Goal: Task Accomplishment & Management: Complete application form

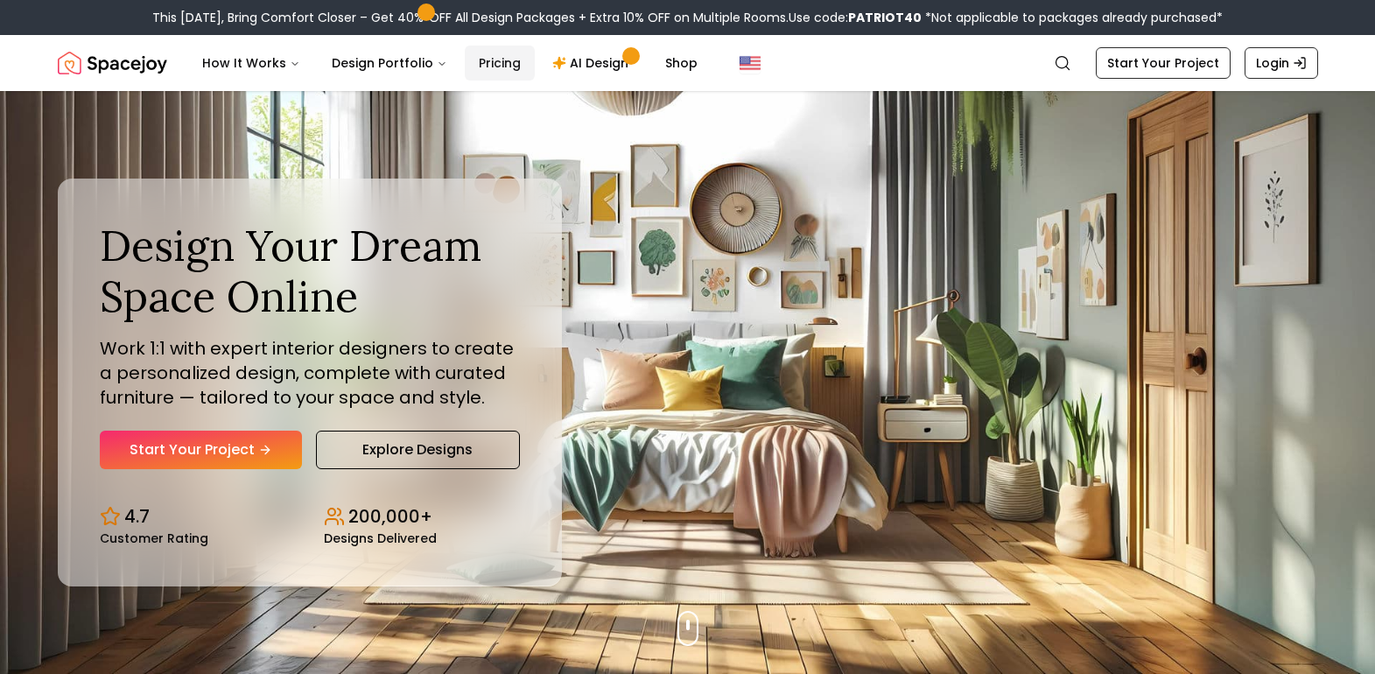
click at [498, 64] on link "Pricing" at bounding box center [500, 63] width 70 height 35
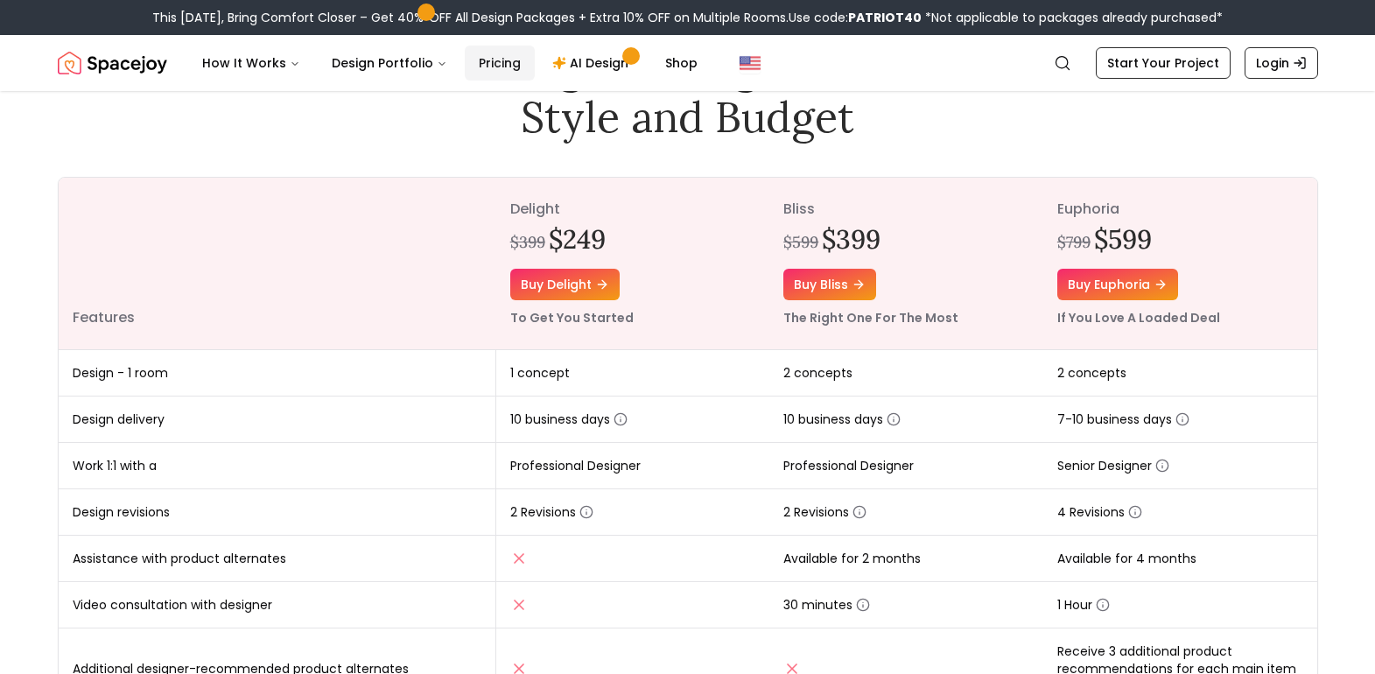
scroll to position [175, 0]
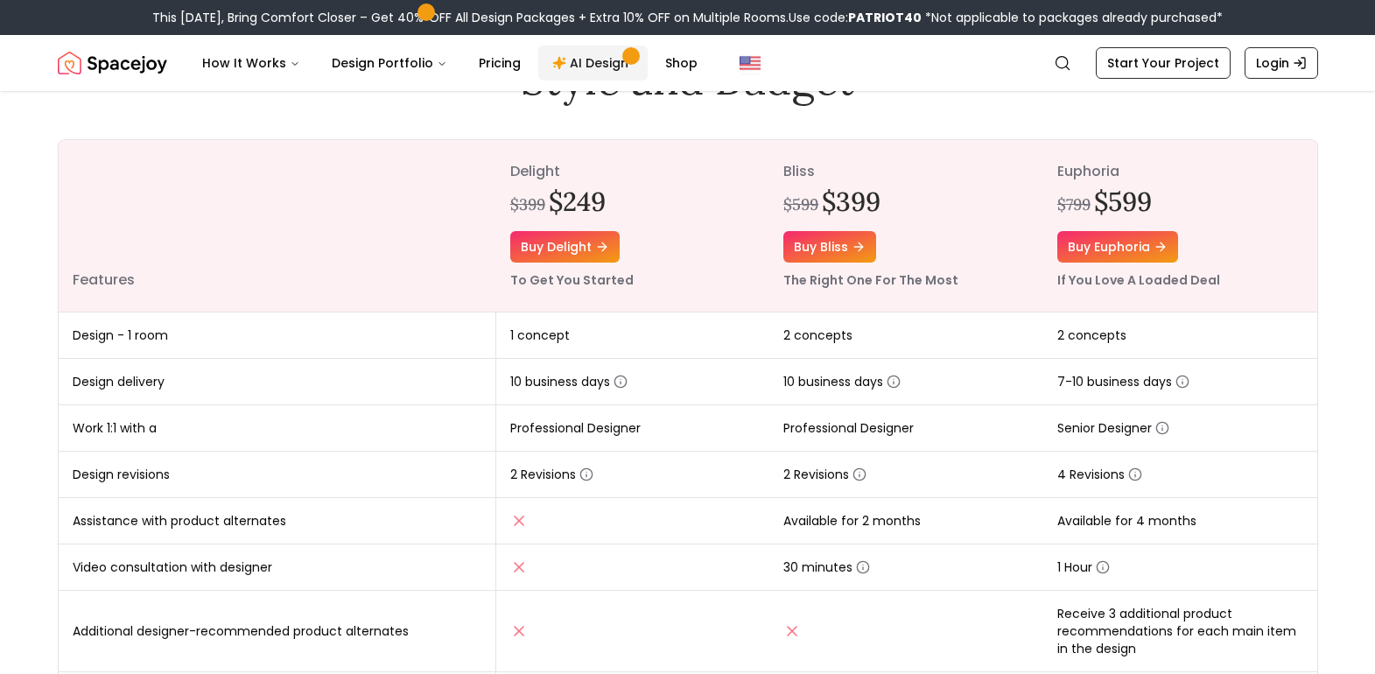
click at [579, 67] on link "AI Design" at bounding box center [592, 63] width 109 height 35
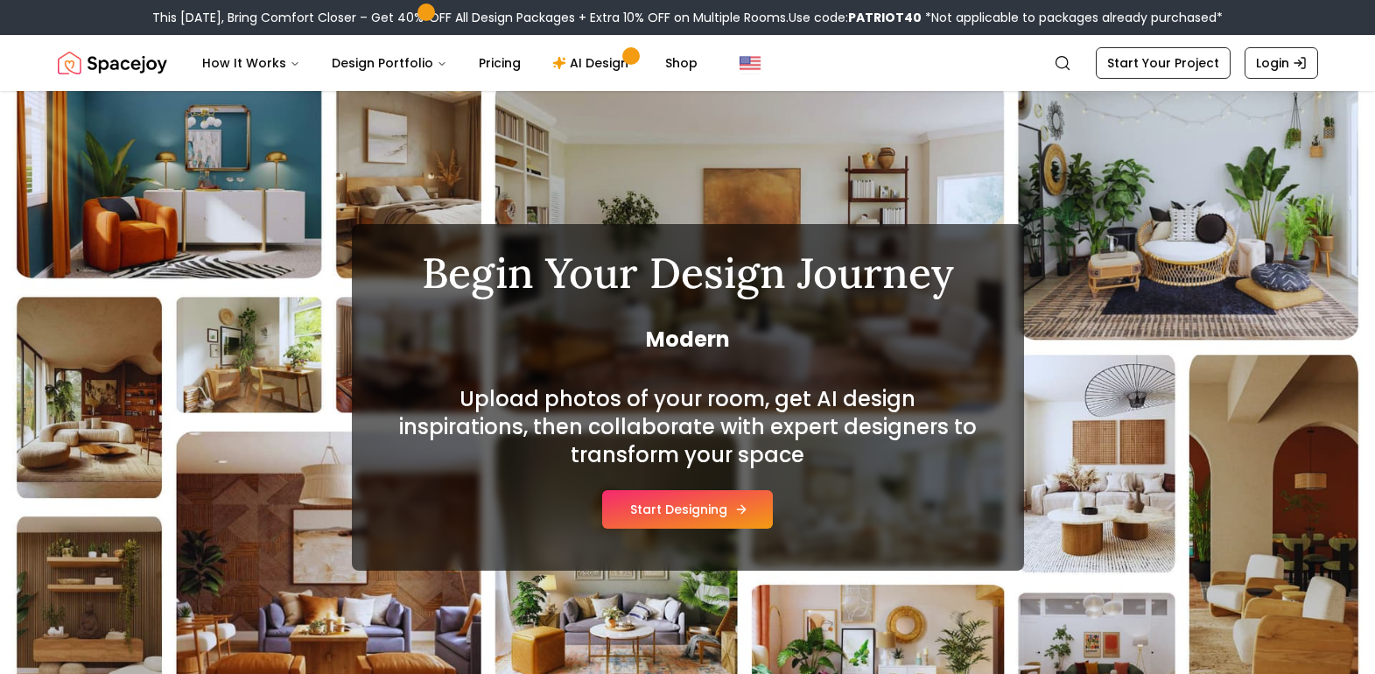
click at [685, 515] on button "Start Designing" at bounding box center [687, 509] width 171 height 39
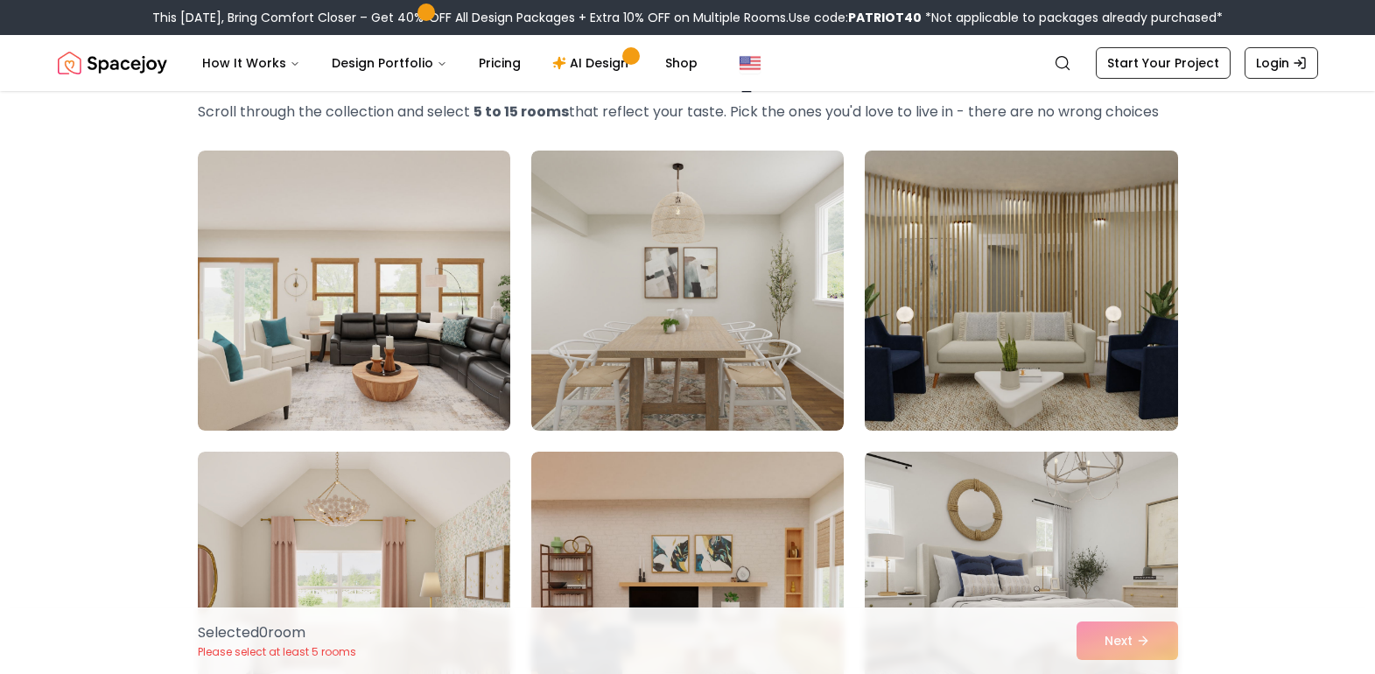
click at [1128, 237] on img at bounding box center [1021, 291] width 328 height 294
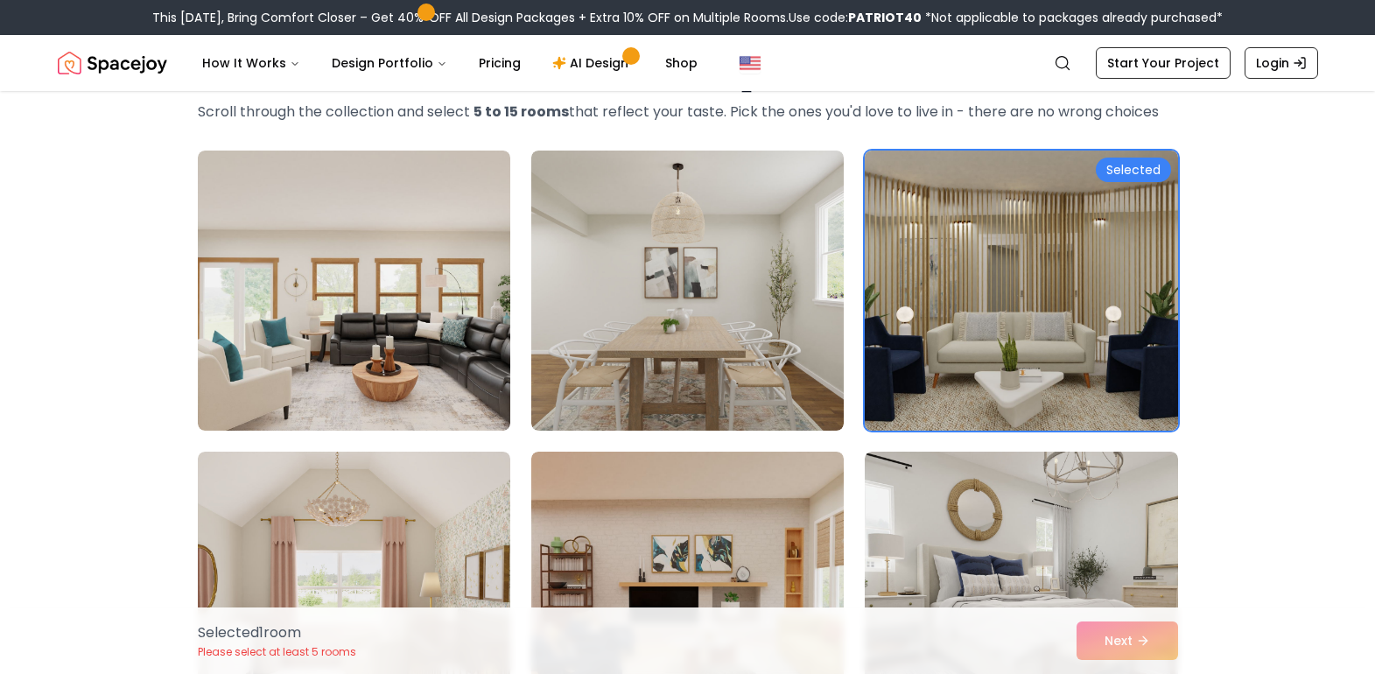
scroll to position [438, 0]
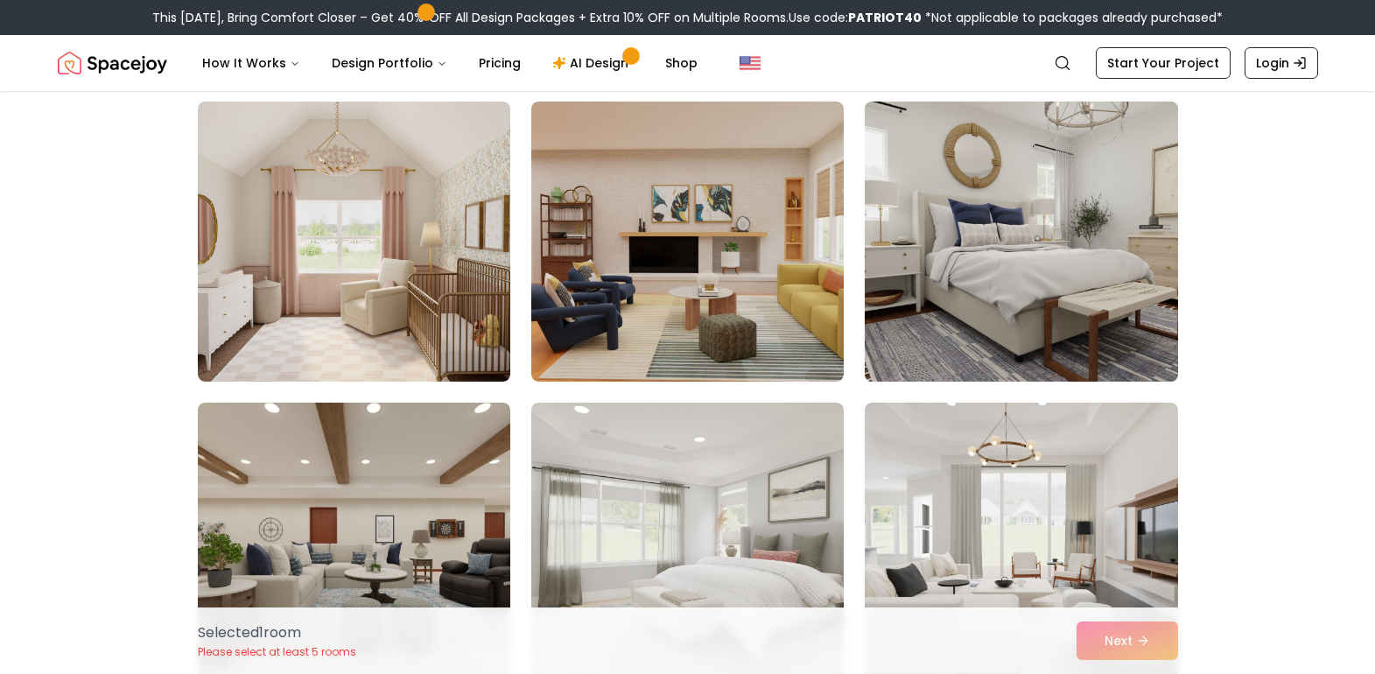
click at [1027, 270] on img at bounding box center [1021, 242] width 328 height 294
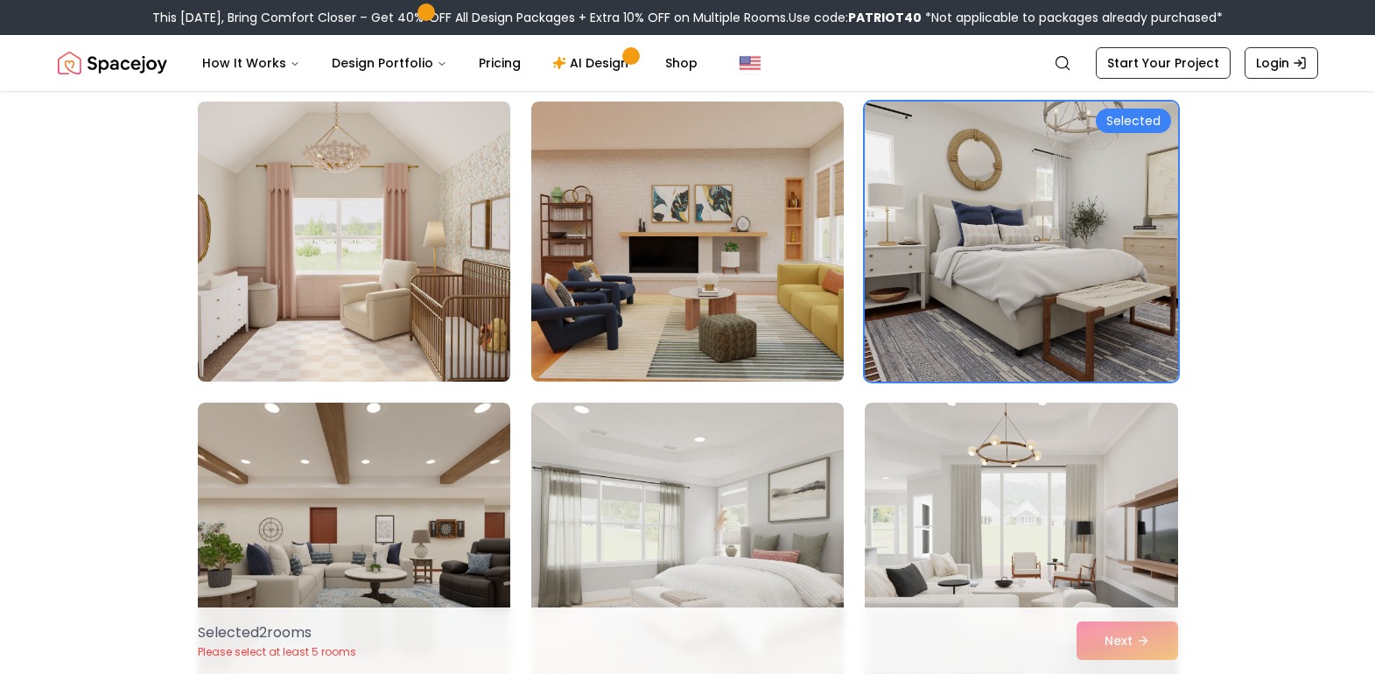
click at [453, 239] on img at bounding box center [354, 242] width 328 height 294
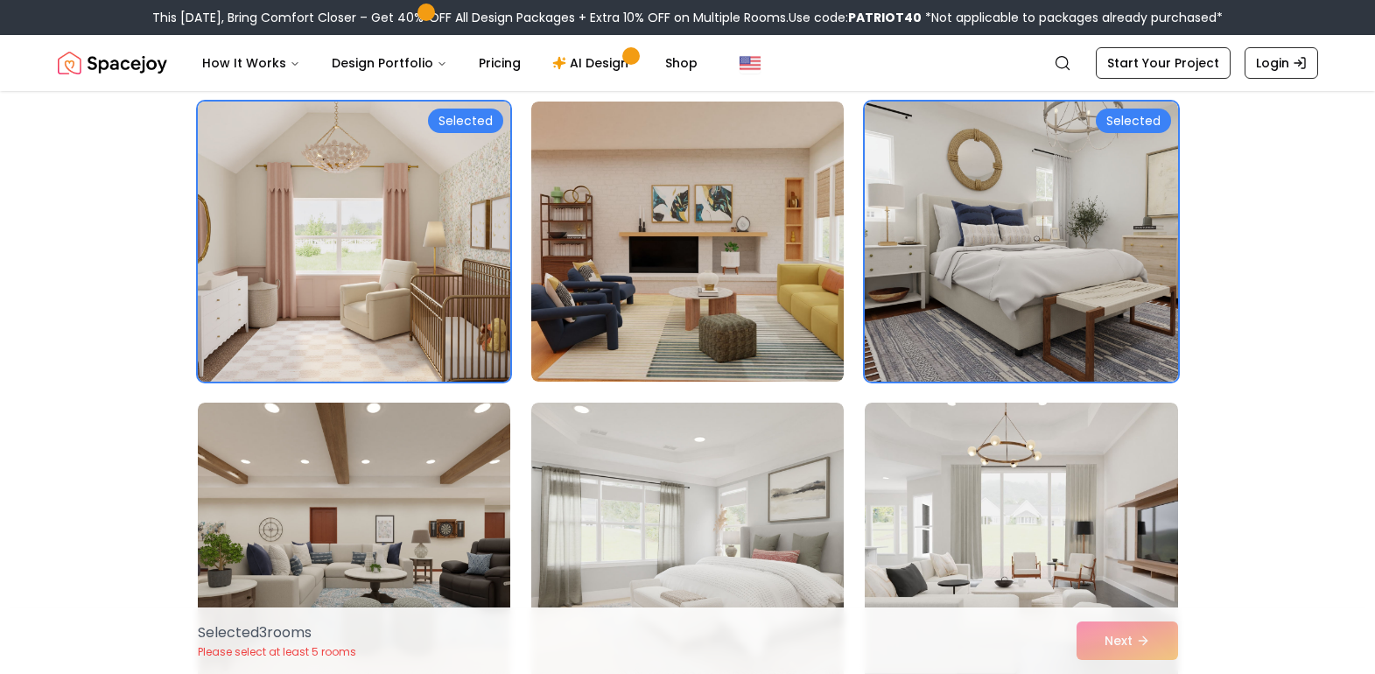
scroll to position [700, 0]
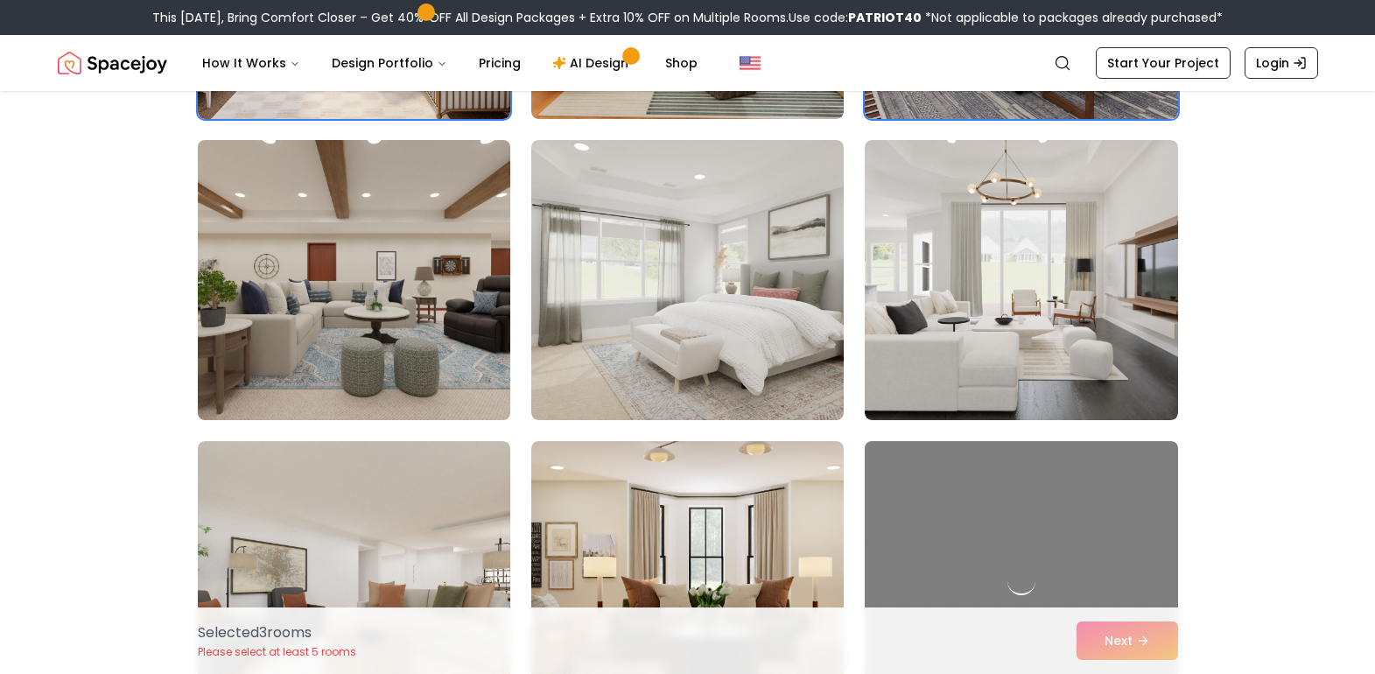
click at [425, 319] on img at bounding box center [354, 280] width 328 height 294
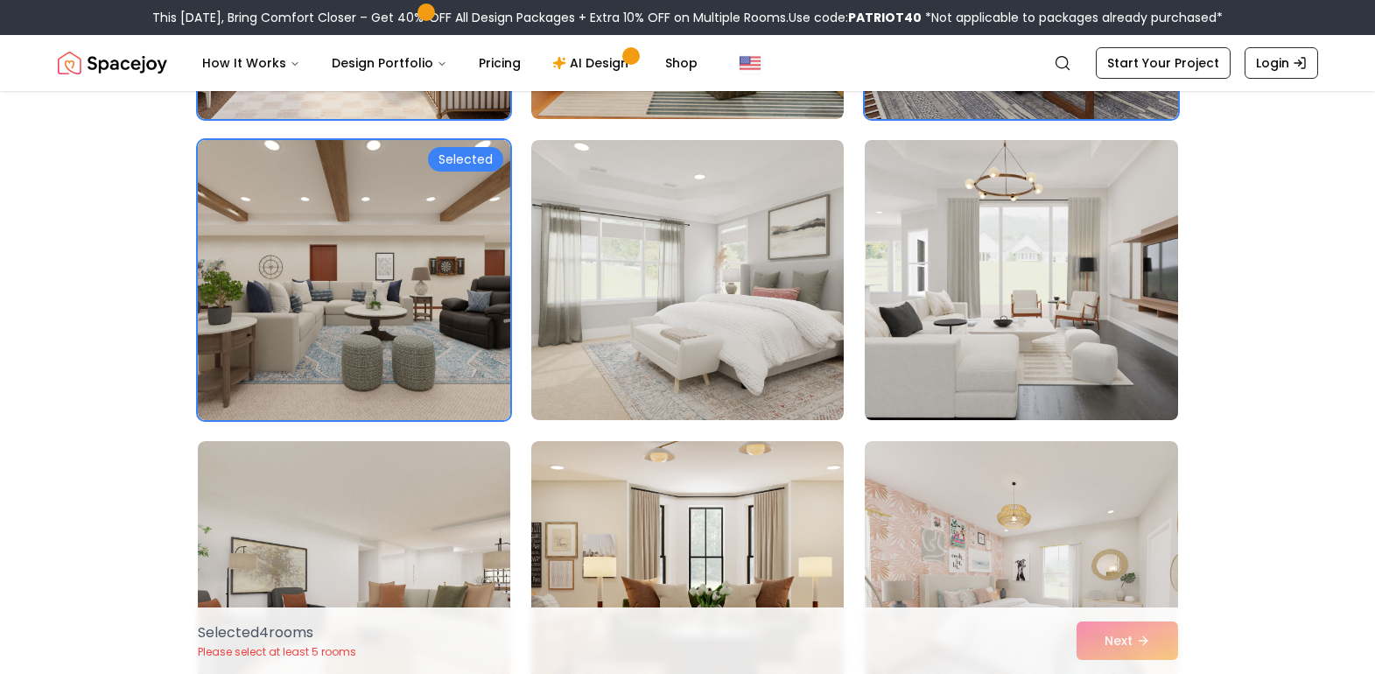
click at [1062, 314] on img at bounding box center [1021, 280] width 328 height 294
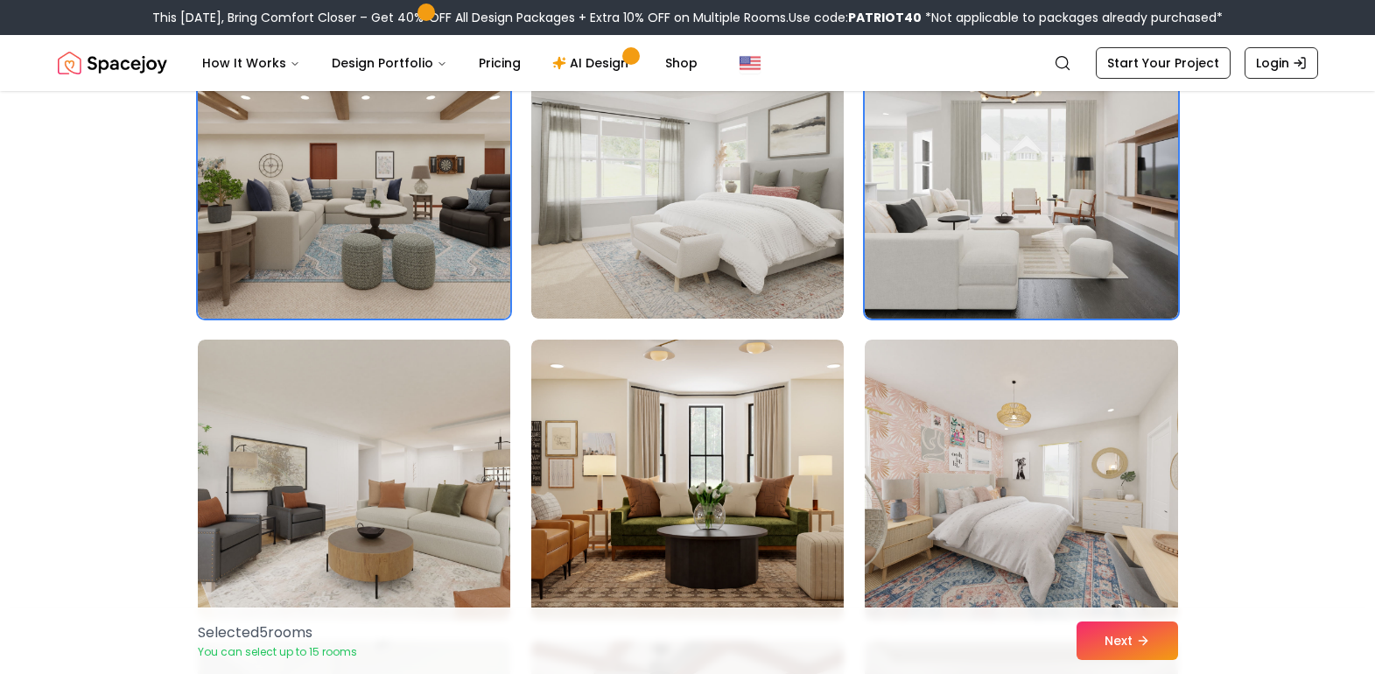
scroll to position [963, 0]
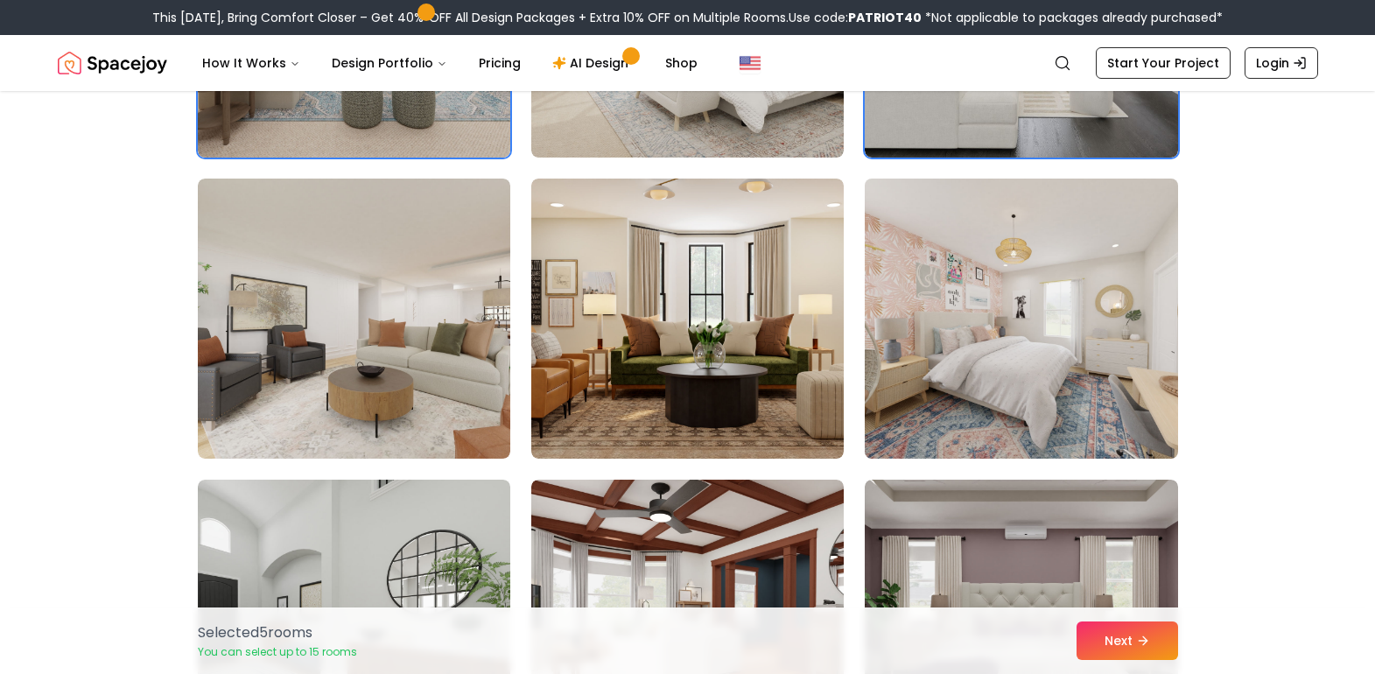
click at [968, 392] on img at bounding box center [1021, 319] width 328 height 294
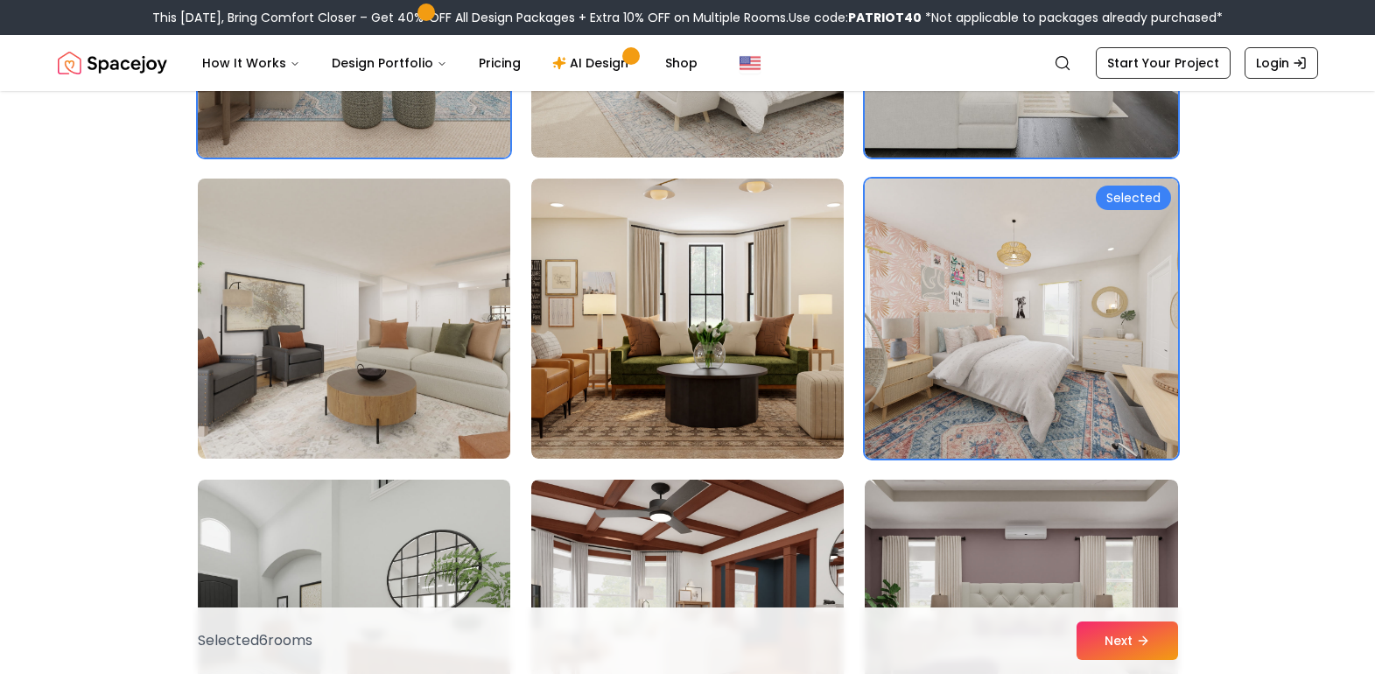
scroll to position [1225, 0]
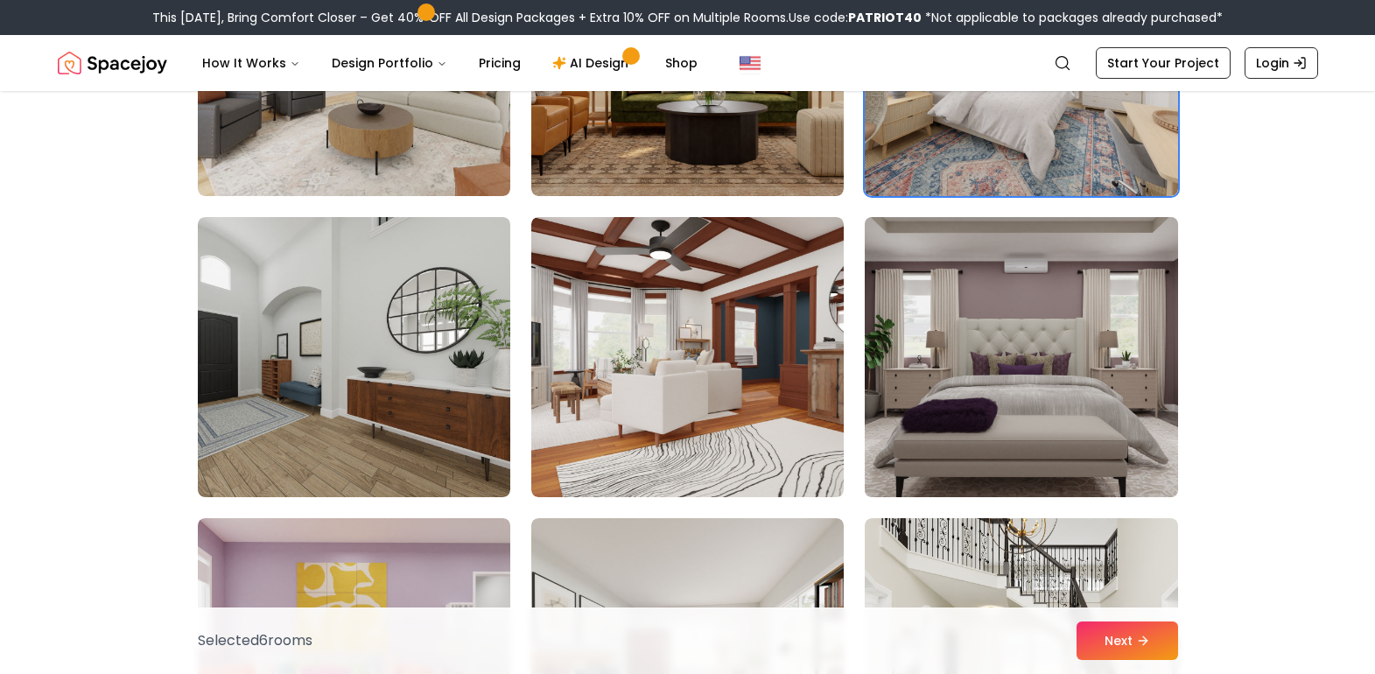
click at [979, 369] on img at bounding box center [1021, 357] width 328 height 294
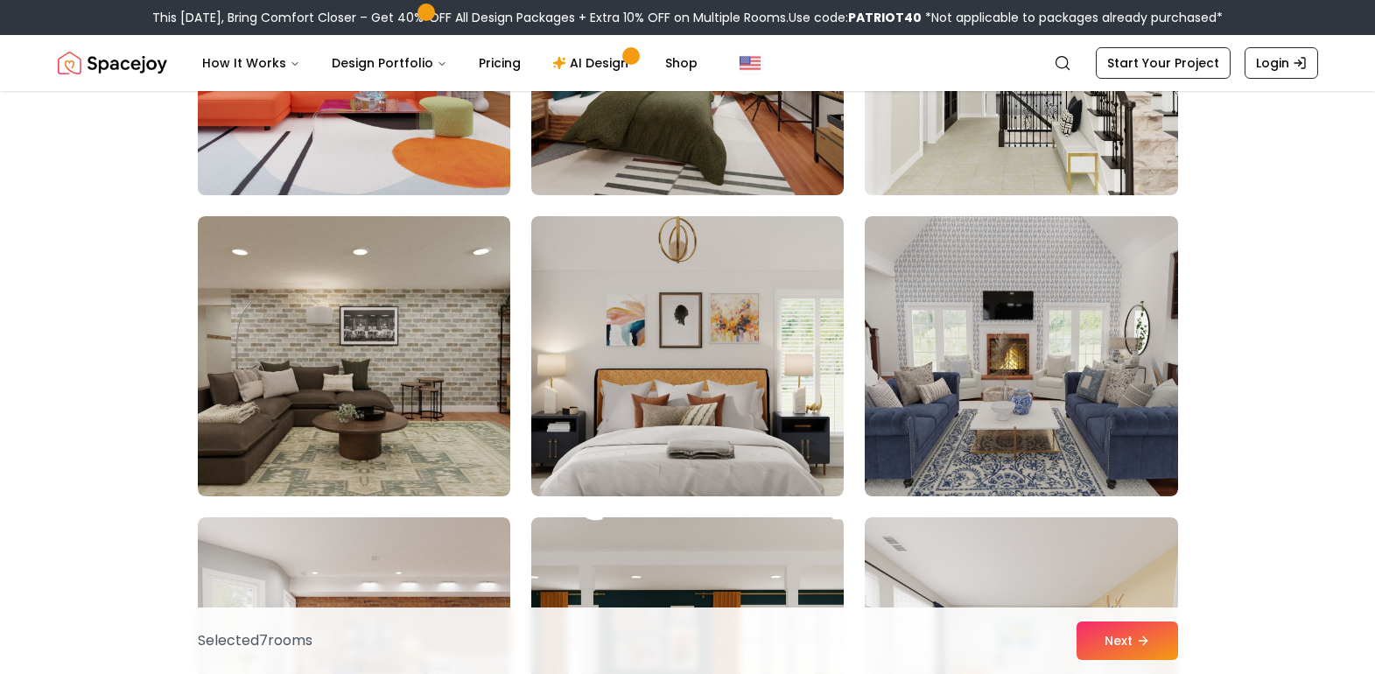
scroll to position [1838, 0]
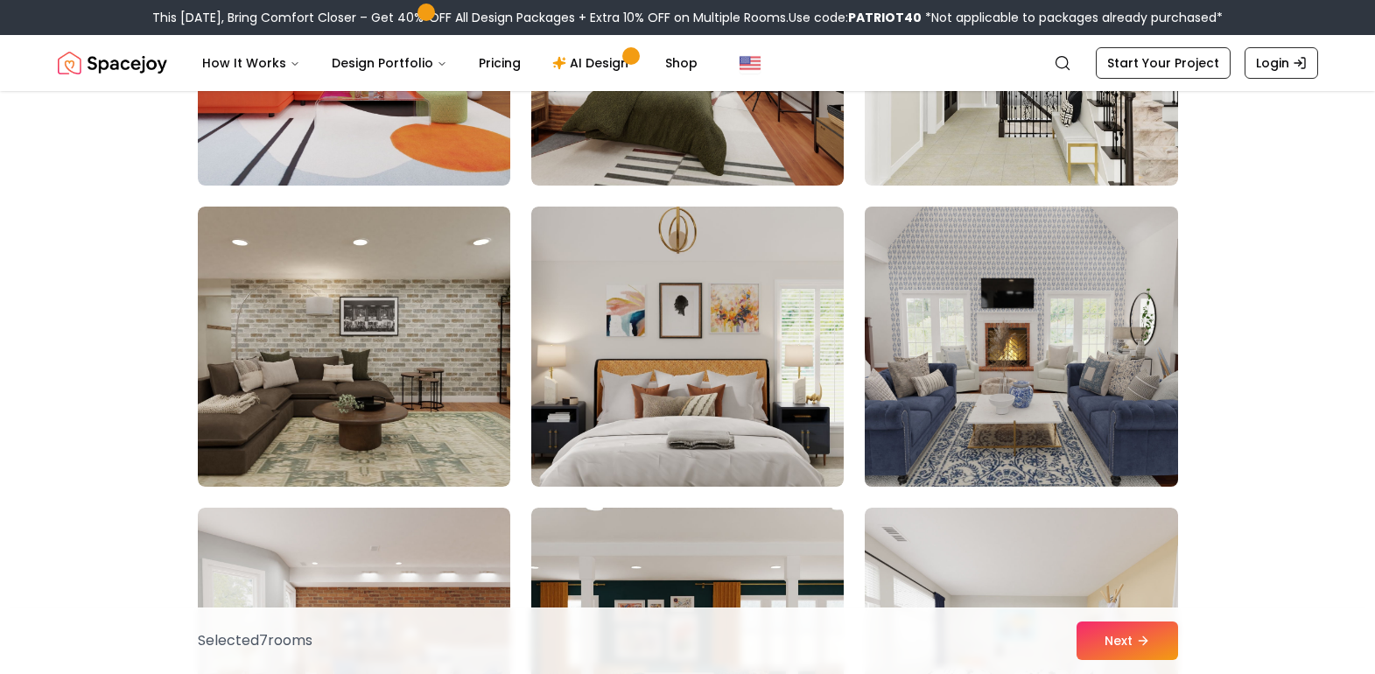
click at [1022, 368] on img at bounding box center [1021, 347] width 328 height 294
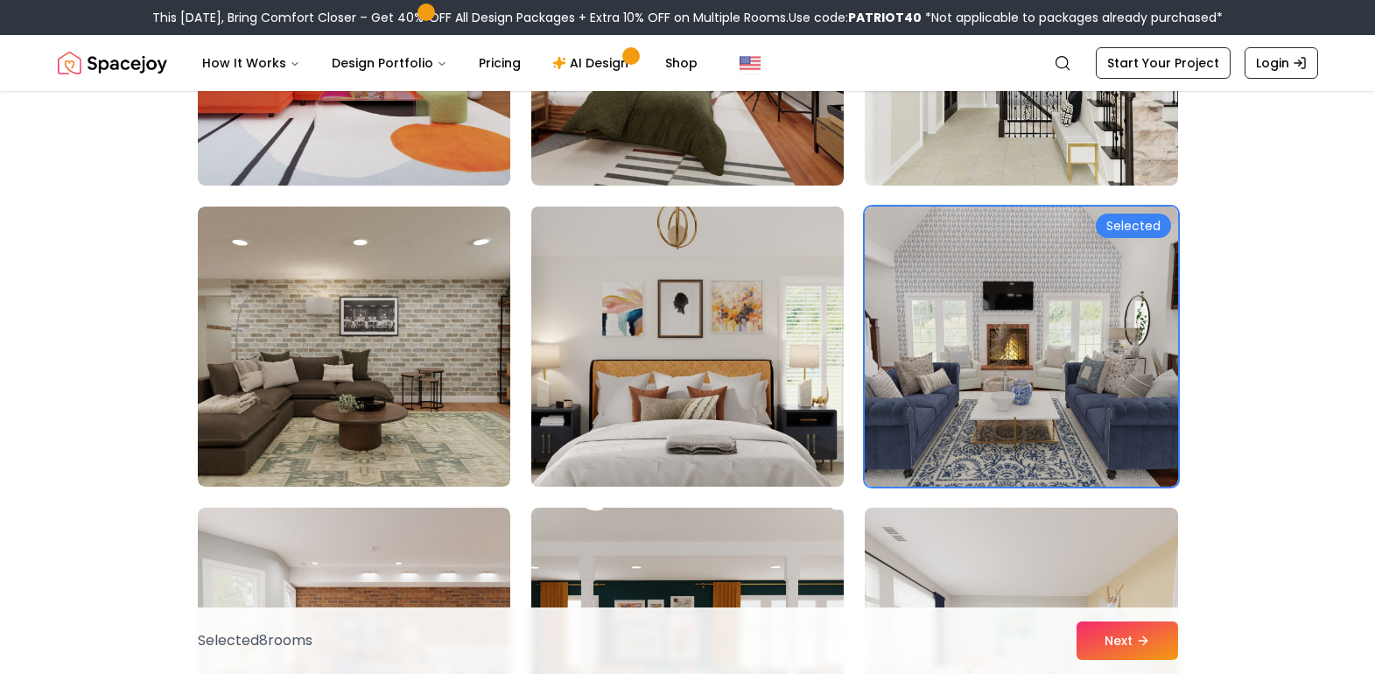
click at [700, 361] on img at bounding box center [687, 347] width 328 height 294
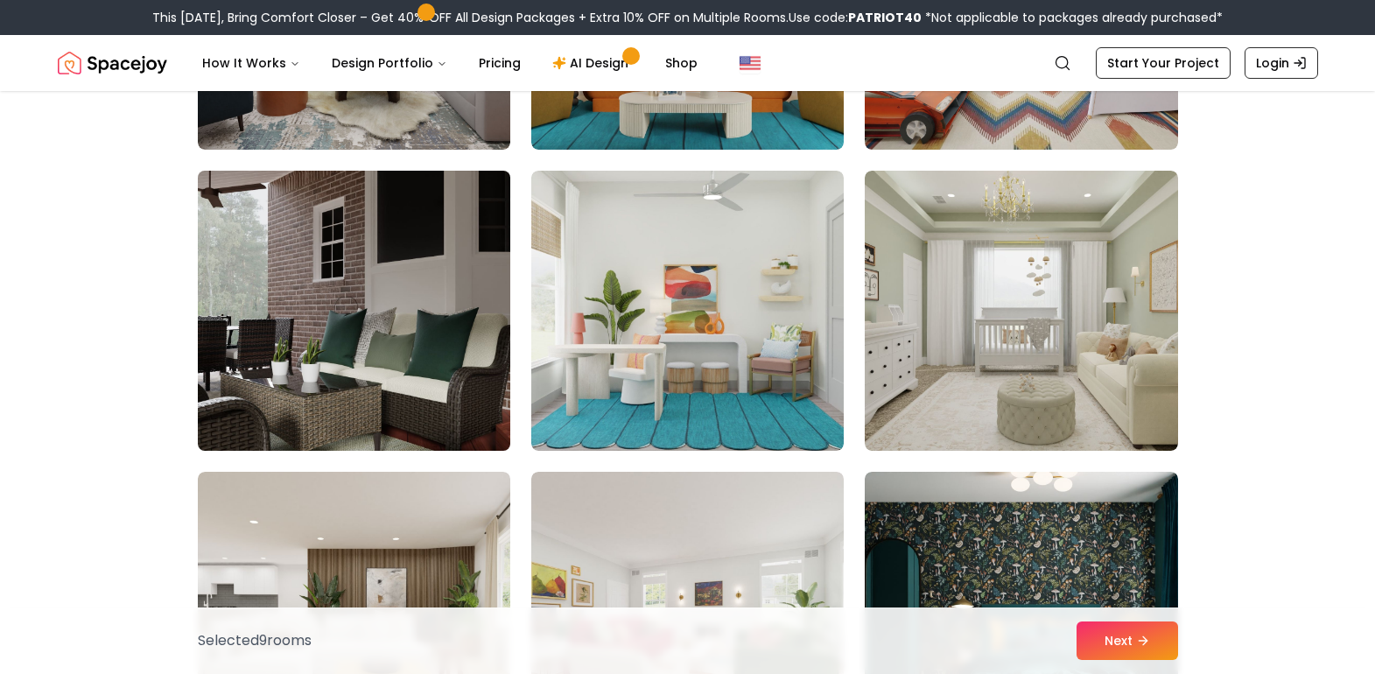
scroll to position [2538, 0]
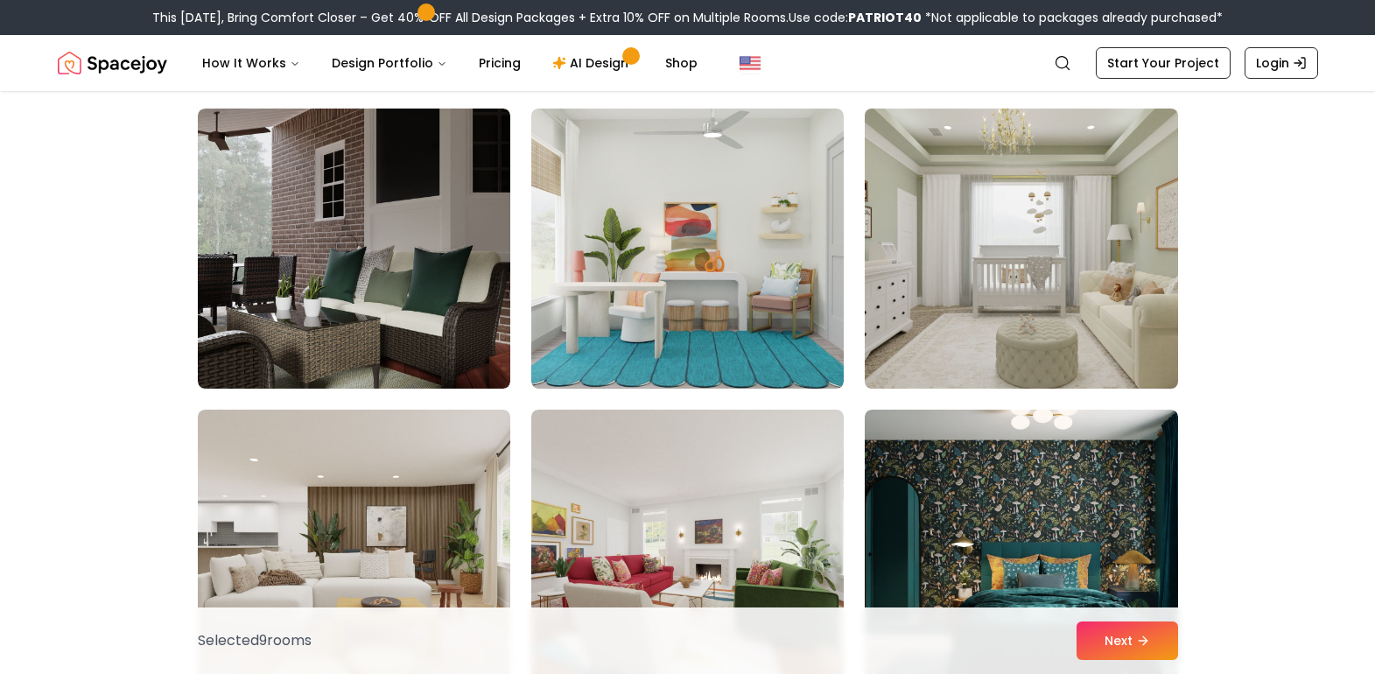
click at [949, 289] on img at bounding box center [1021, 249] width 328 height 294
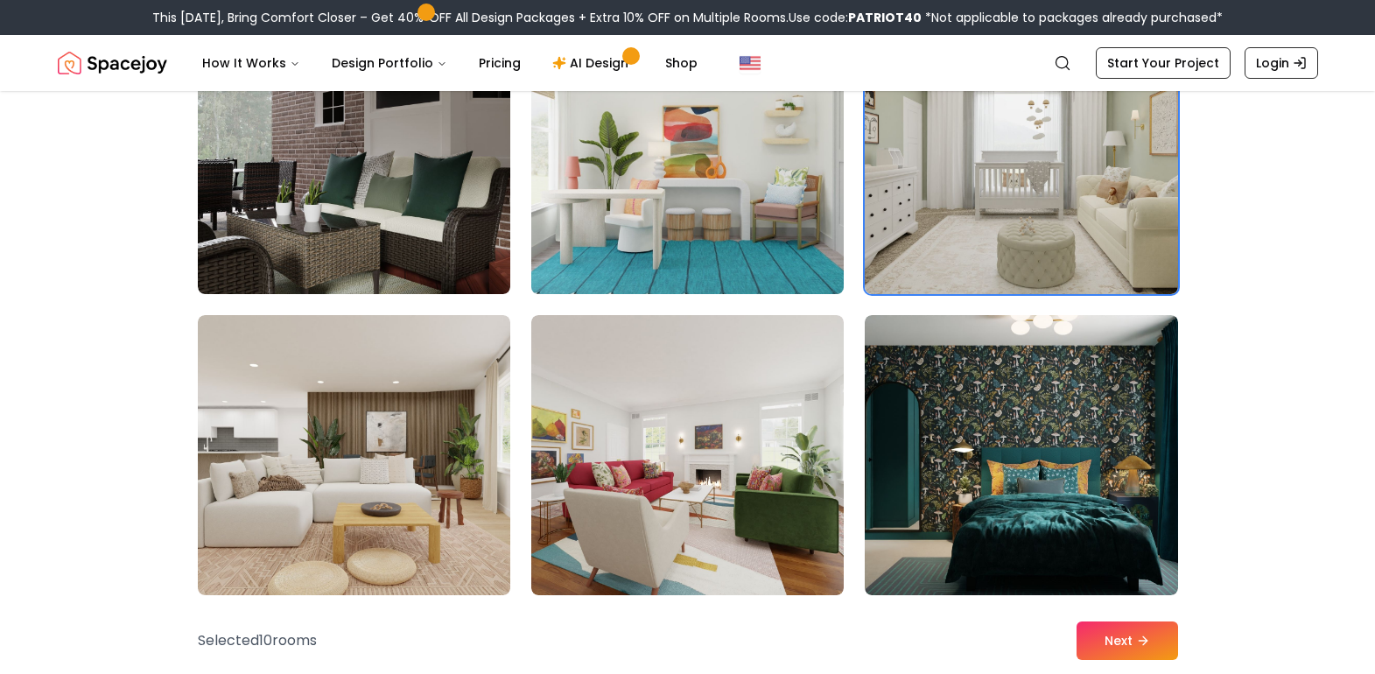
scroll to position [2800, 0]
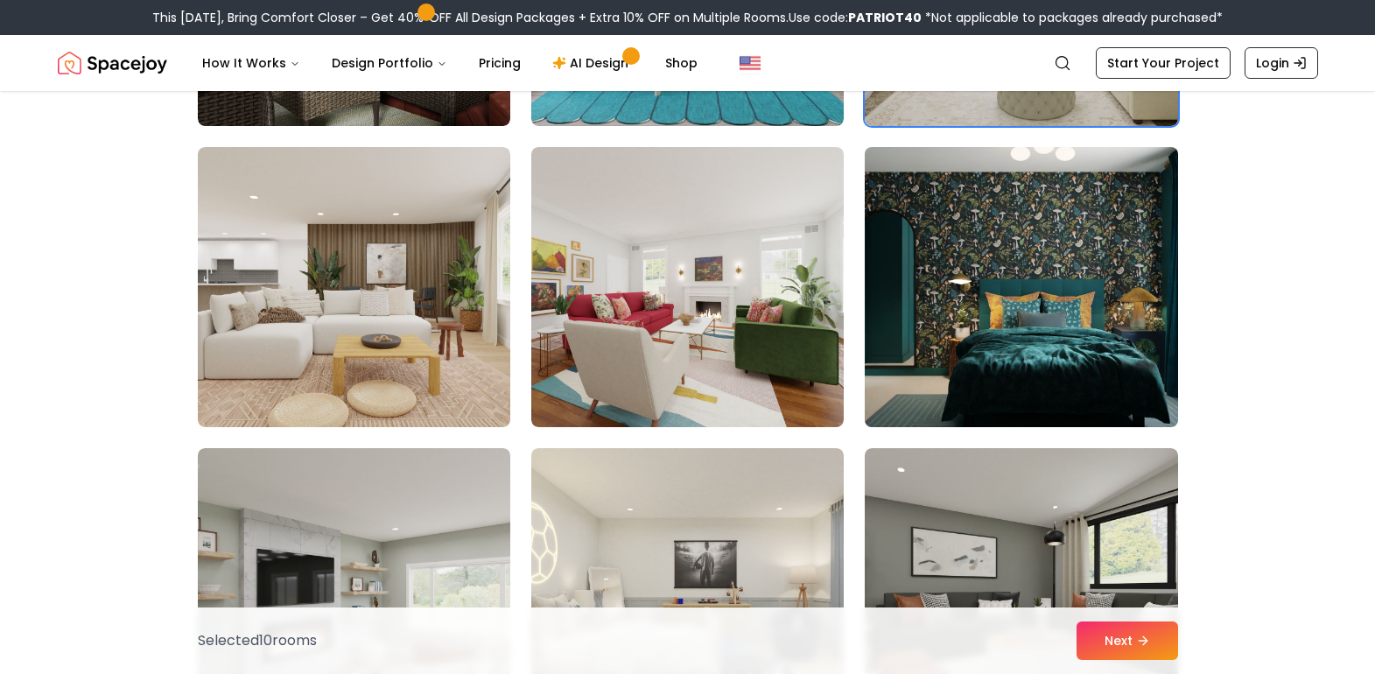
click at [921, 327] on img at bounding box center [1021, 287] width 328 height 294
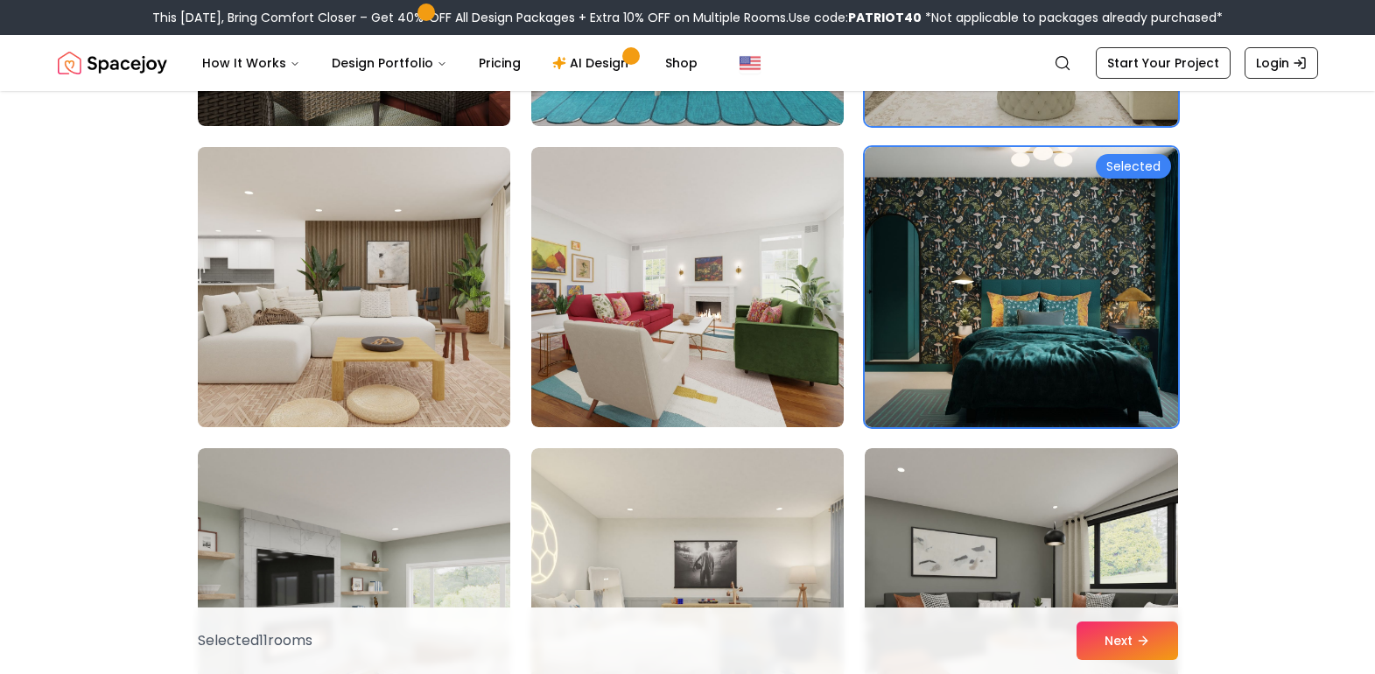
click at [398, 320] on img at bounding box center [354, 287] width 328 height 294
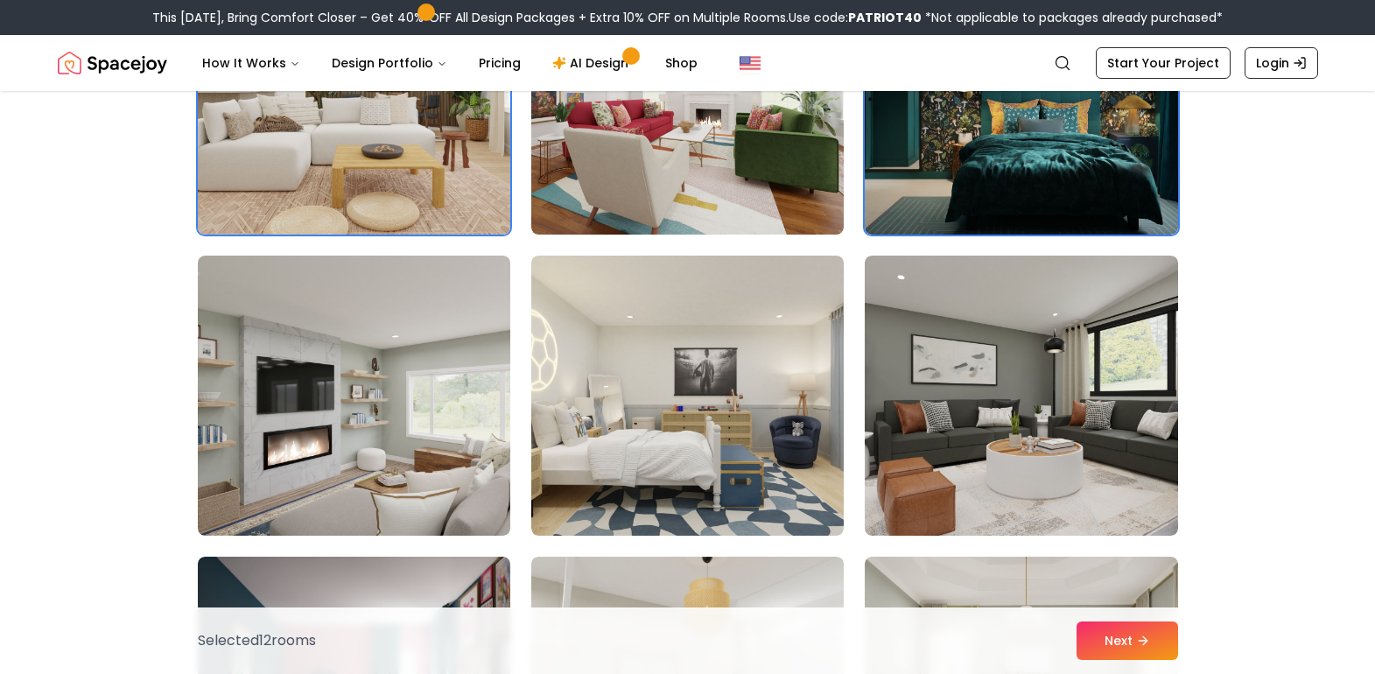
scroll to position [3238, 0]
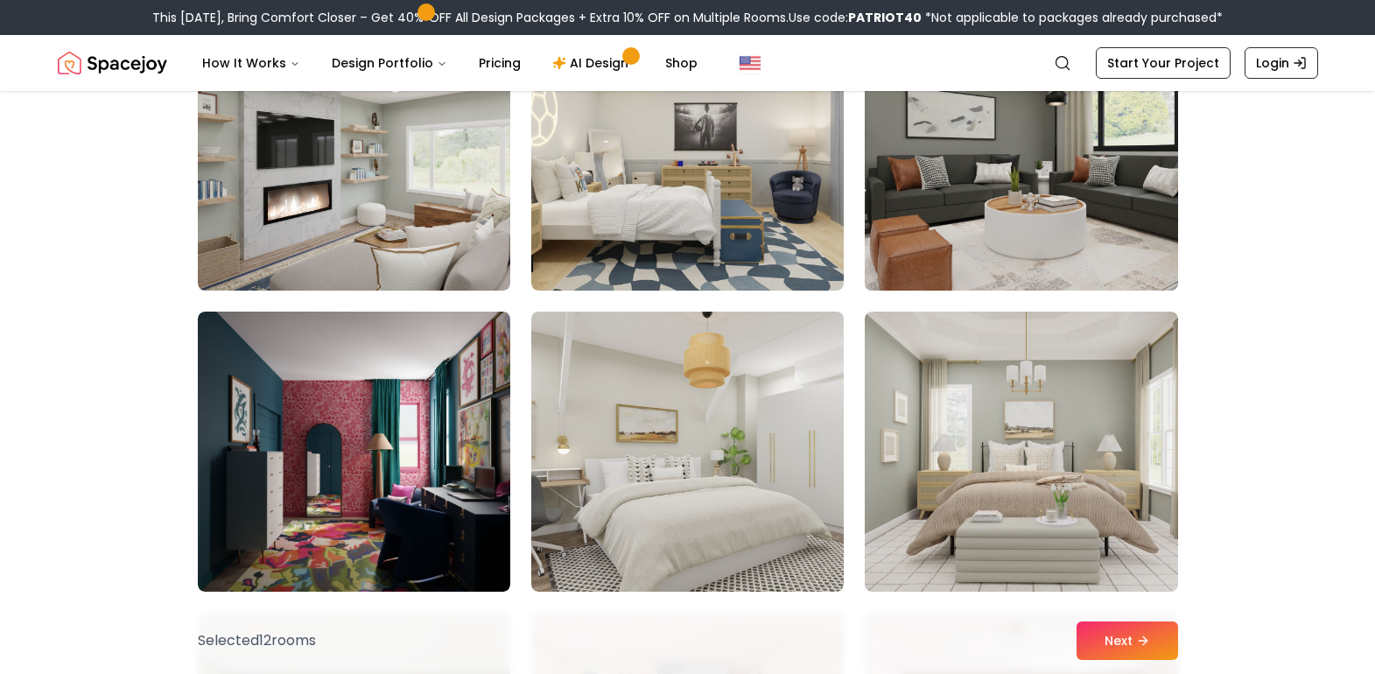
click at [1113, 157] on img at bounding box center [1021, 151] width 328 height 294
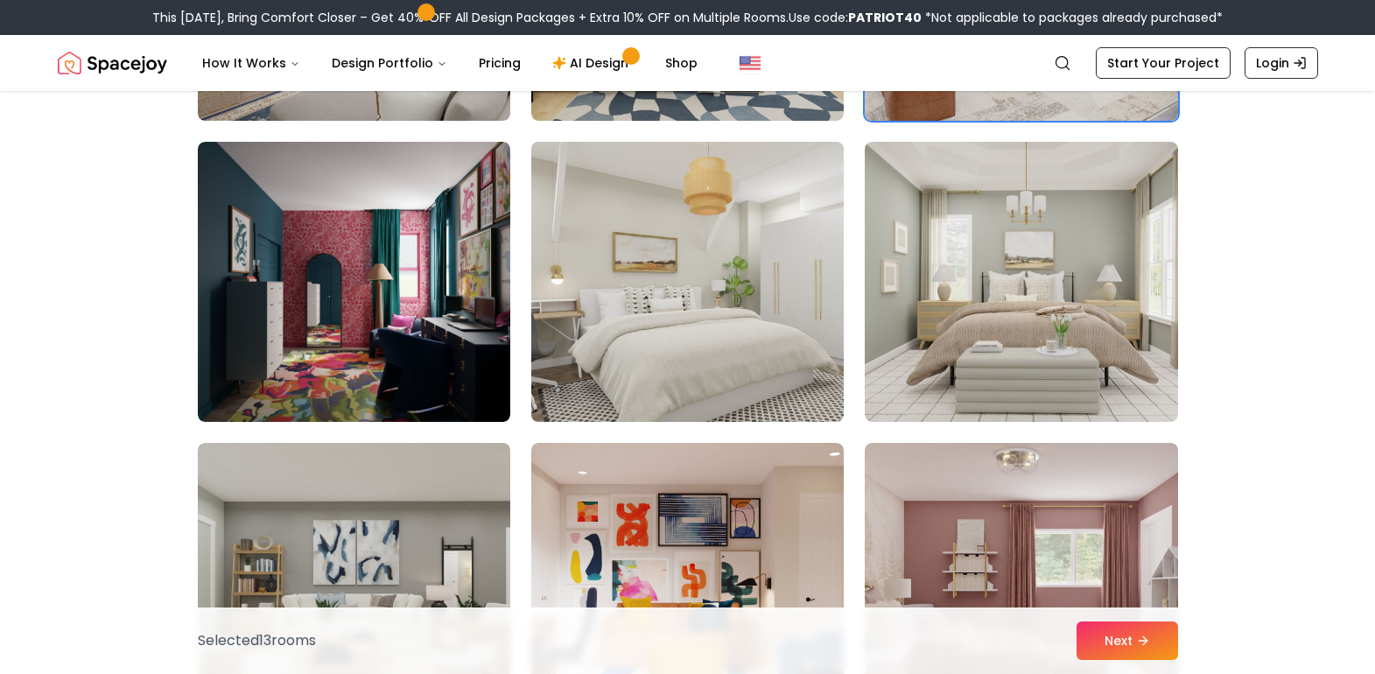
scroll to position [3763, 0]
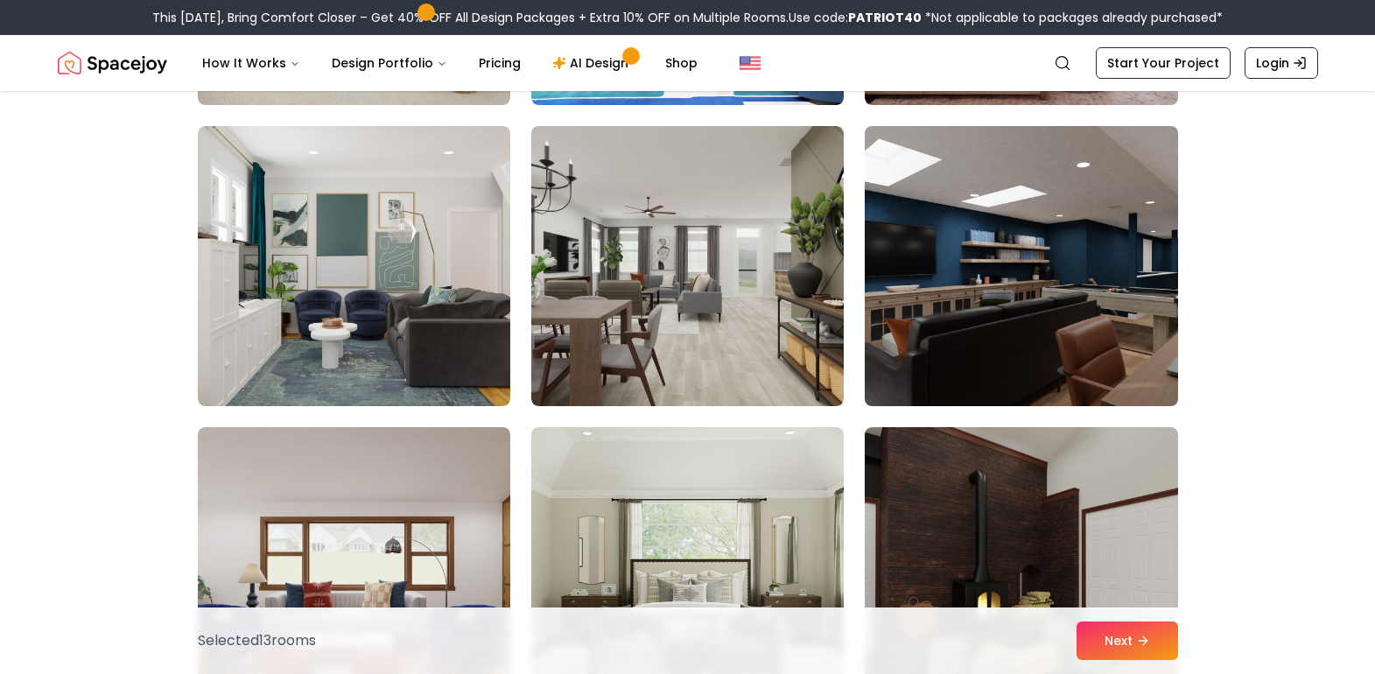
click at [1031, 263] on img at bounding box center [1021, 266] width 328 height 294
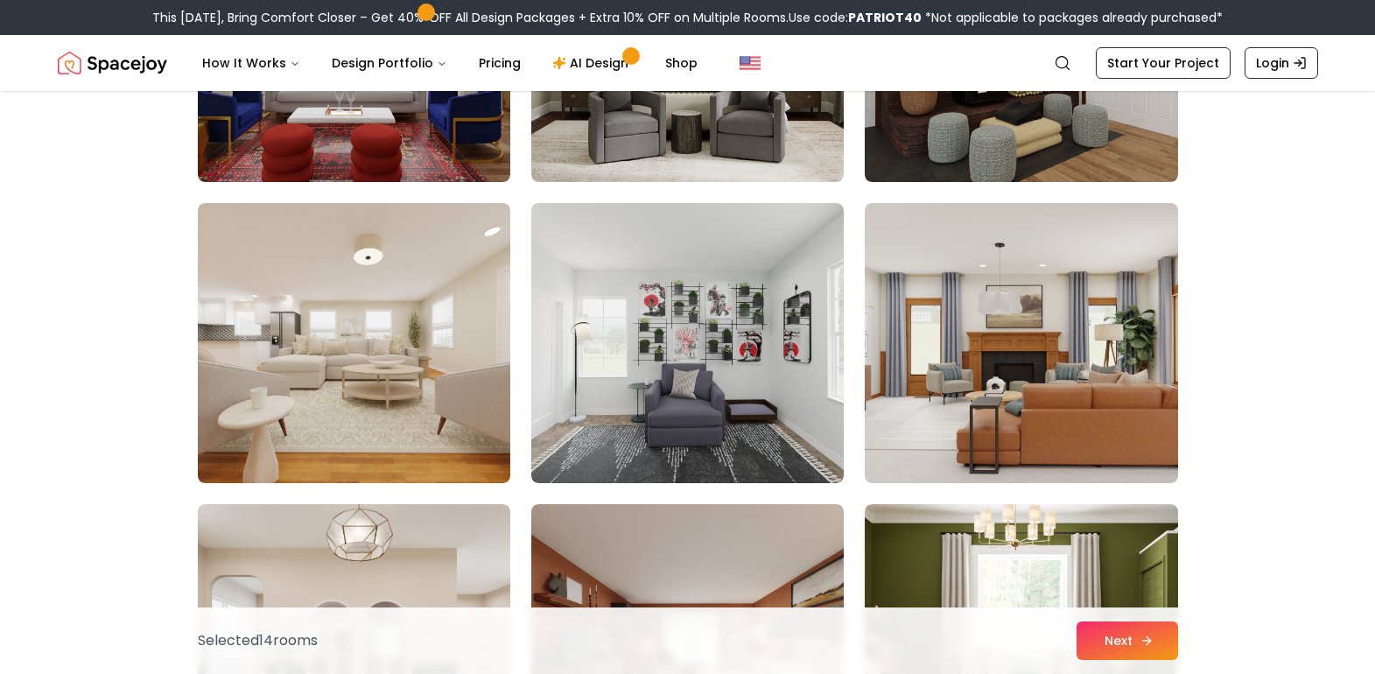
click at [1117, 630] on button "Next" at bounding box center [1127, 640] width 102 height 39
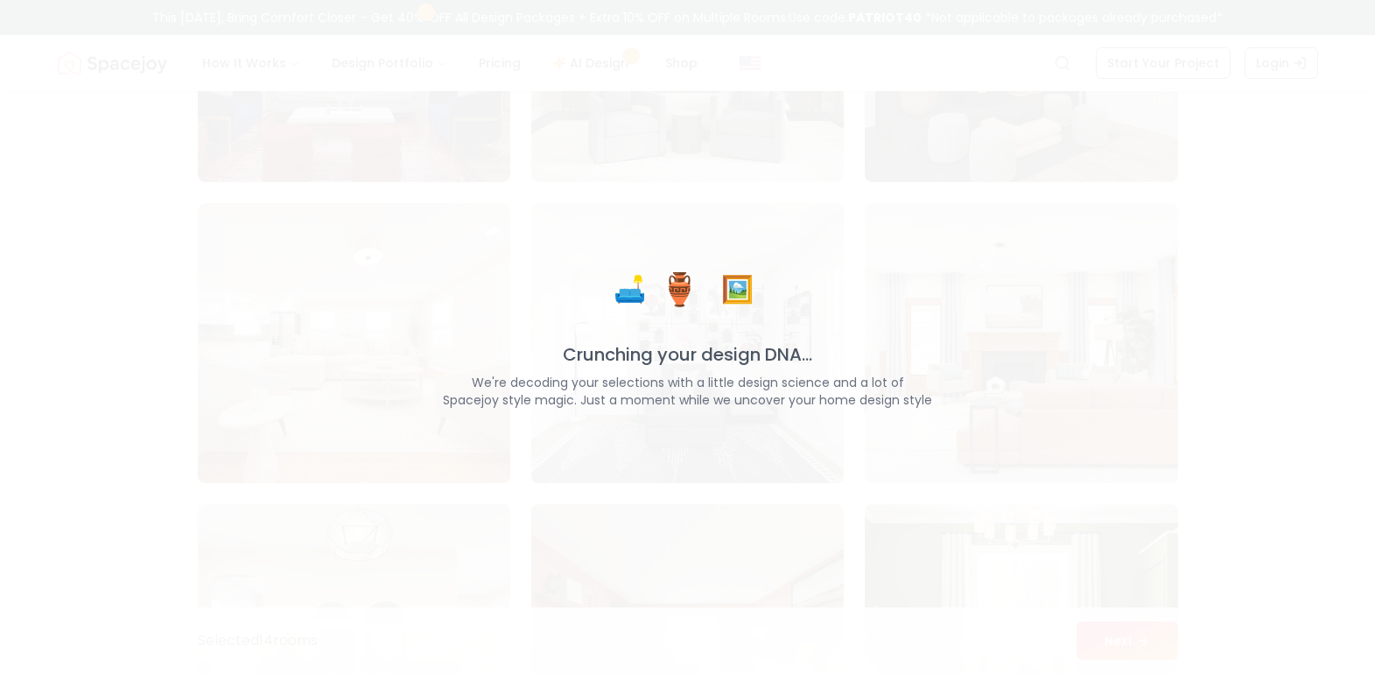
scroll to position [4550, 0]
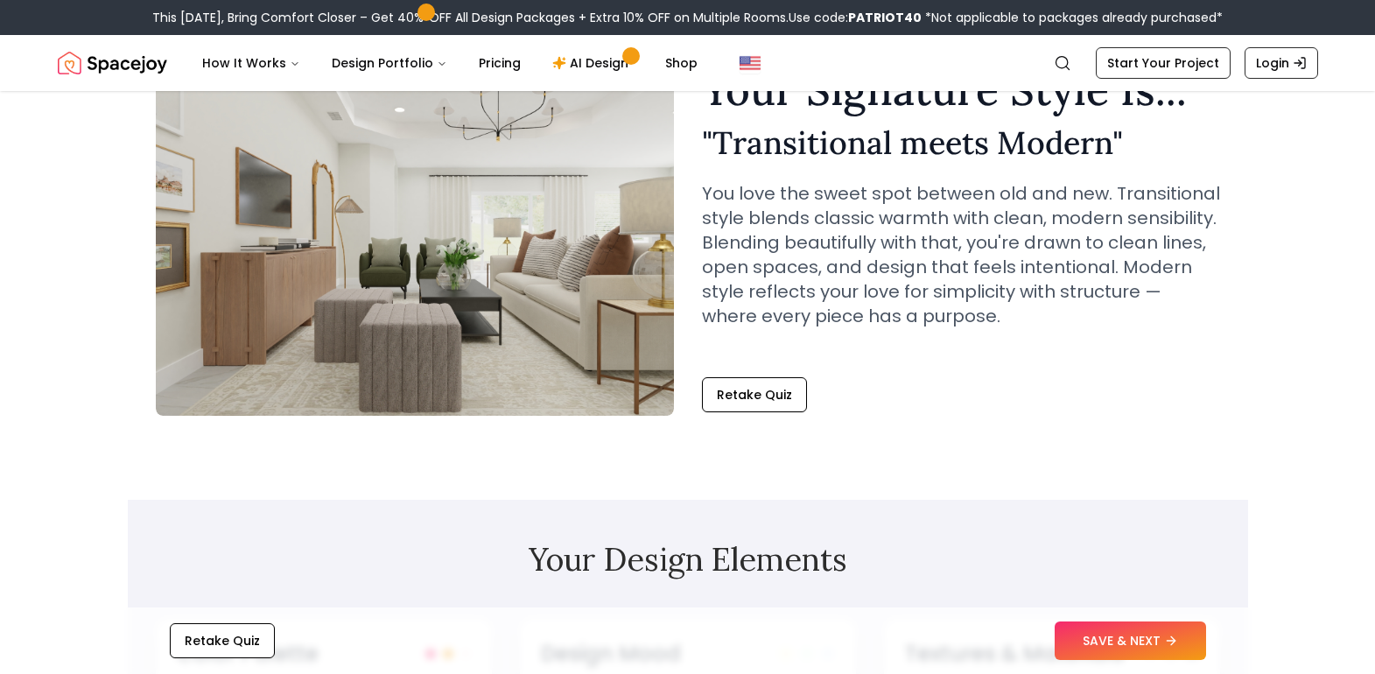
scroll to position [263, 0]
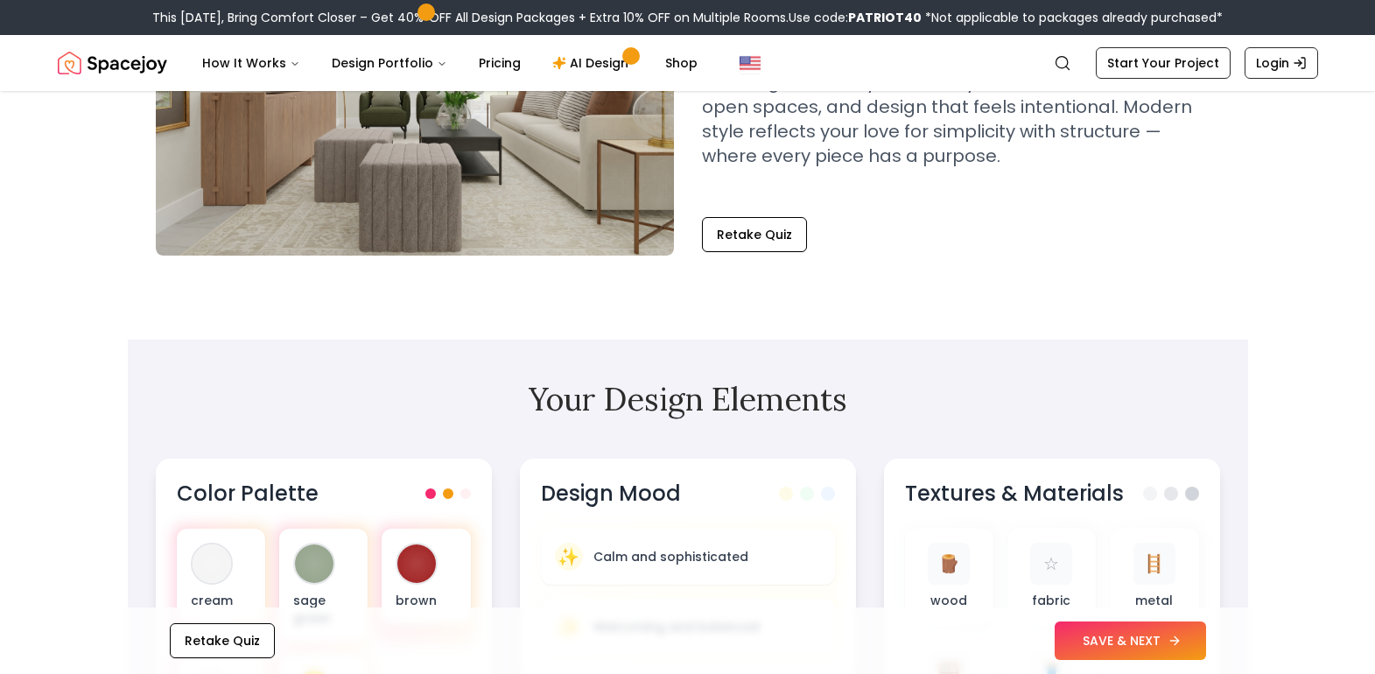
click at [1150, 647] on button "SAVE & NEXT" at bounding box center [1129, 640] width 151 height 39
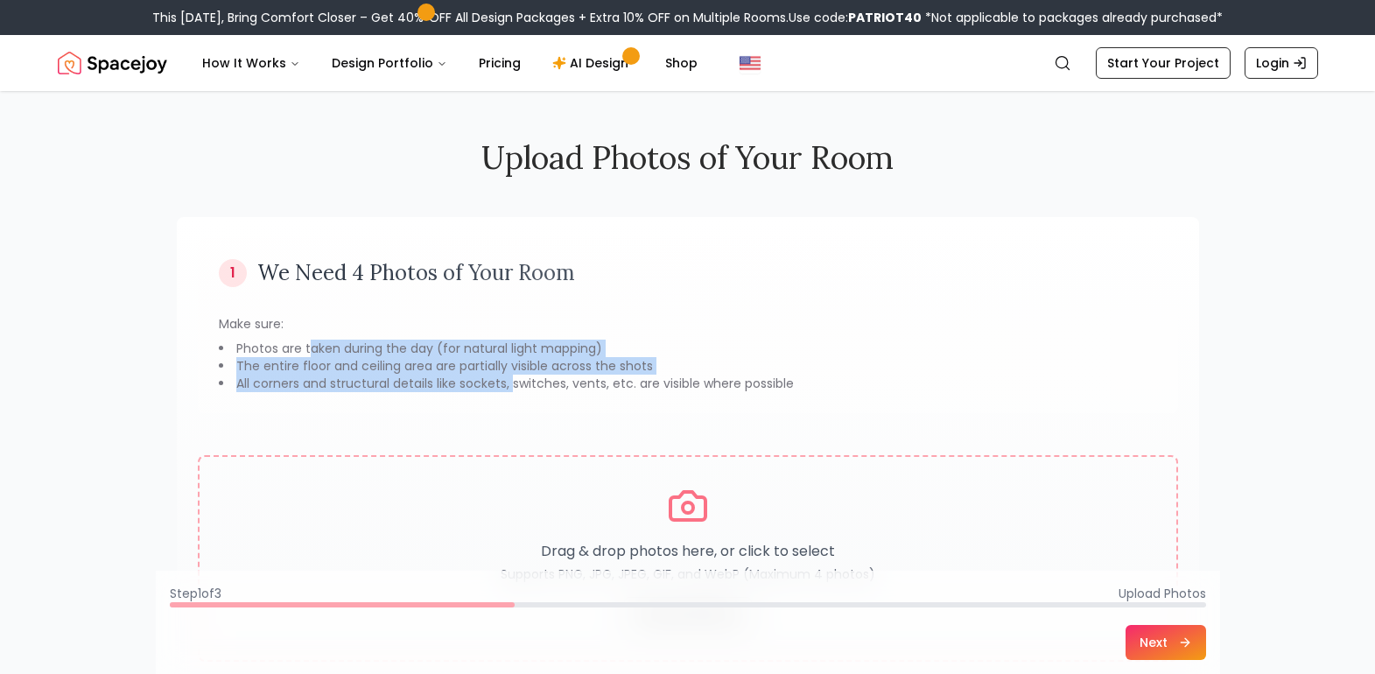
drag, startPoint x: 311, startPoint y: 347, endPoint x: 511, endPoint y: 383, distance: 203.7
click at [511, 383] on ul "Photos are taken during the day (for natural light mapping) The entire floor an…" at bounding box center [688, 366] width 938 height 53
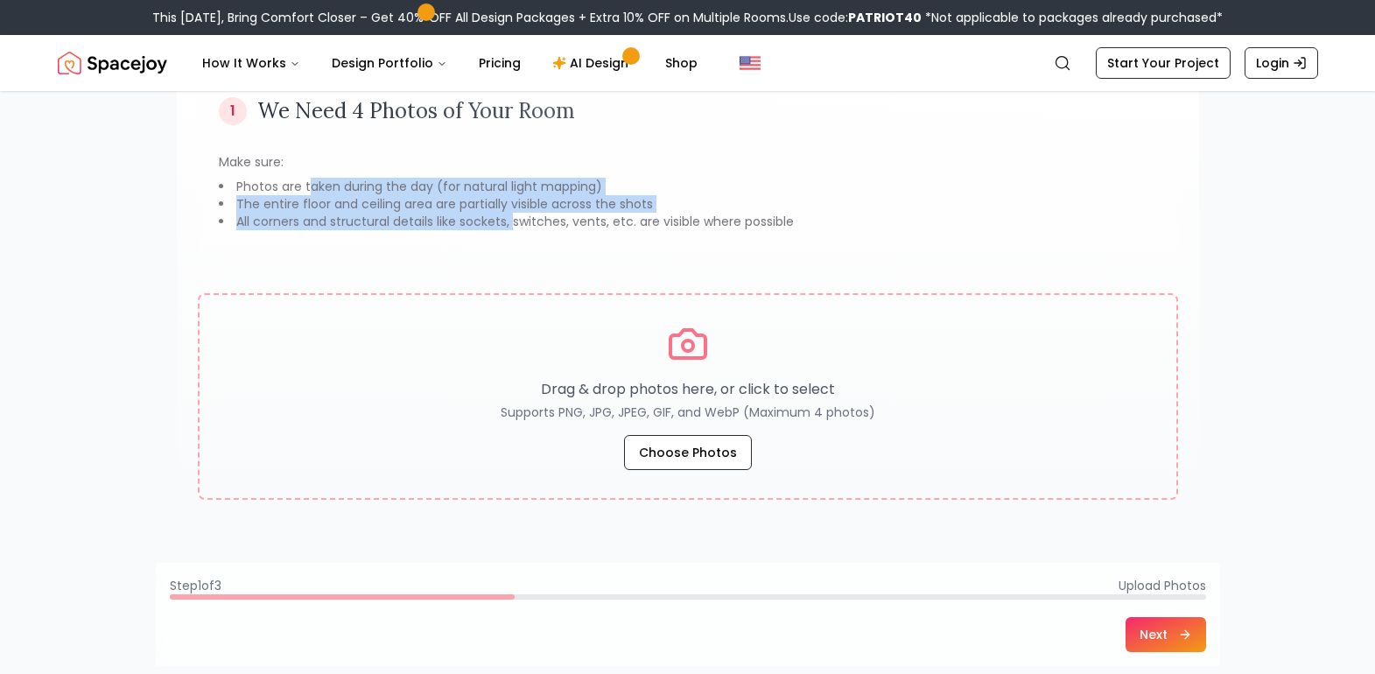
scroll to position [175, 0]
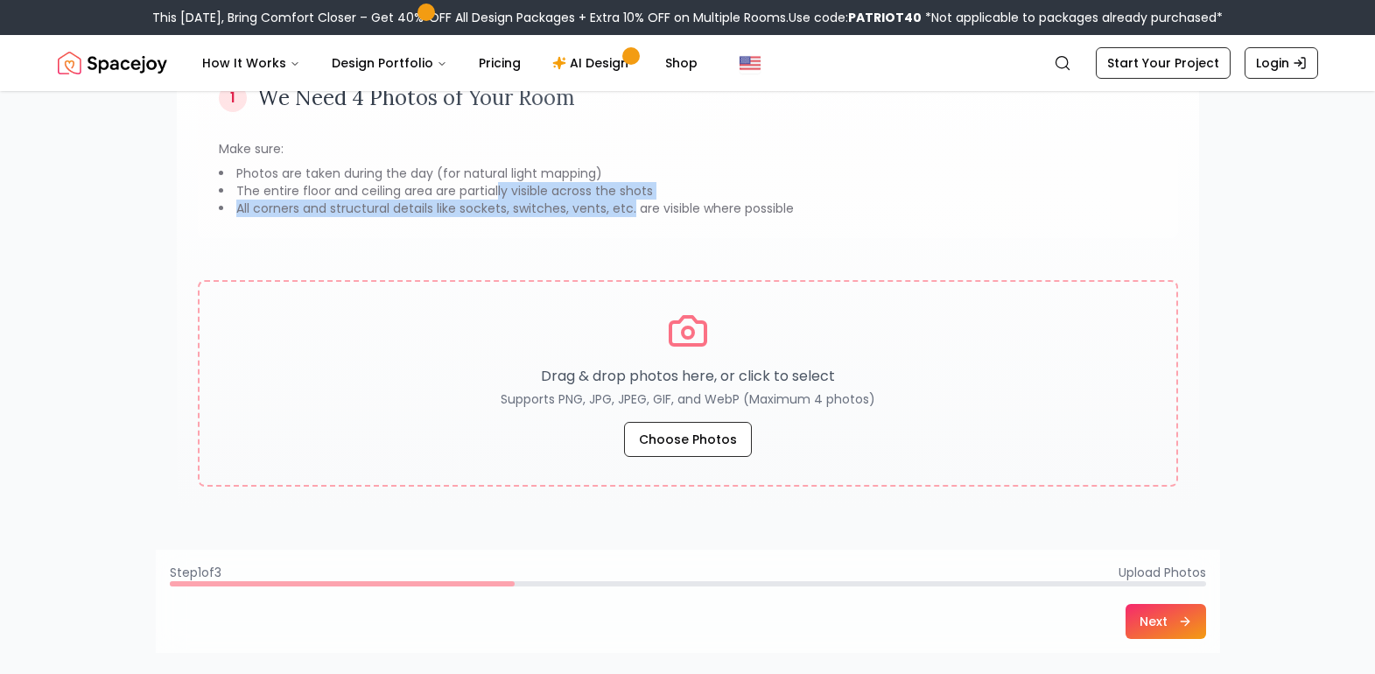
drag, startPoint x: 611, startPoint y: 206, endPoint x: 496, endPoint y: 189, distance: 115.8
click at [496, 189] on ul "Photos are taken during the day (for natural light mapping) The entire floor an…" at bounding box center [688, 191] width 938 height 53
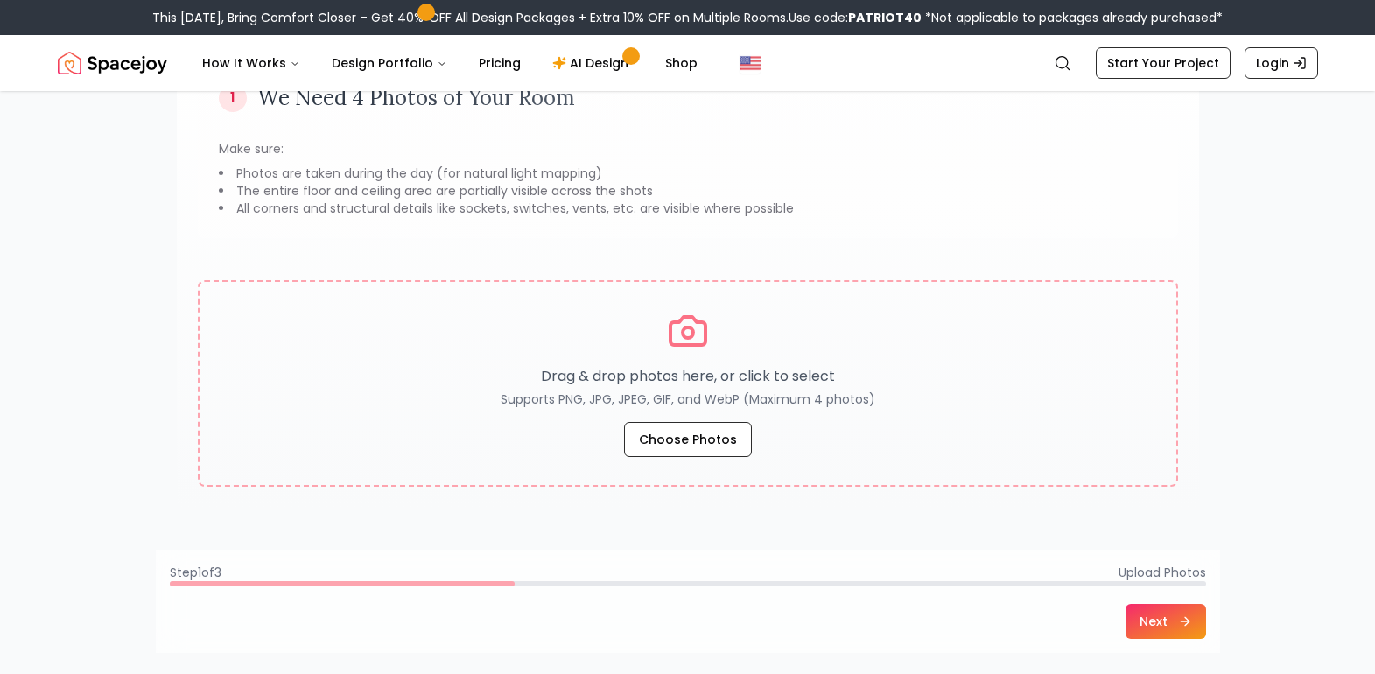
click at [467, 183] on li "The entire floor and ceiling area are partially visible across the shots" at bounding box center [688, 191] width 938 height 18
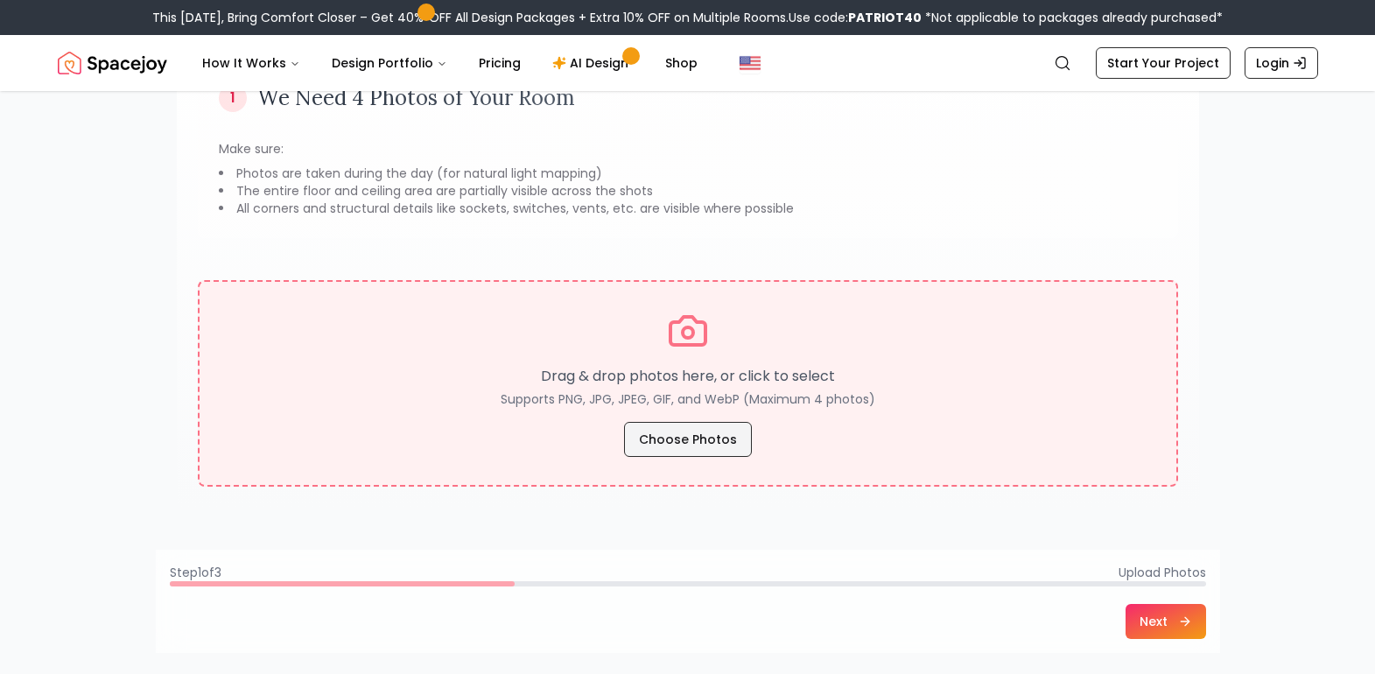
click at [700, 435] on button "Choose Photos" at bounding box center [688, 439] width 128 height 35
click at [690, 436] on button "Choose Photos" at bounding box center [688, 439] width 128 height 35
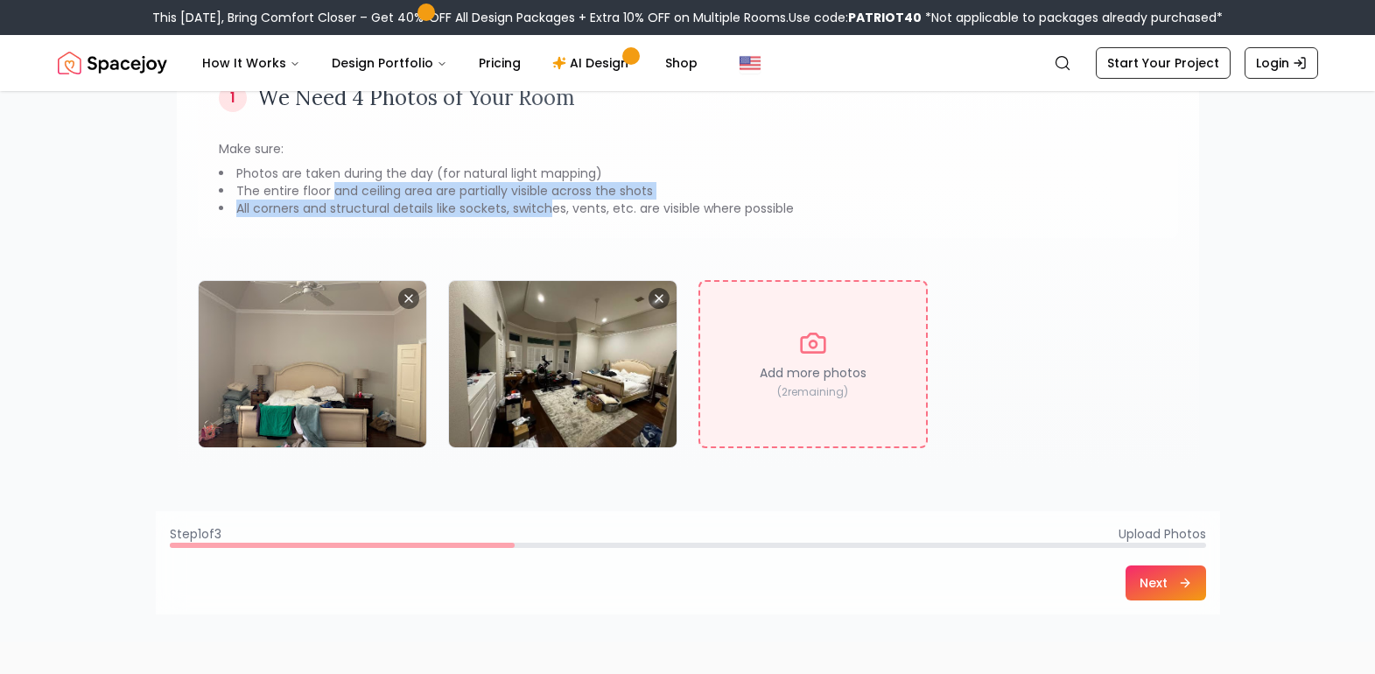
drag, startPoint x: 329, startPoint y: 191, endPoint x: 550, endPoint y: 215, distance: 222.7
click at [550, 215] on ul "Photos are taken during the day (for natural light mapping) The entire floor an…" at bounding box center [688, 191] width 938 height 53
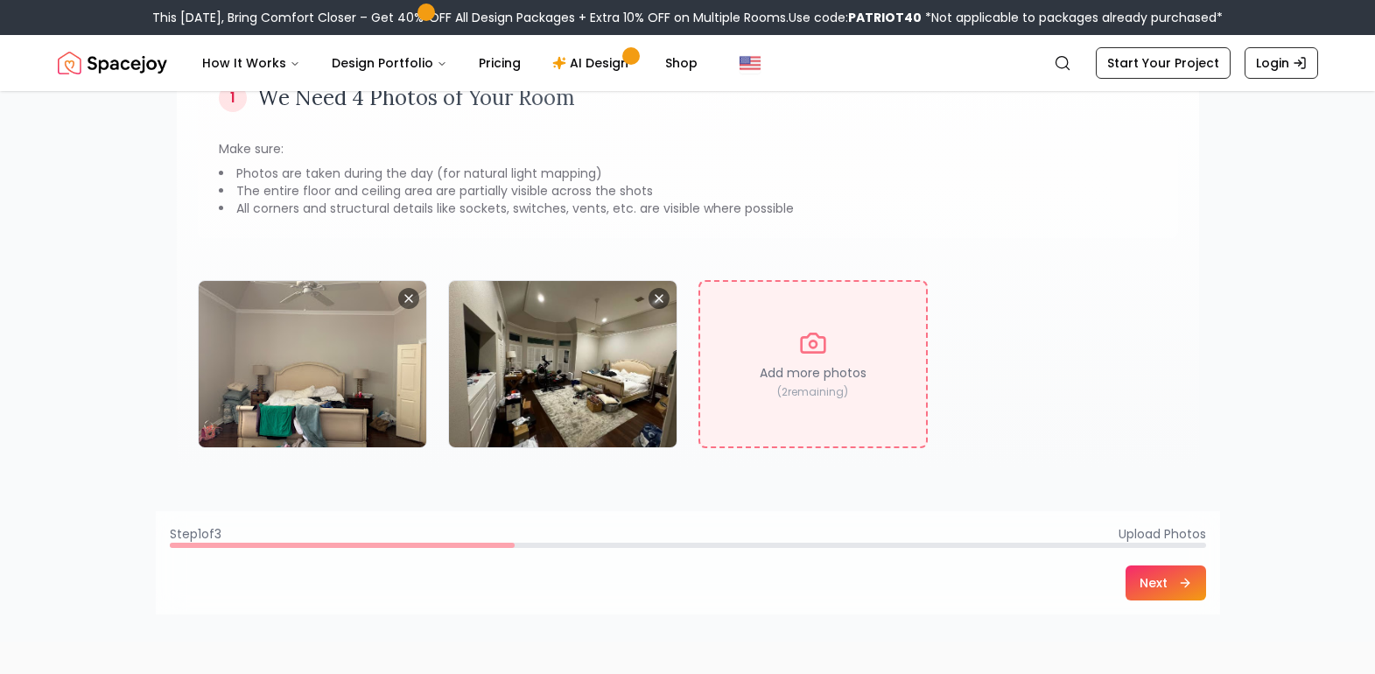
click at [576, 215] on li "All corners and structural details like sockets, switches, vents, etc. are visi…" at bounding box center [688, 209] width 938 height 18
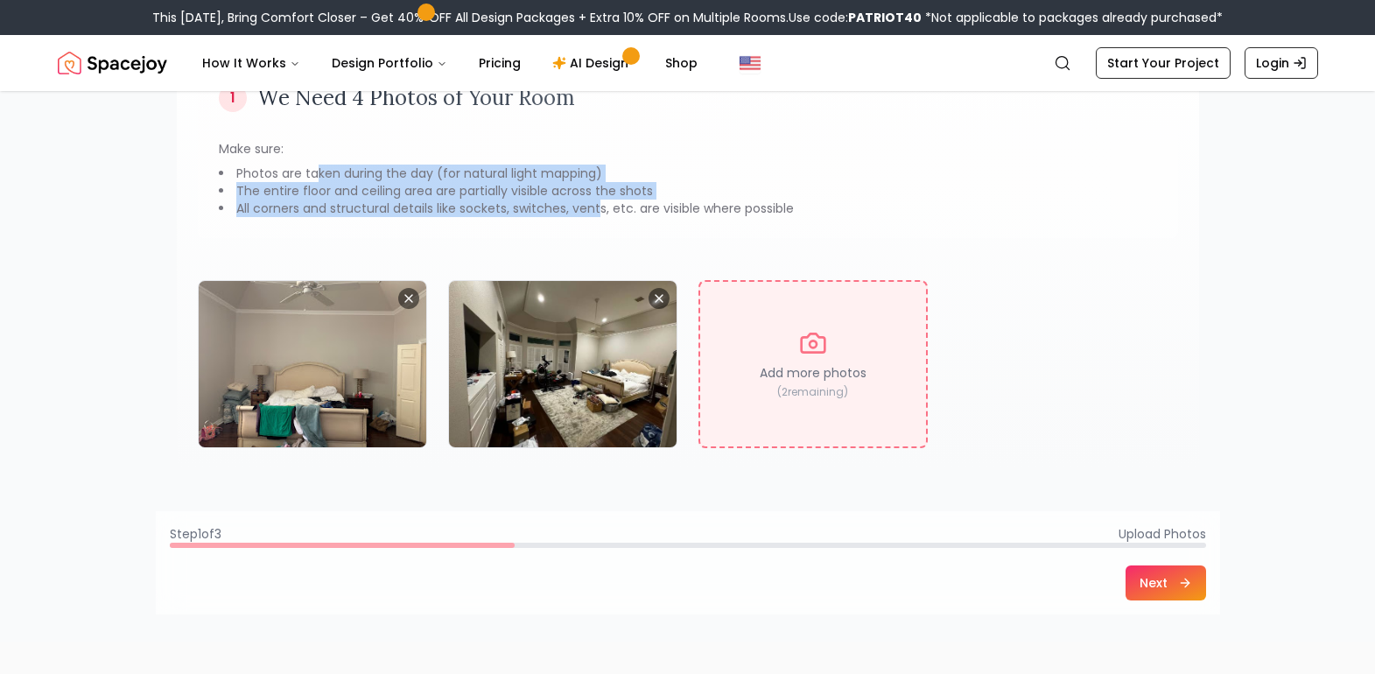
click at [319, 179] on ul "Photos are taken during the day (for natural light mapping) The entire floor an…" at bounding box center [688, 191] width 938 height 53
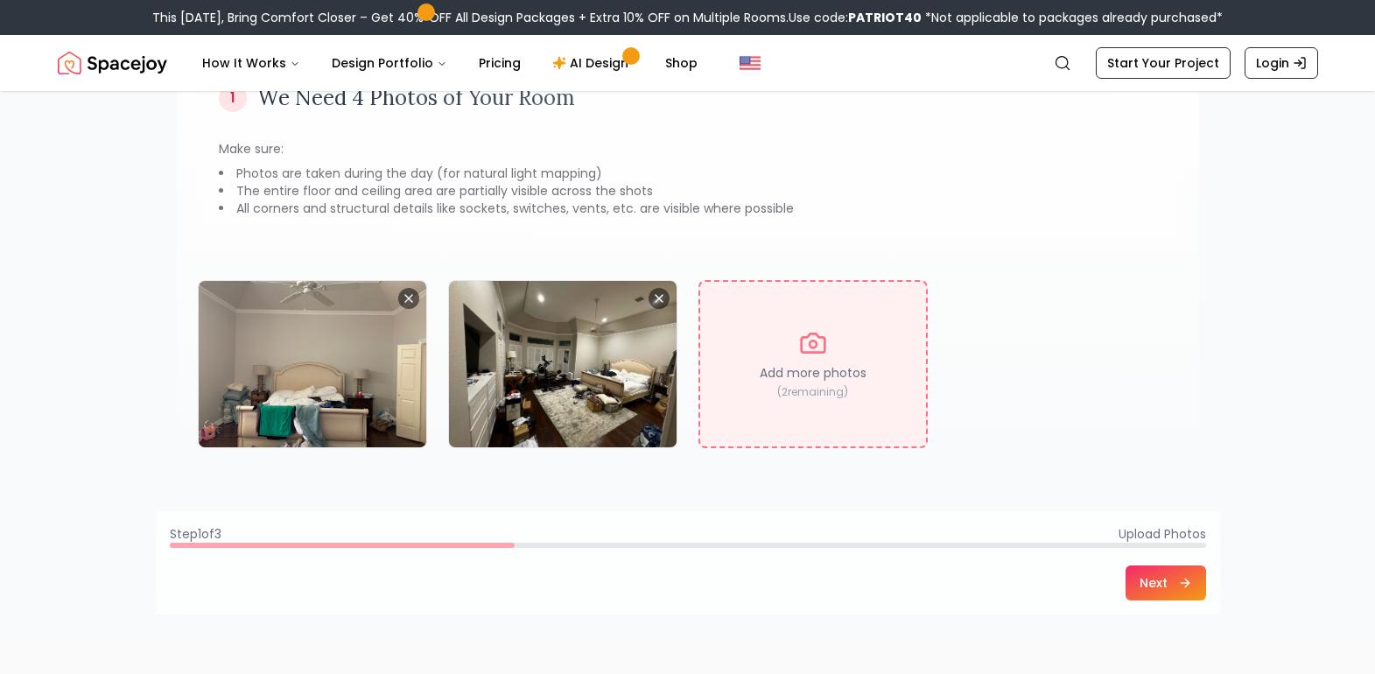
click at [302, 179] on li "Photos are taken during the day (for natural light mapping)" at bounding box center [688, 174] width 938 height 18
drag, startPoint x: 300, startPoint y: 184, endPoint x: 498, endPoint y: 195, distance: 198.1
click at [465, 187] on li "The entire floor and ceiling area are partially visible across the shots" at bounding box center [688, 191] width 938 height 18
click at [530, 199] on li "The entire floor and ceiling area are partially visible across the shots" at bounding box center [688, 191] width 938 height 18
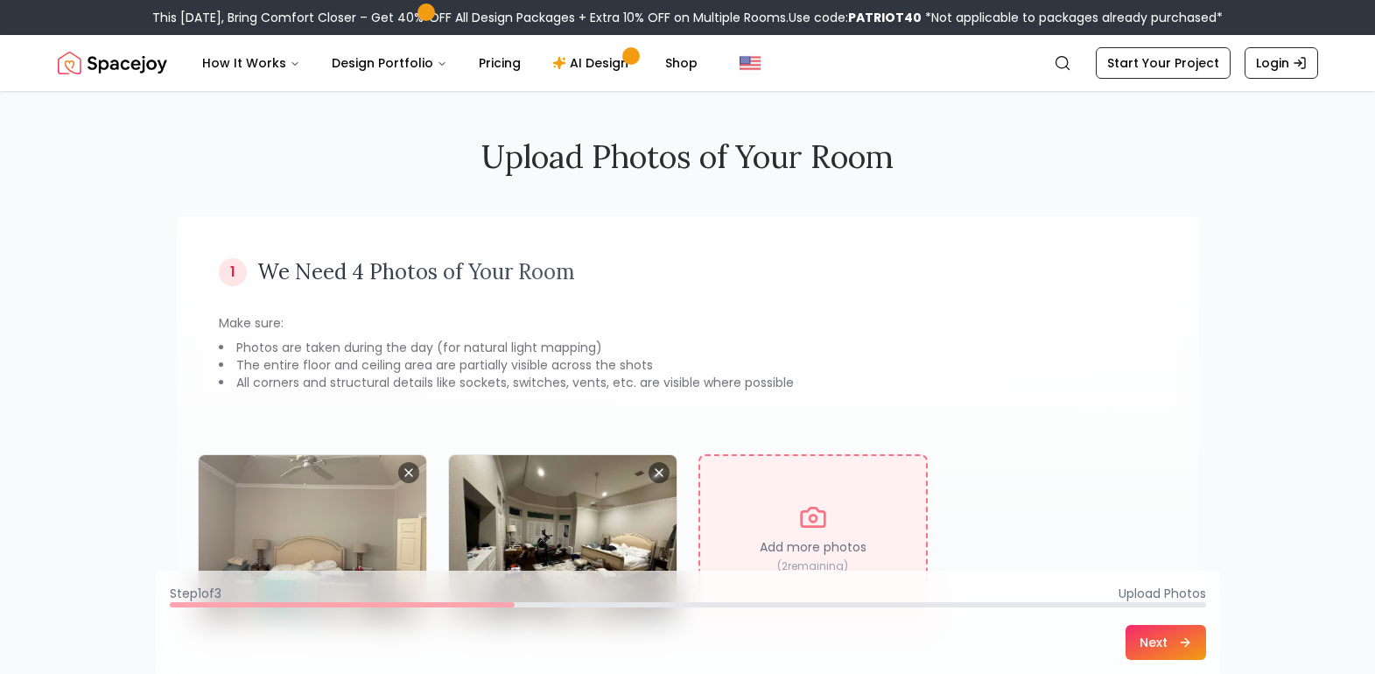
scroll to position [0, 0]
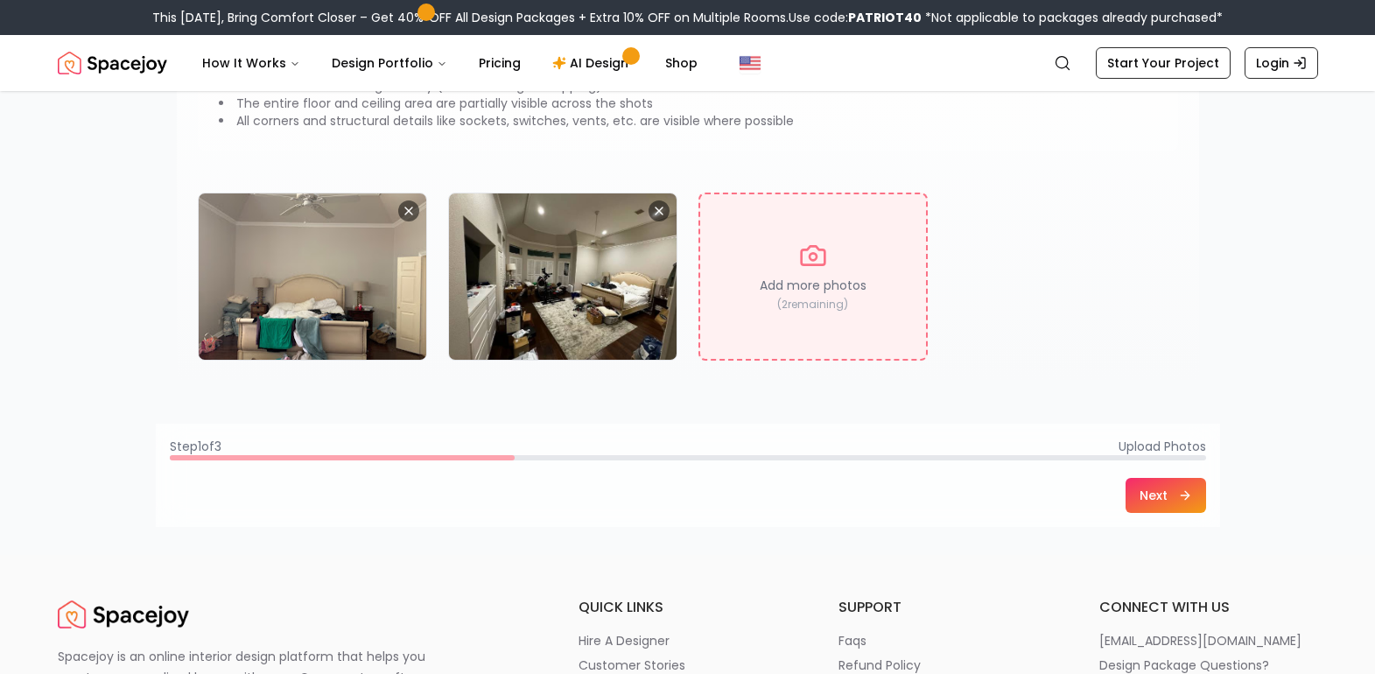
click at [1155, 494] on button "Next" at bounding box center [1165, 495] width 81 height 35
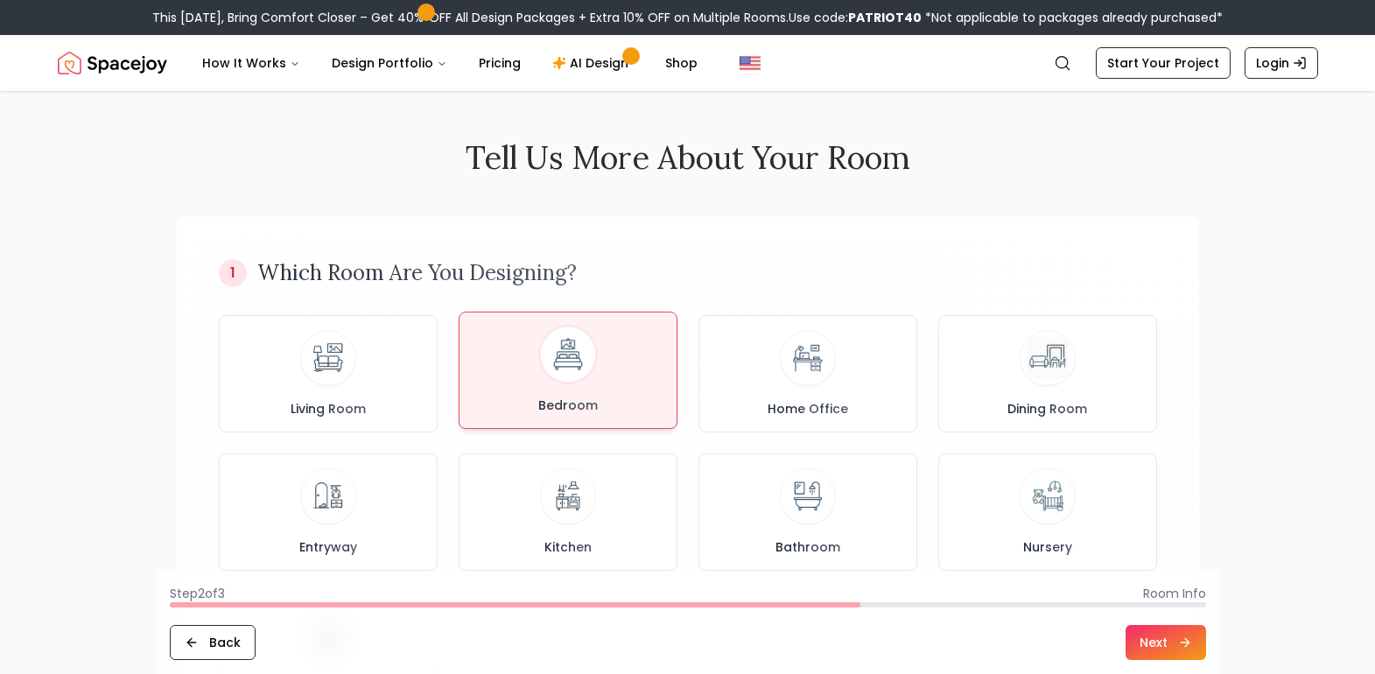
click at [537, 367] on div "Bedroom" at bounding box center [567, 370] width 189 height 88
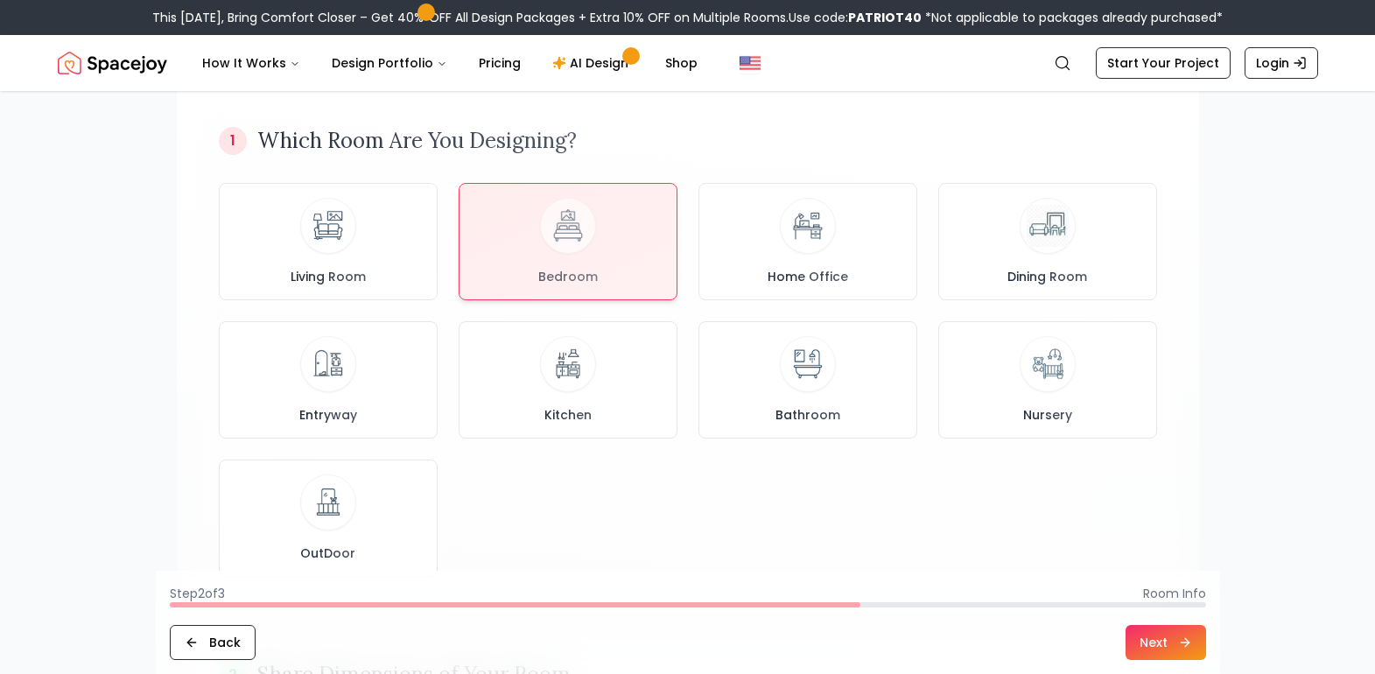
scroll to position [175, 0]
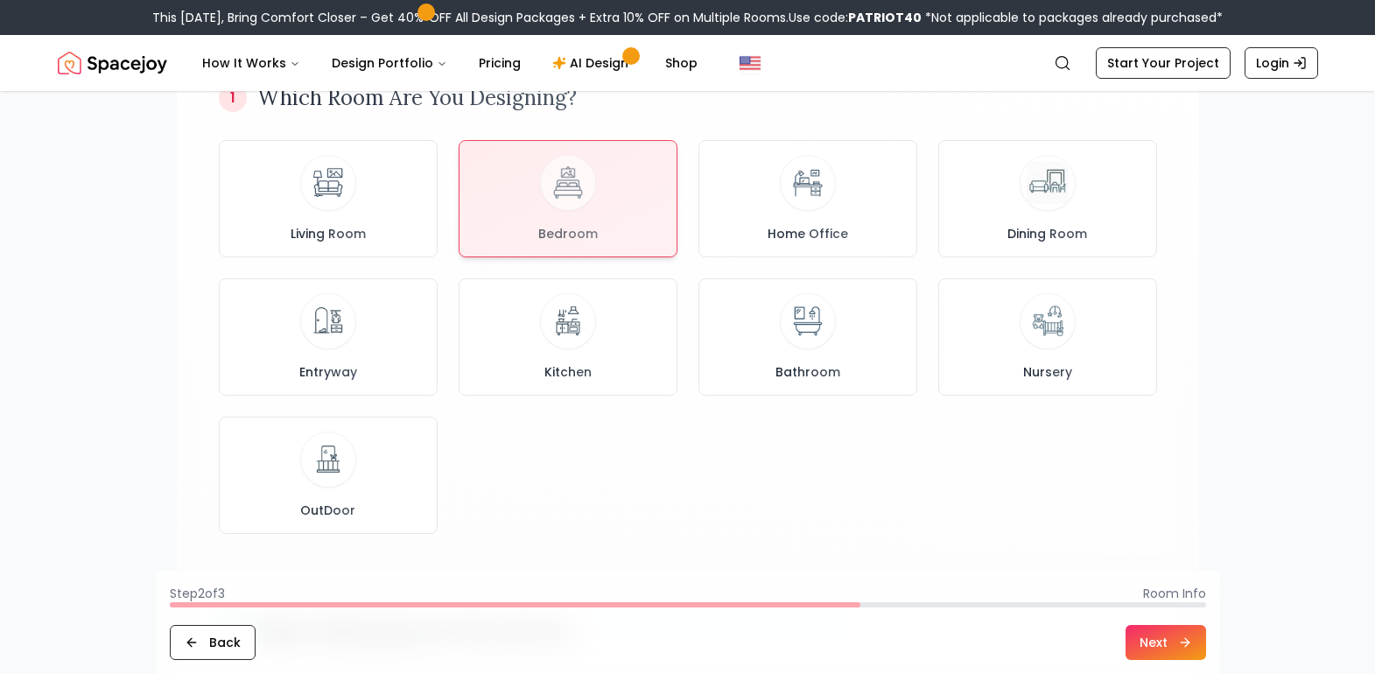
click at [1173, 651] on button "Next" at bounding box center [1165, 642] width 81 height 35
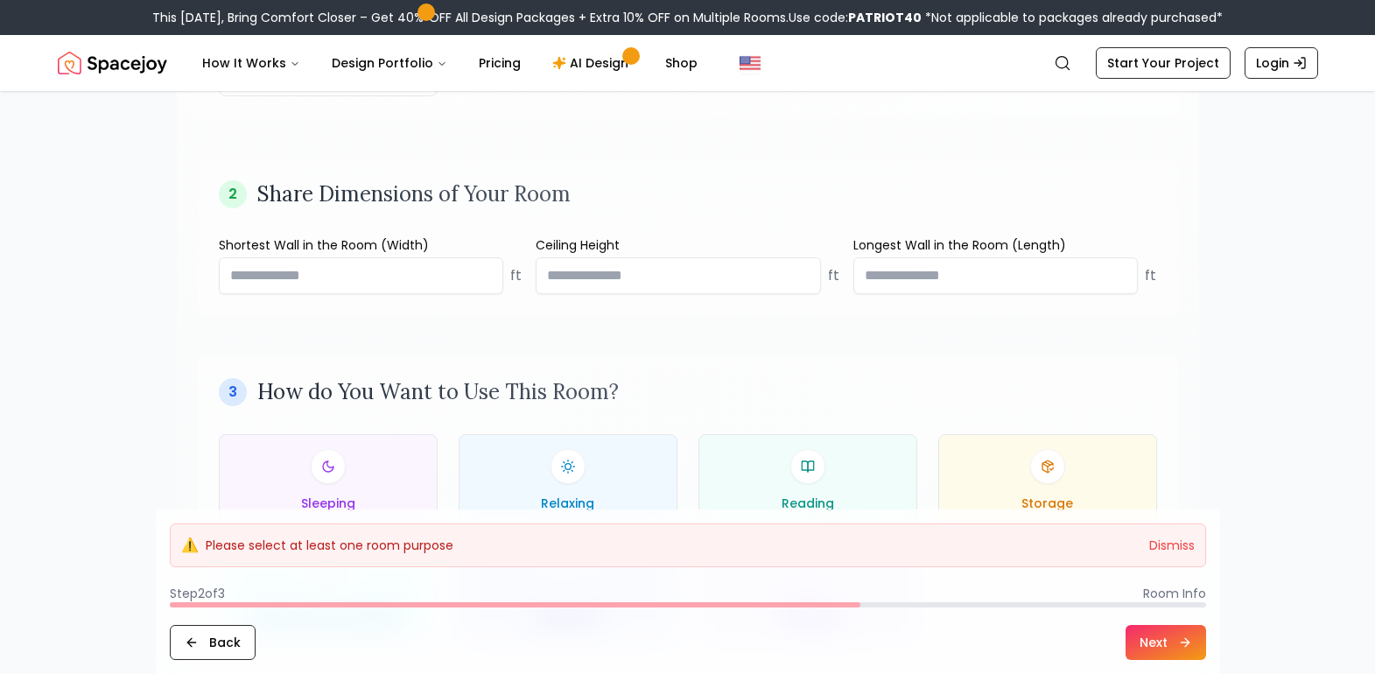
scroll to position [788, 0]
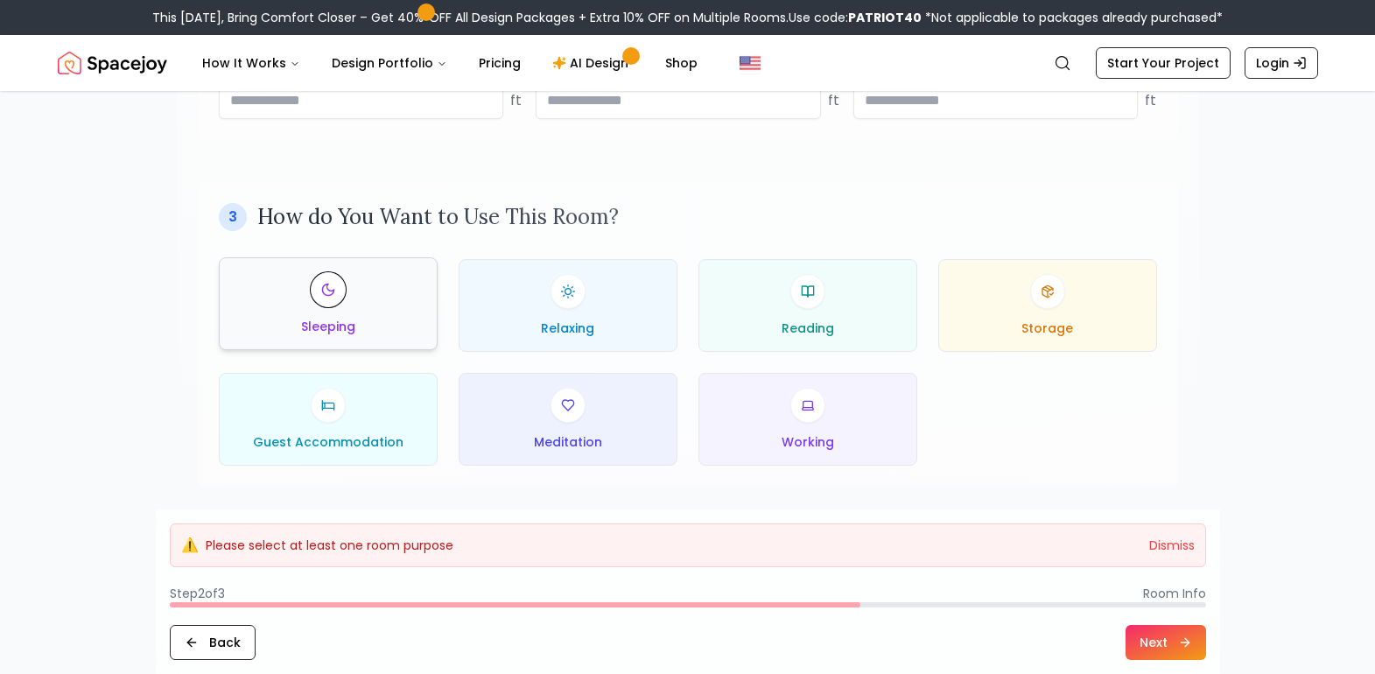
click at [360, 315] on div "Sleeping" at bounding box center [328, 303] width 189 height 63
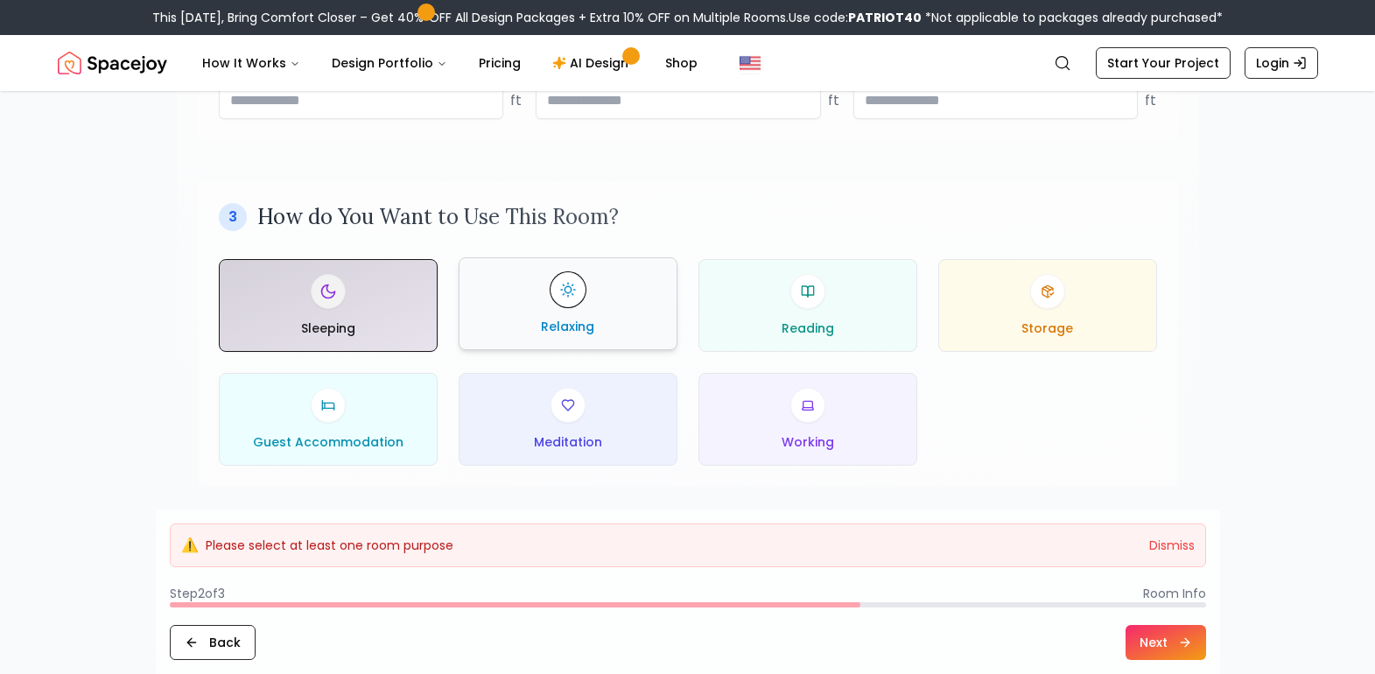
click at [636, 313] on div "Relaxing" at bounding box center [567, 303] width 189 height 63
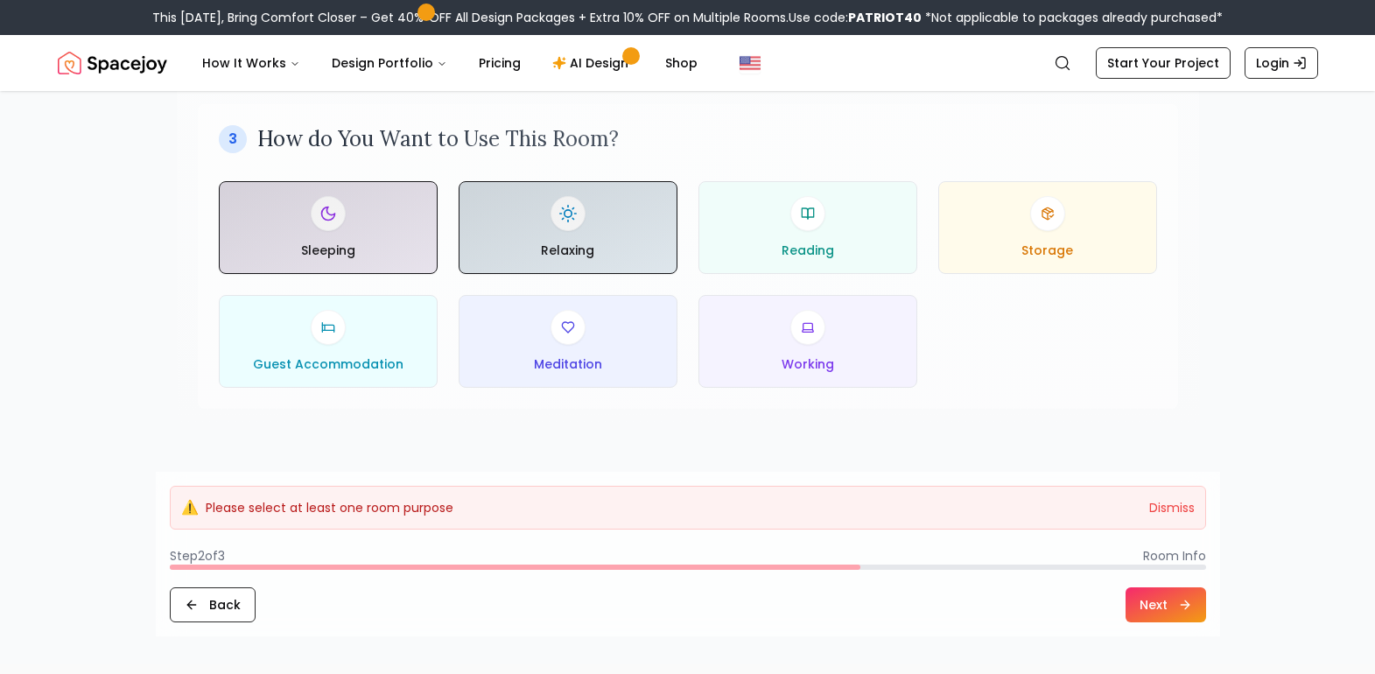
scroll to position [963, 0]
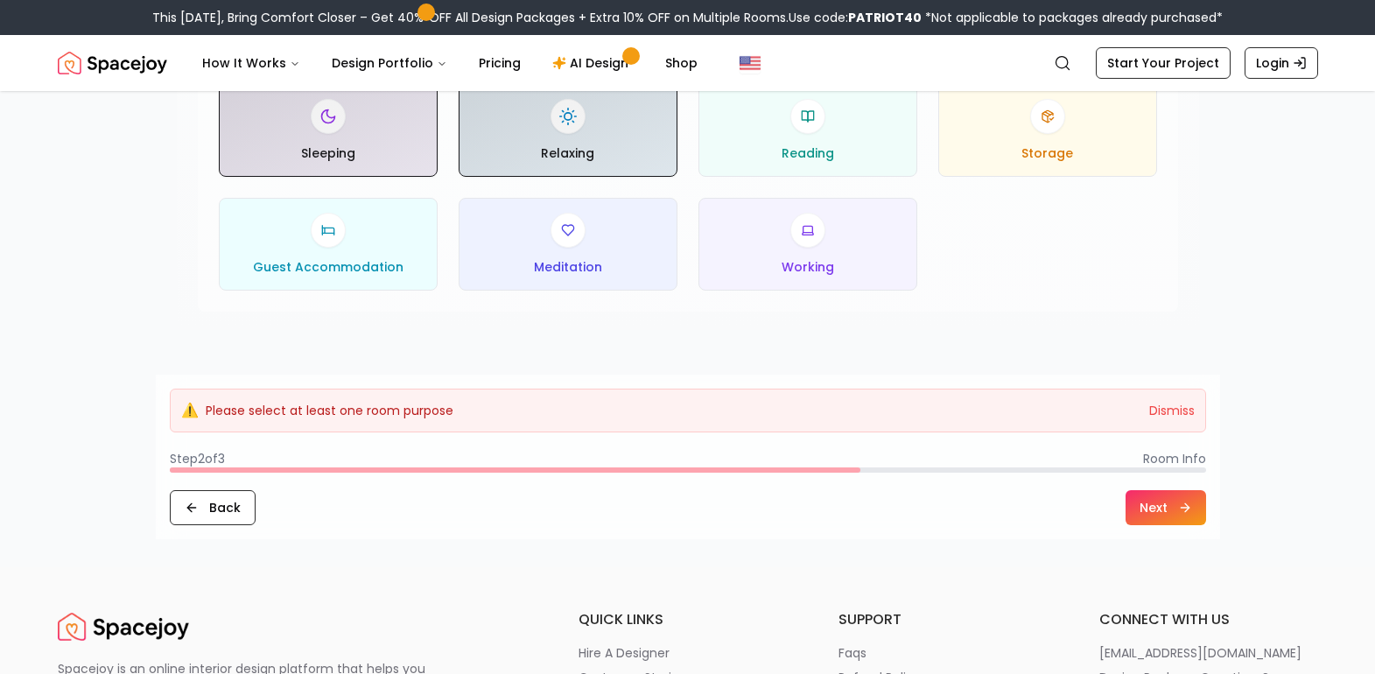
click at [1159, 506] on button "Next" at bounding box center [1165, 507] width 81 height 35
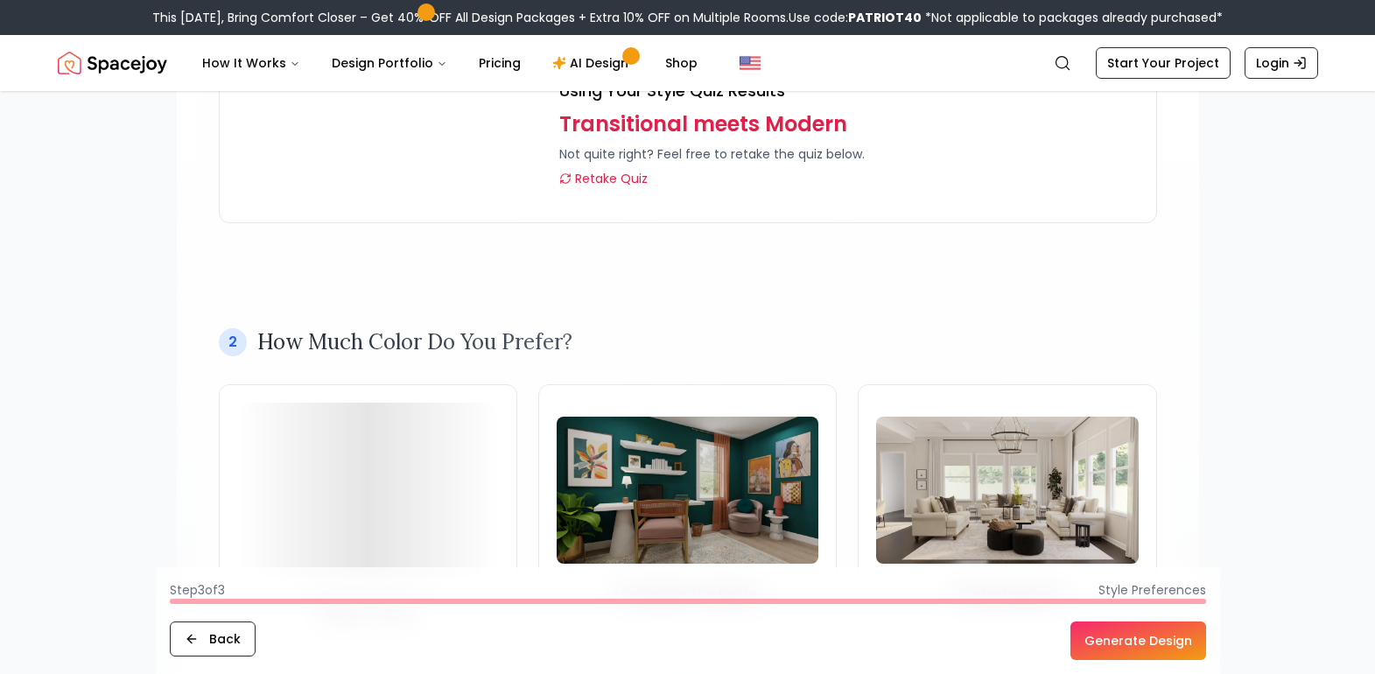
scroll to position [263, 0]
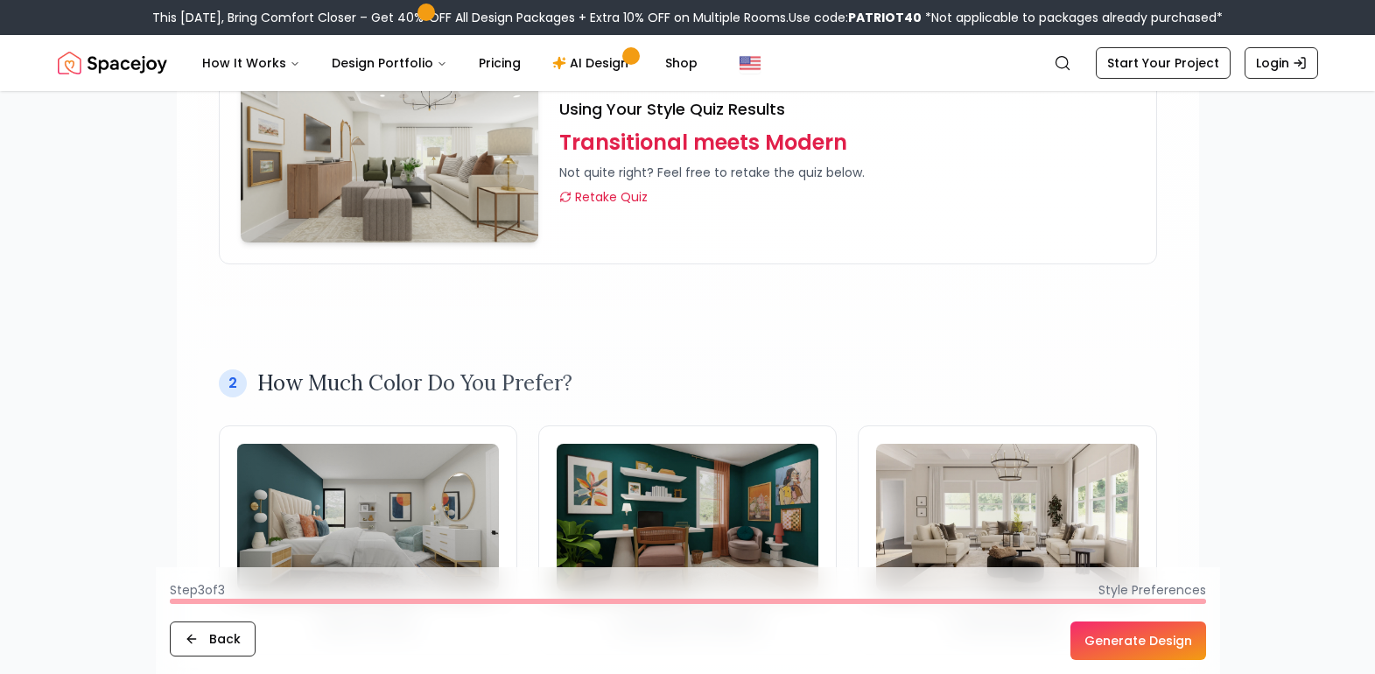
click at [480, 162] on img at bounding box center [390, 158] width 298 height 168
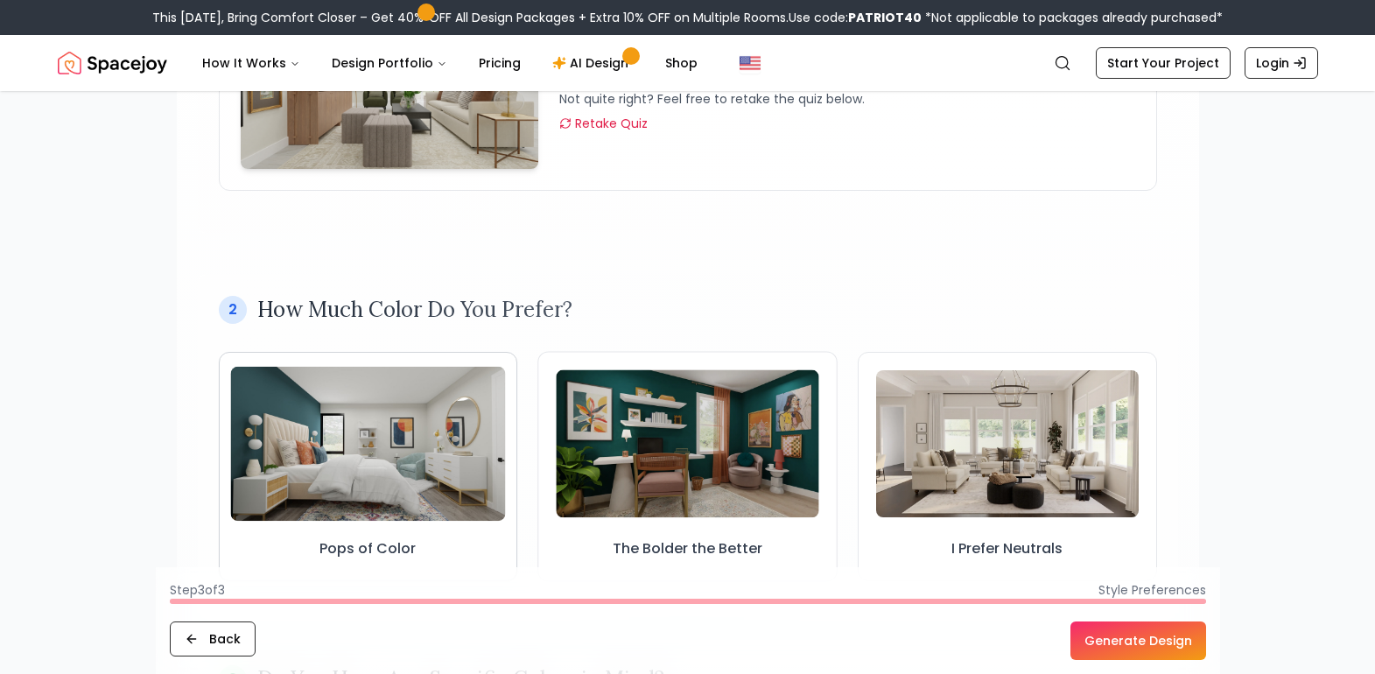
scroll to position [350, 0]
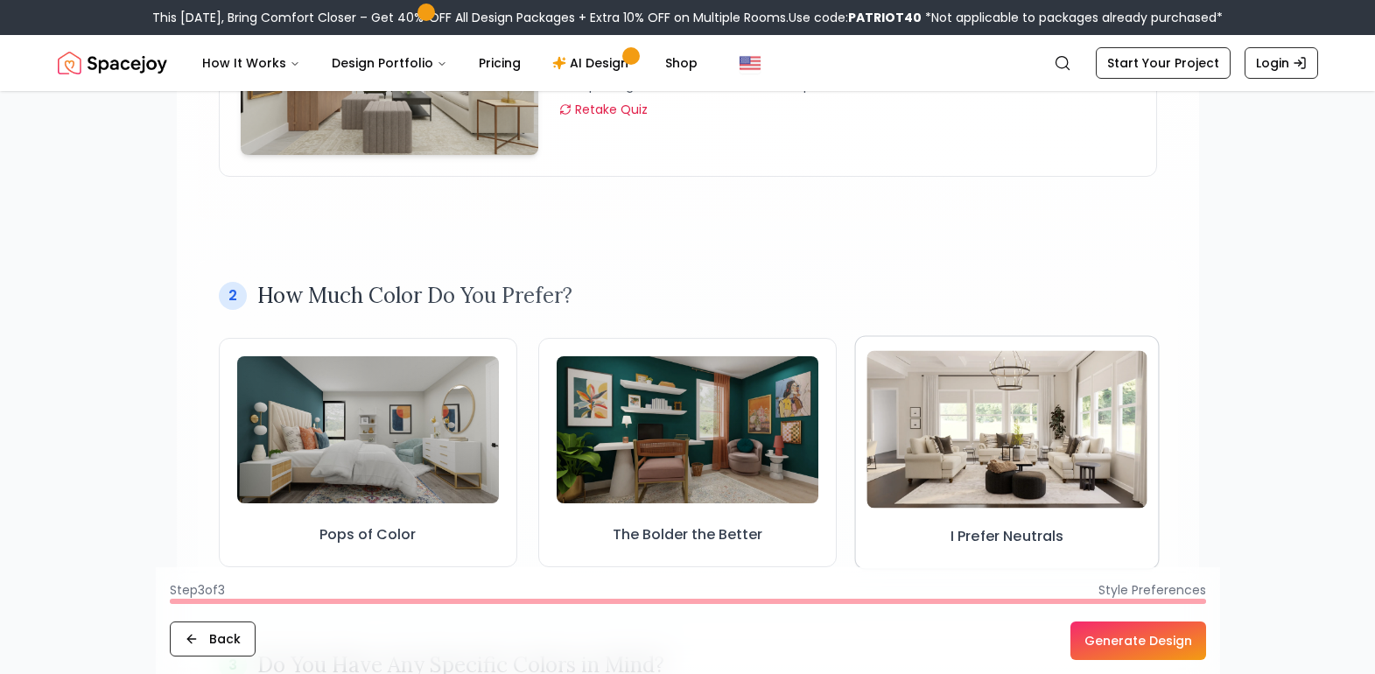
click at [1032, 448] on img at bounding box center [1007, 429] width 281 height 158
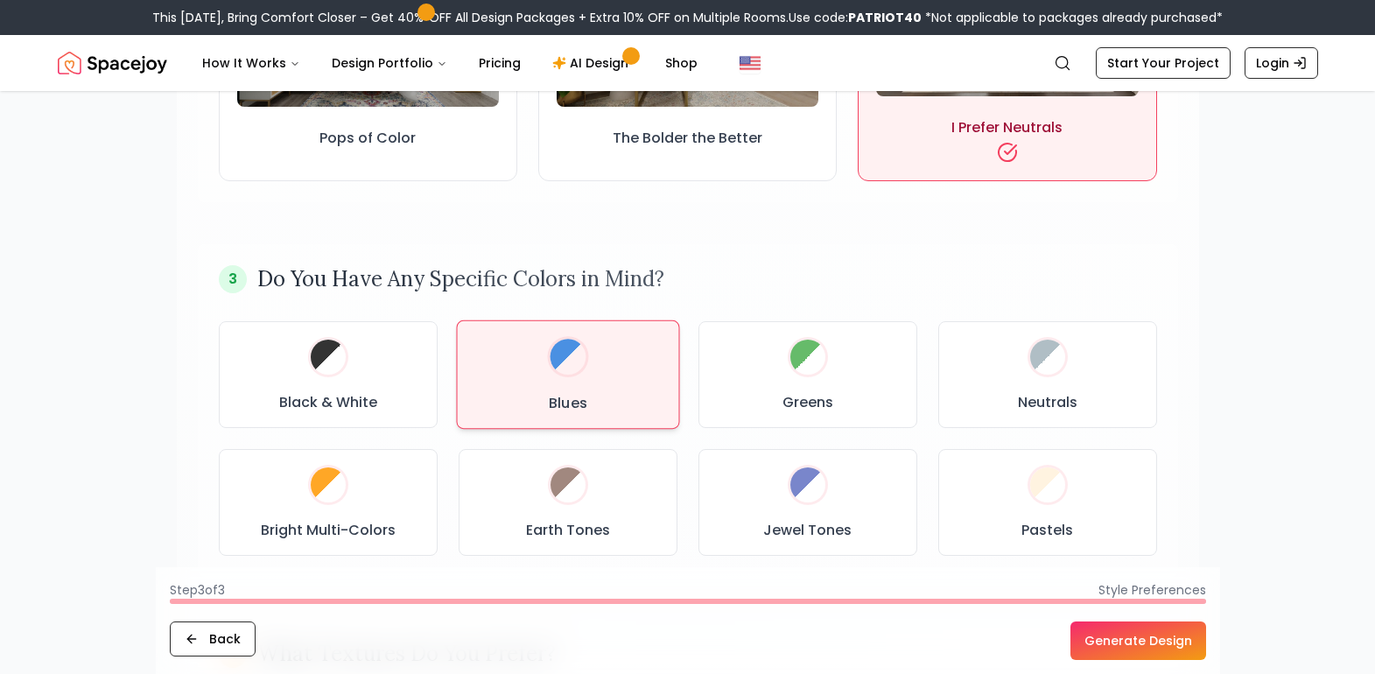
scroll to position [788, 0]
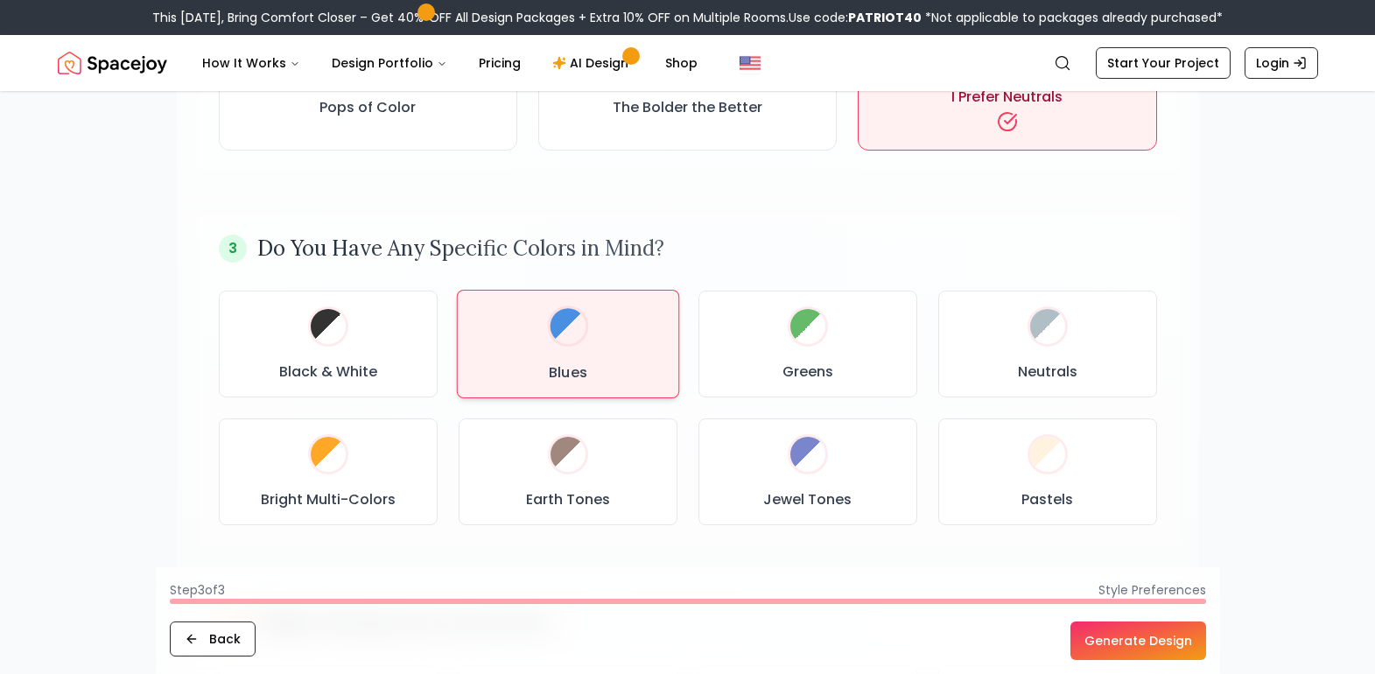
click at [539, 364] on div "Blues" at bounding box center [568, 344] width 193 height 79
click at [1145, 637] on button "Generate Design" at bounding box center [1138, 640] width 136 height 39
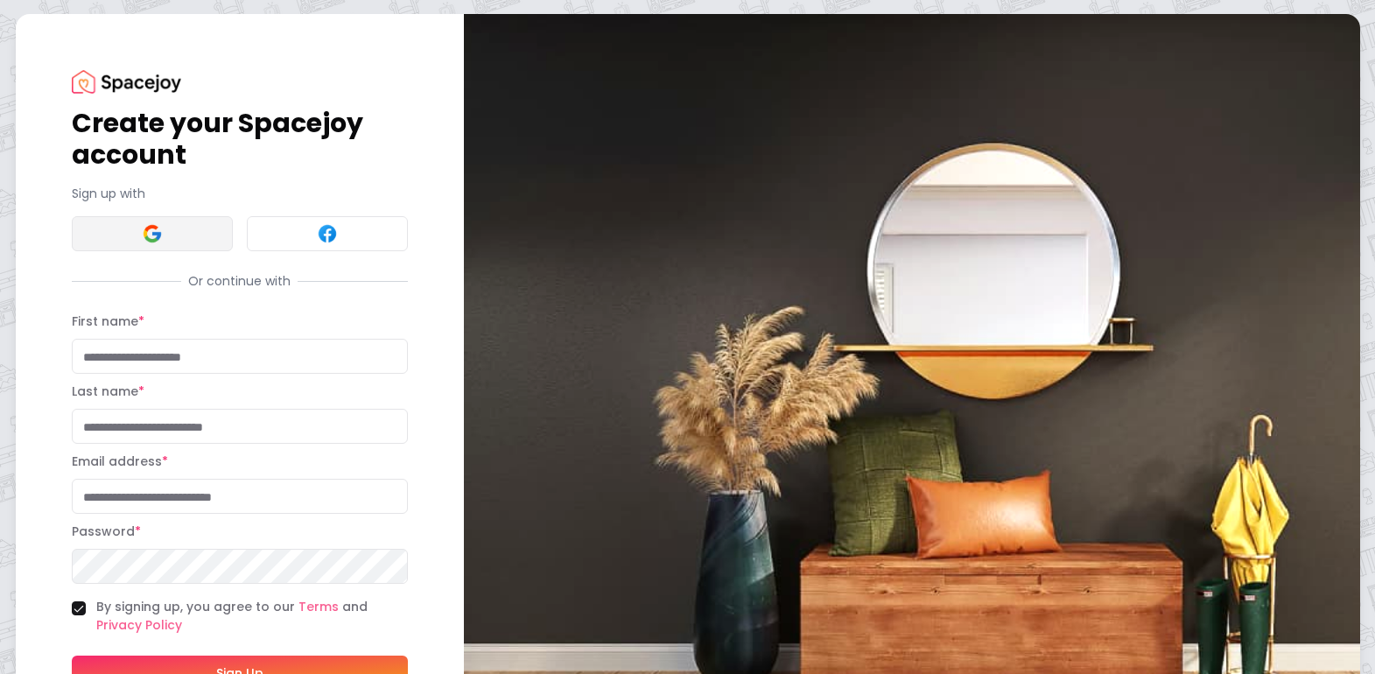
click at [181, 233] on button at bounding box center [152, 233] width 161 height 35
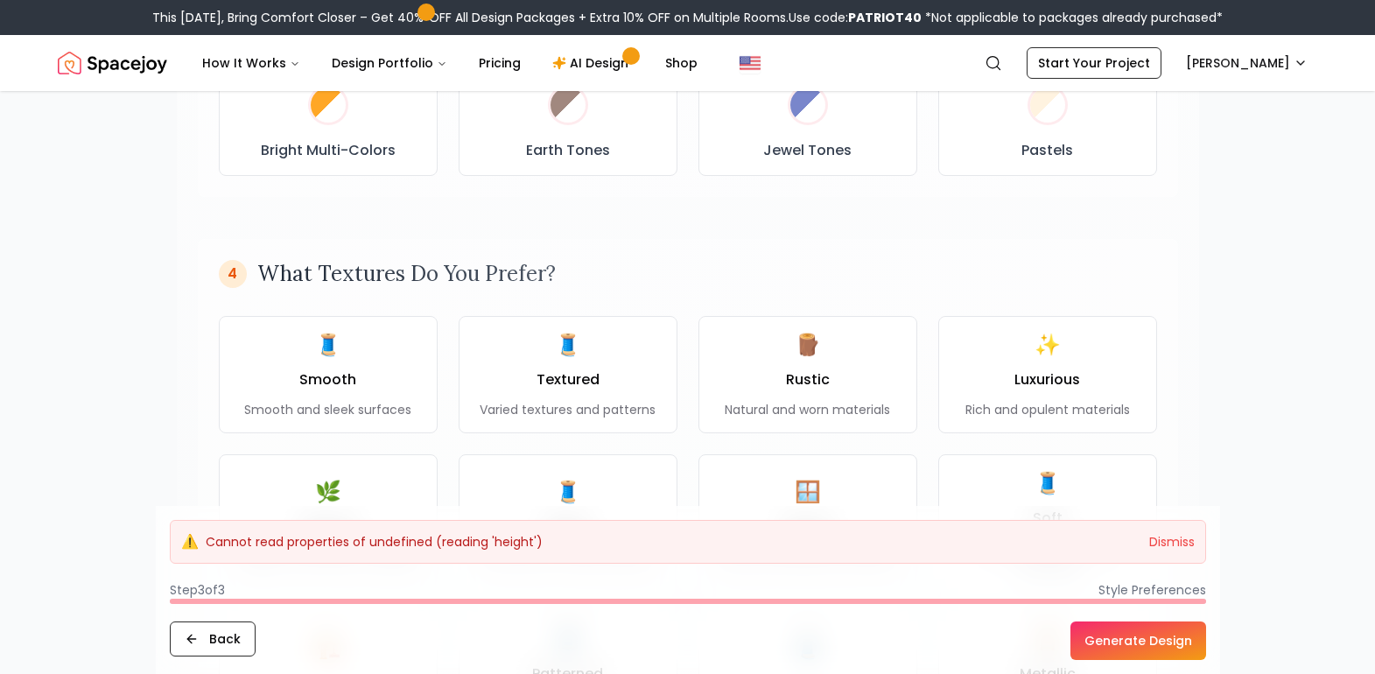
scroll to position [1138, 0]
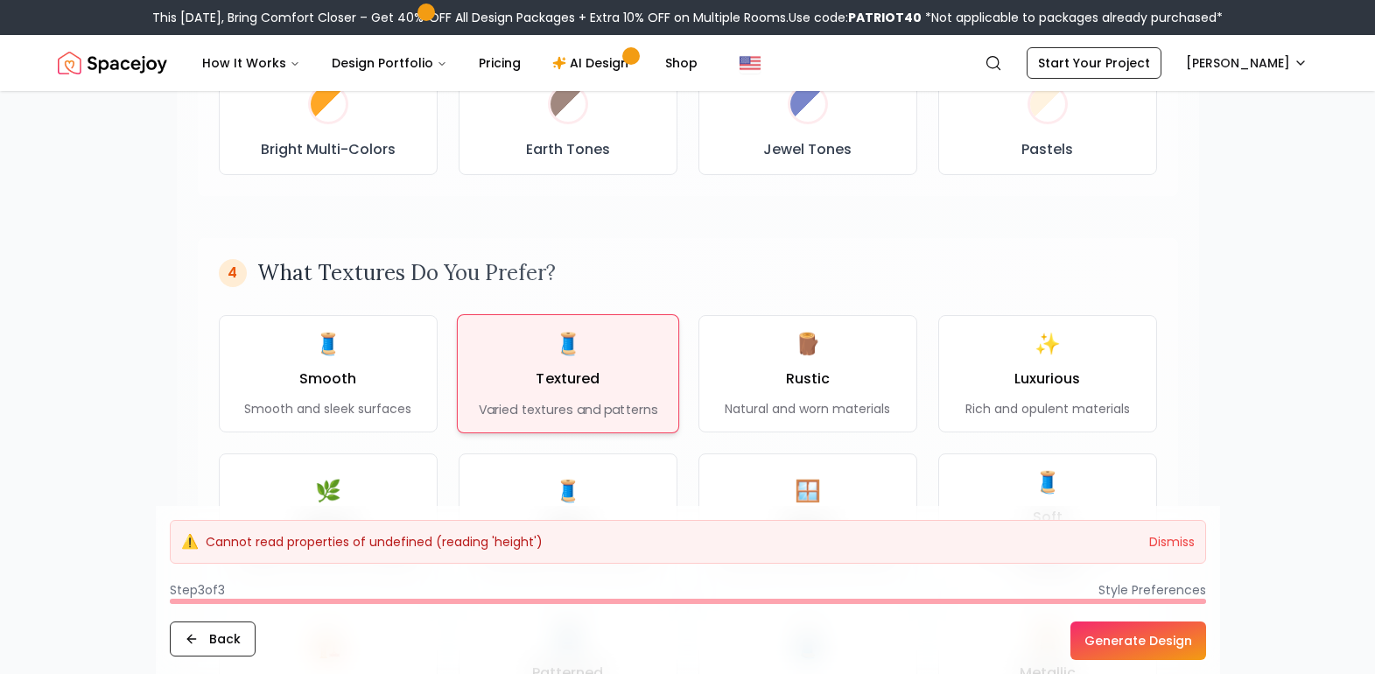
click at [553, 365] on div "🧵 Textured Varied textures and patterns" at bounding box center [567, 373] width 179 height 89
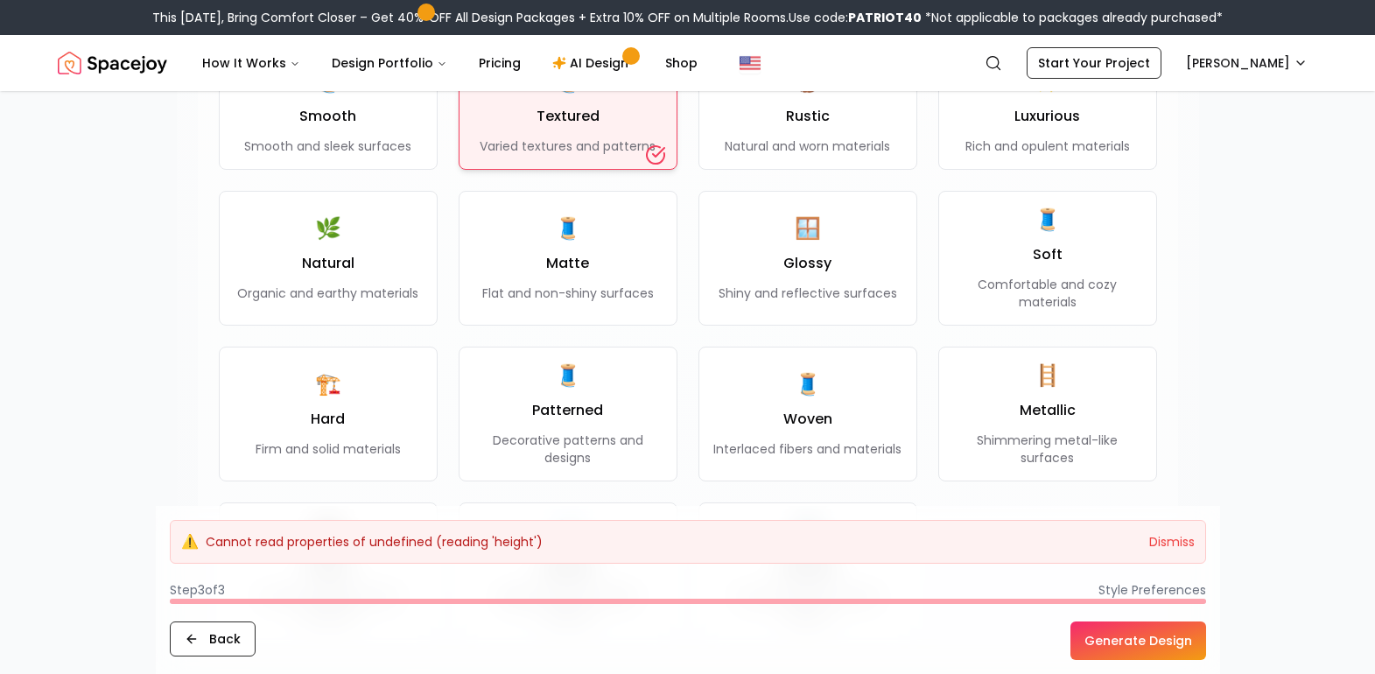
scroll to position [1313, 0]
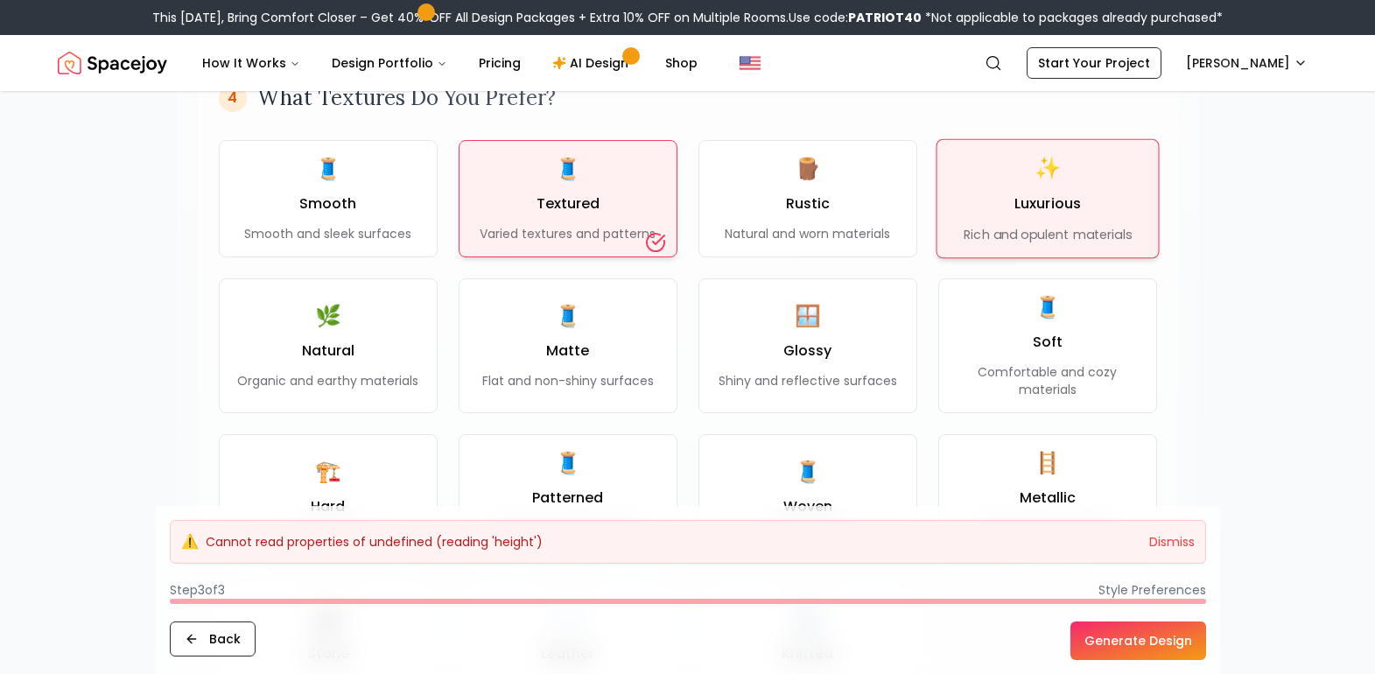
click at [1127, 196] on div "✨ Luxurious Rich and opulent materials" at bounding box center [1047, 198] width 168 height 89
click at [1124, 635] on button "Generate Design" at bounding box center [1138, 640] width 136 height 39
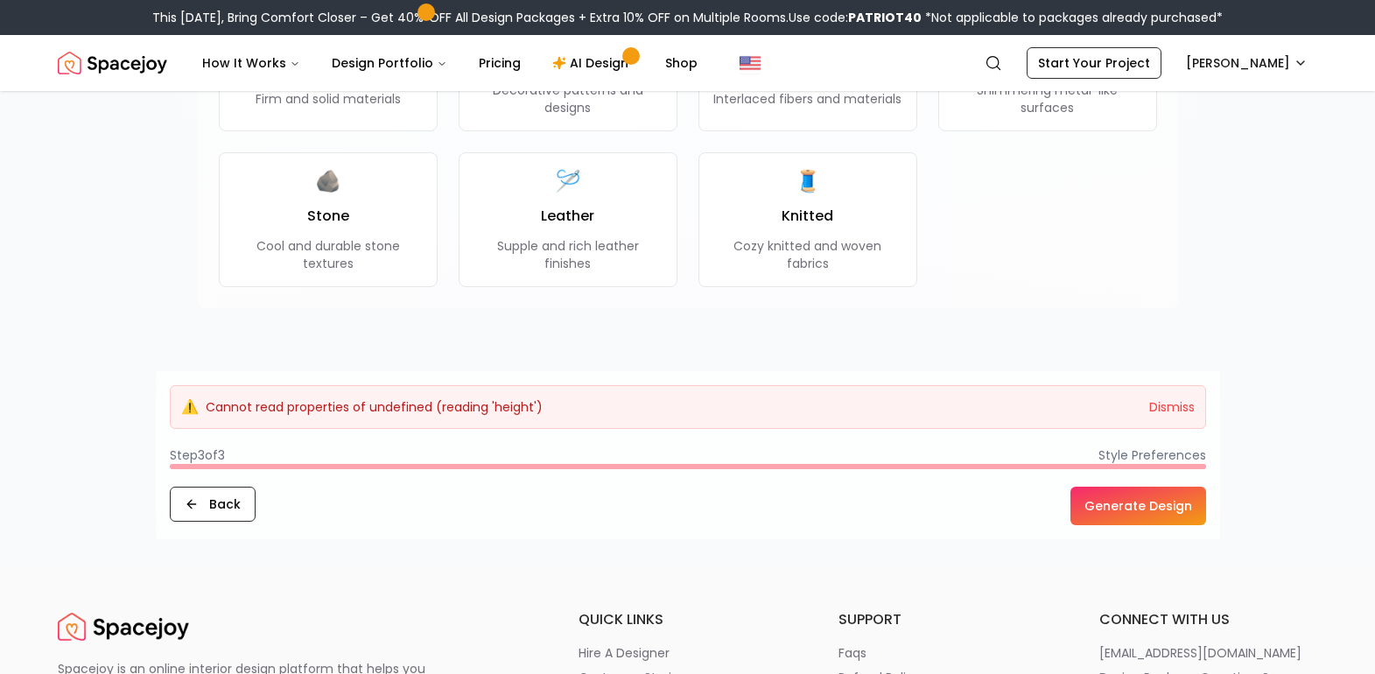
scroll to position [2013, 0]
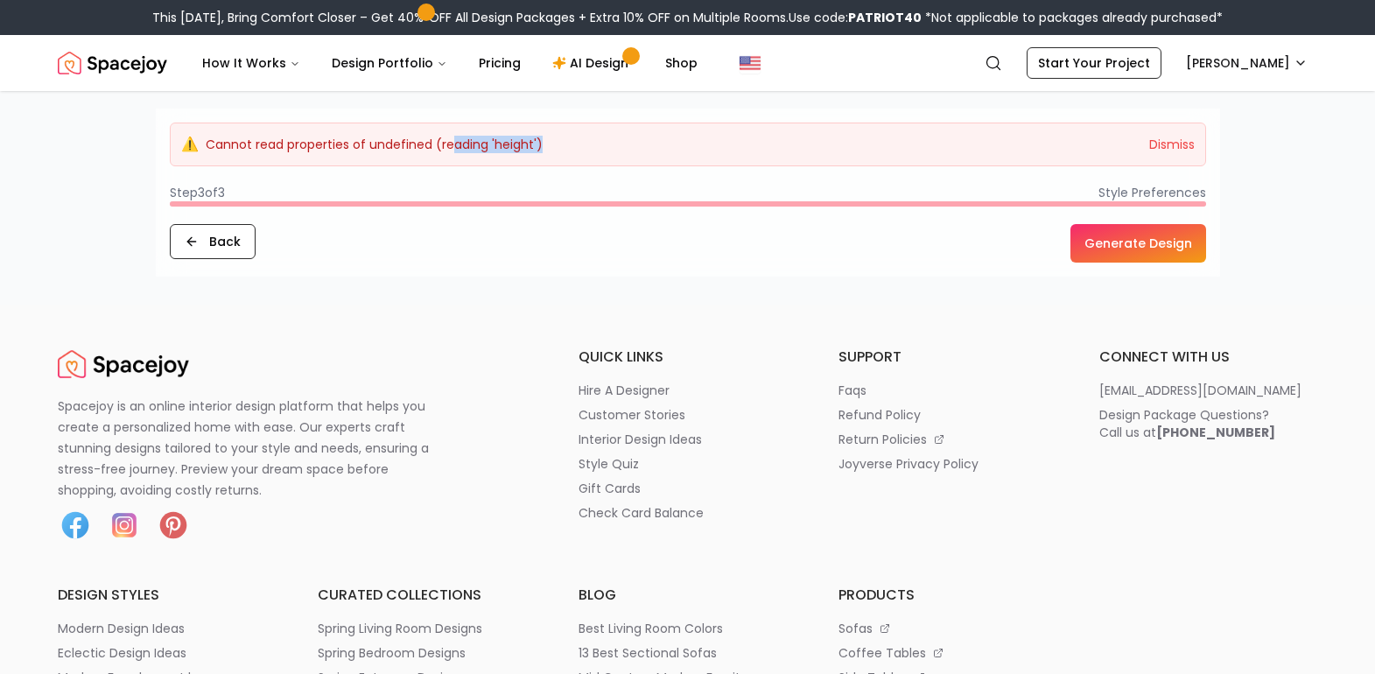
drag, startPoint x: 456, startPoint y: 137, endPoint x: 592, endPoint y: 137, distance: 136.5
click at [592, 137] on div "⚠️ Cannot read properties of undefined (reading 'height') Dismiss" at bounding box center [688, 145] width 1036 height 44
click at [1166, 143] on button "Dismiss" at bounding box center [1172, 145] width 46 height 18
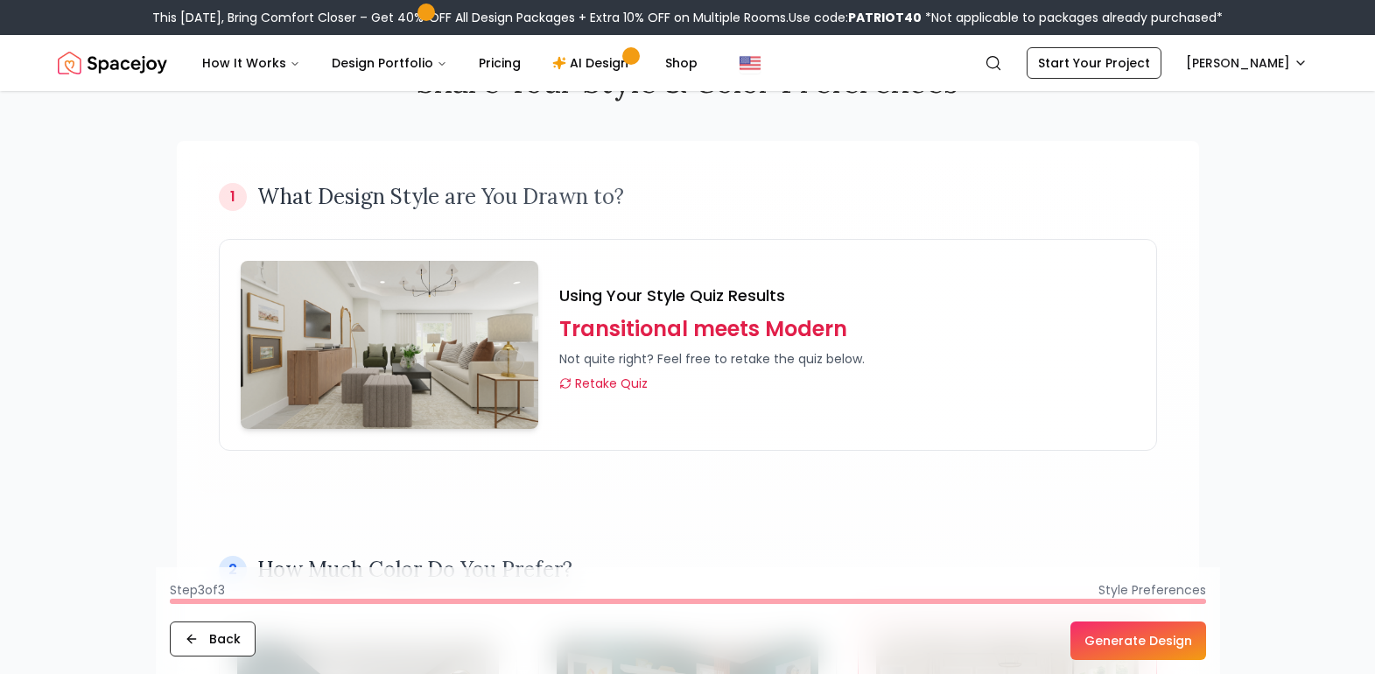
scroll to position [0, 0]
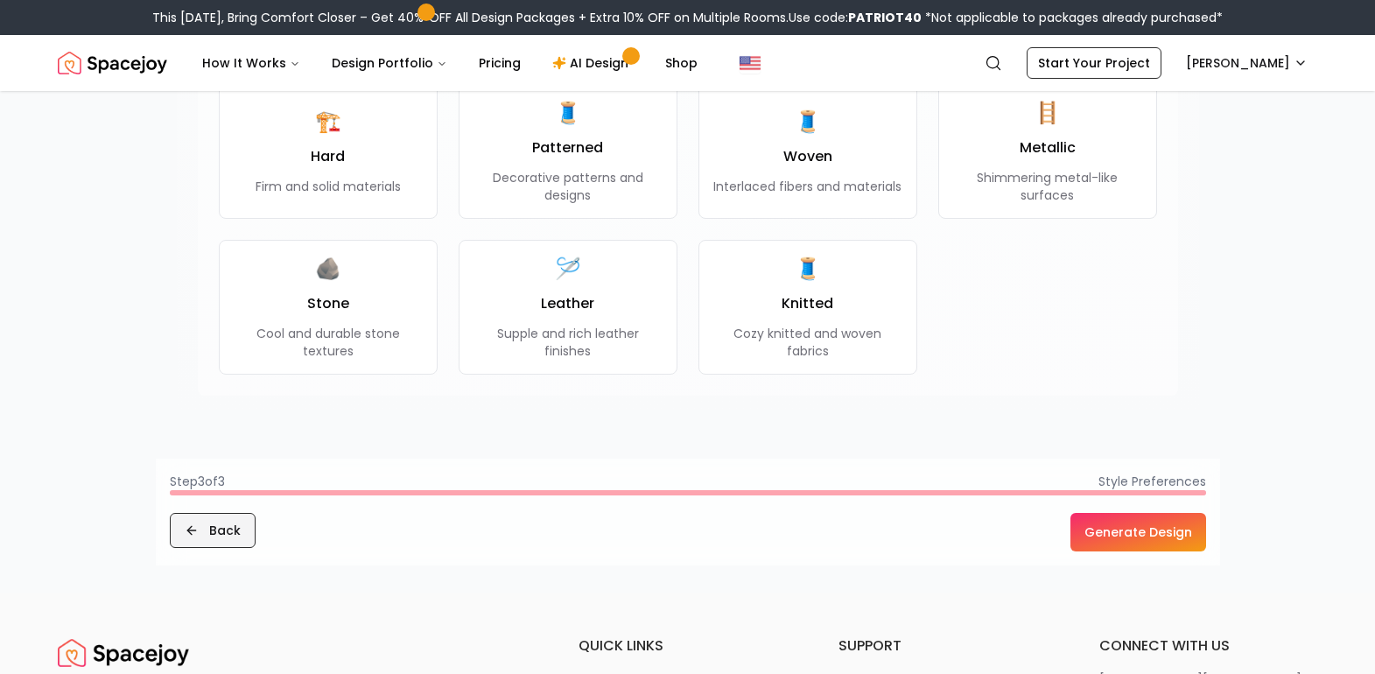
click at [217, 529] on button "Back" at bounding box center [213, 530] width 86 height 35
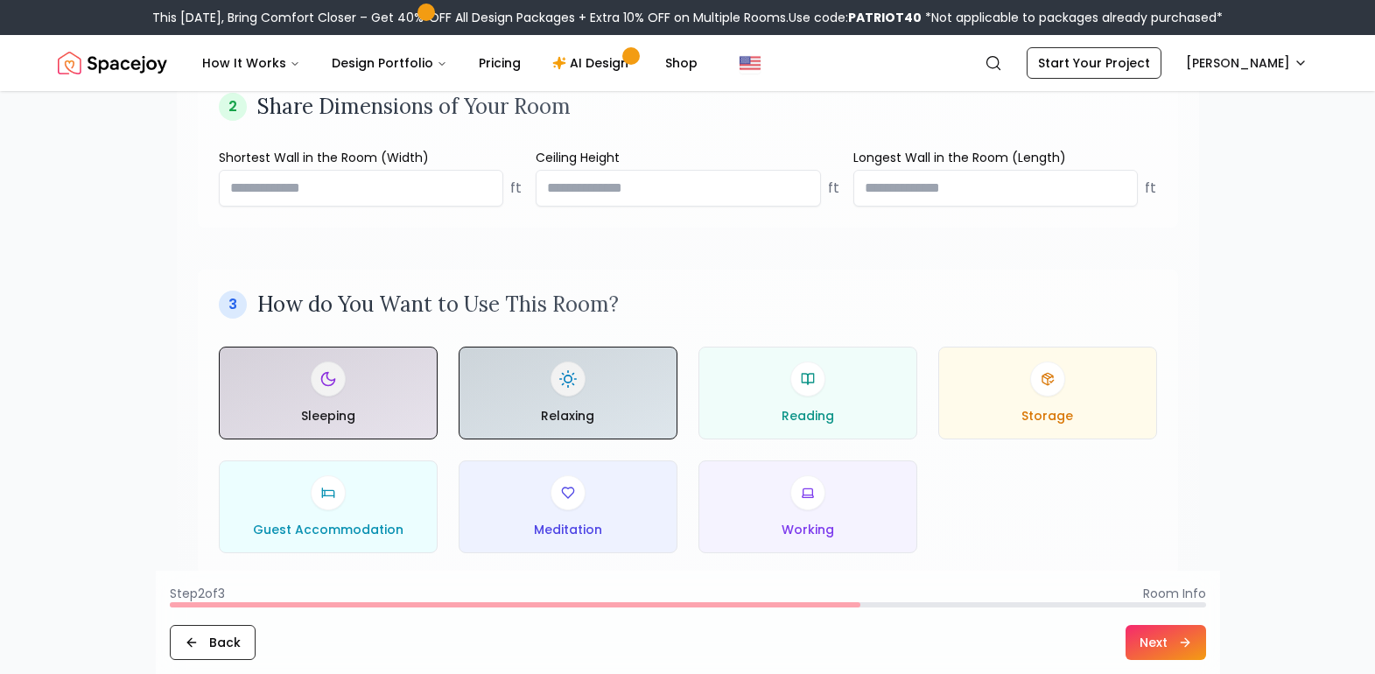
scroll to position [525, 0]
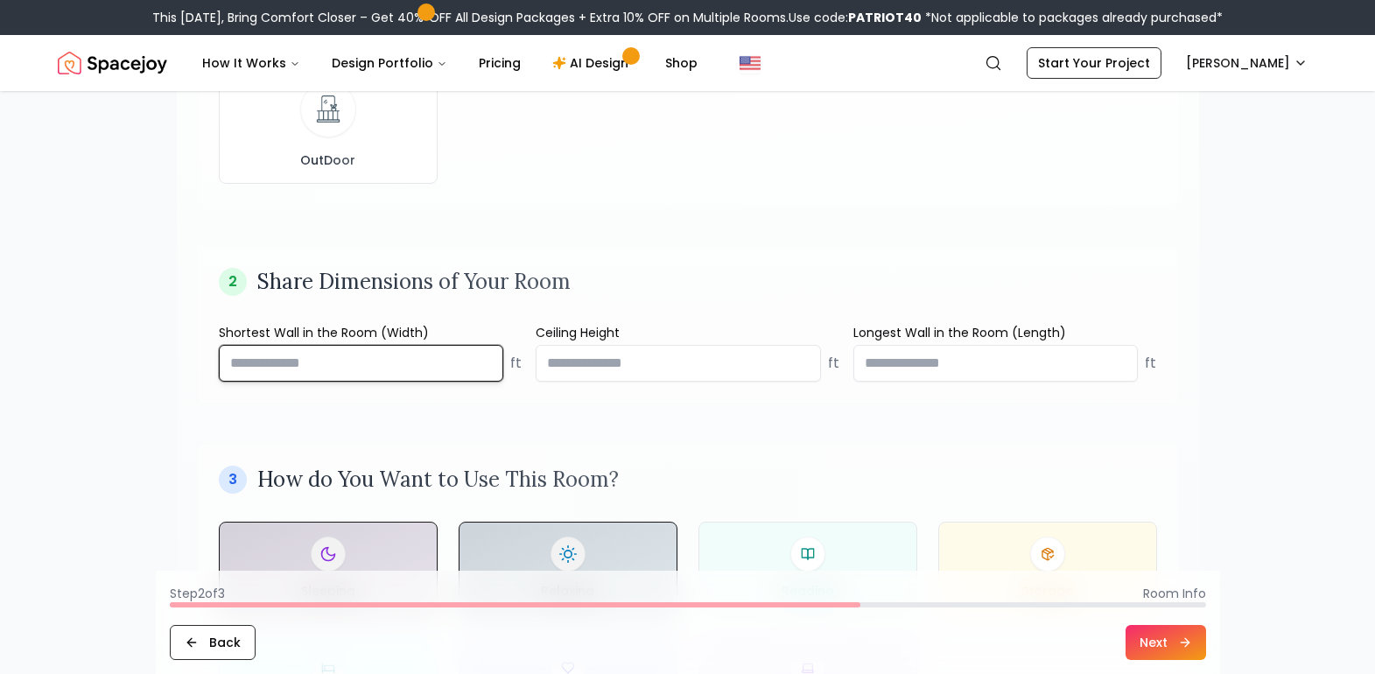
click at [296, 364] on input "number" at bounding box center [361, 363] width 285 height 37
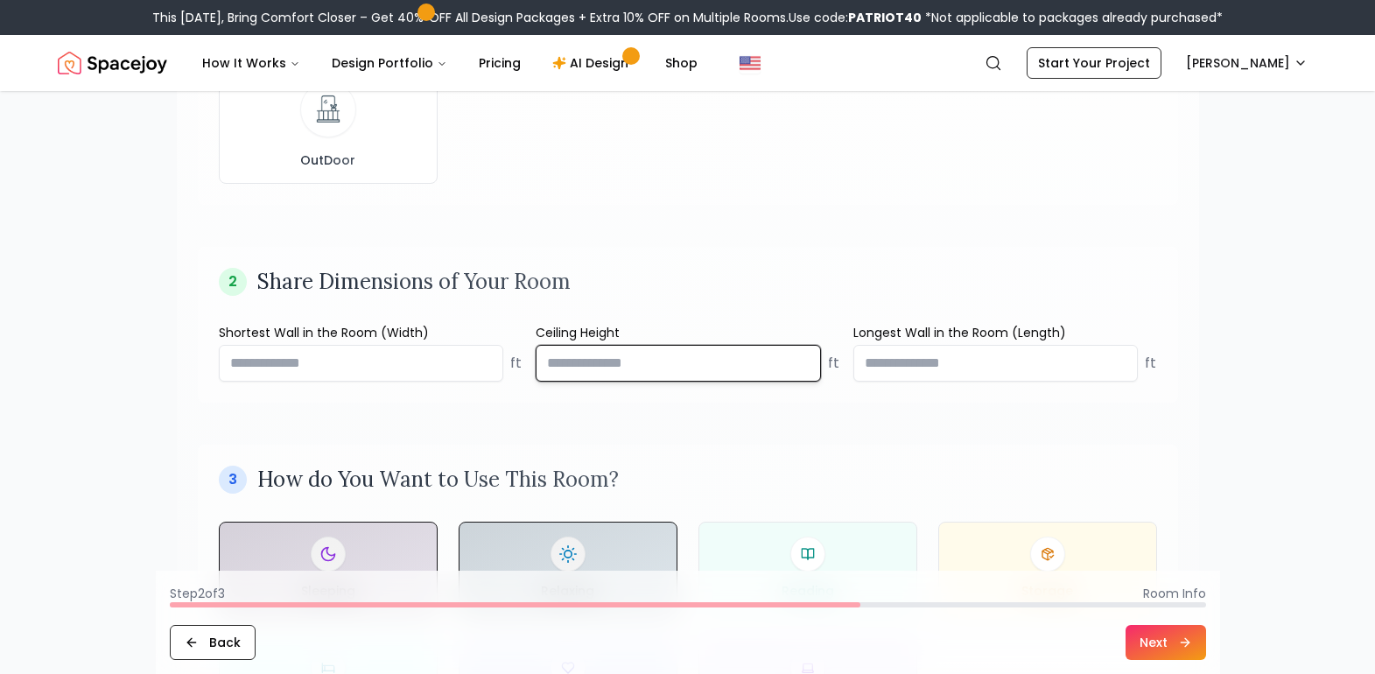
click at [620, 361] on input "number" at bounding box center [678, 363] width 285 height 37
type input "**"
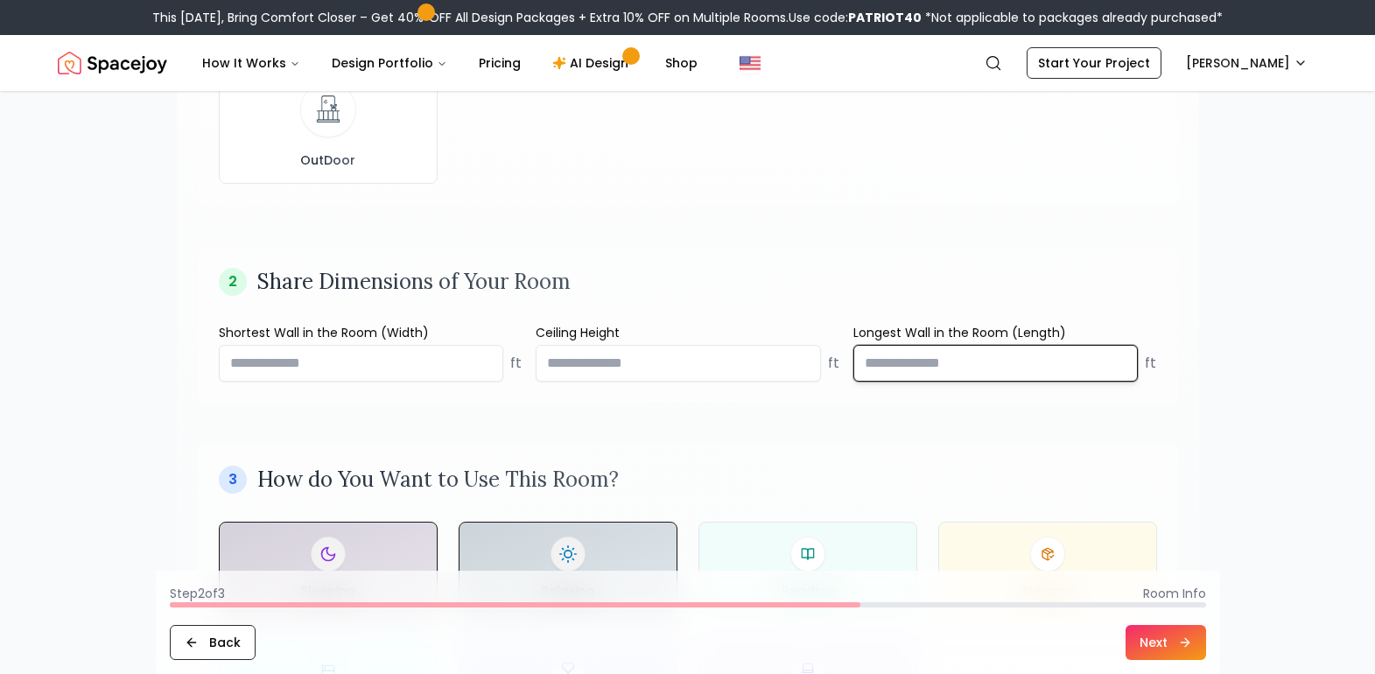
click at [886, 364] on input "number" at bounding box center [995, 363] width 285 height 37
type input "**"
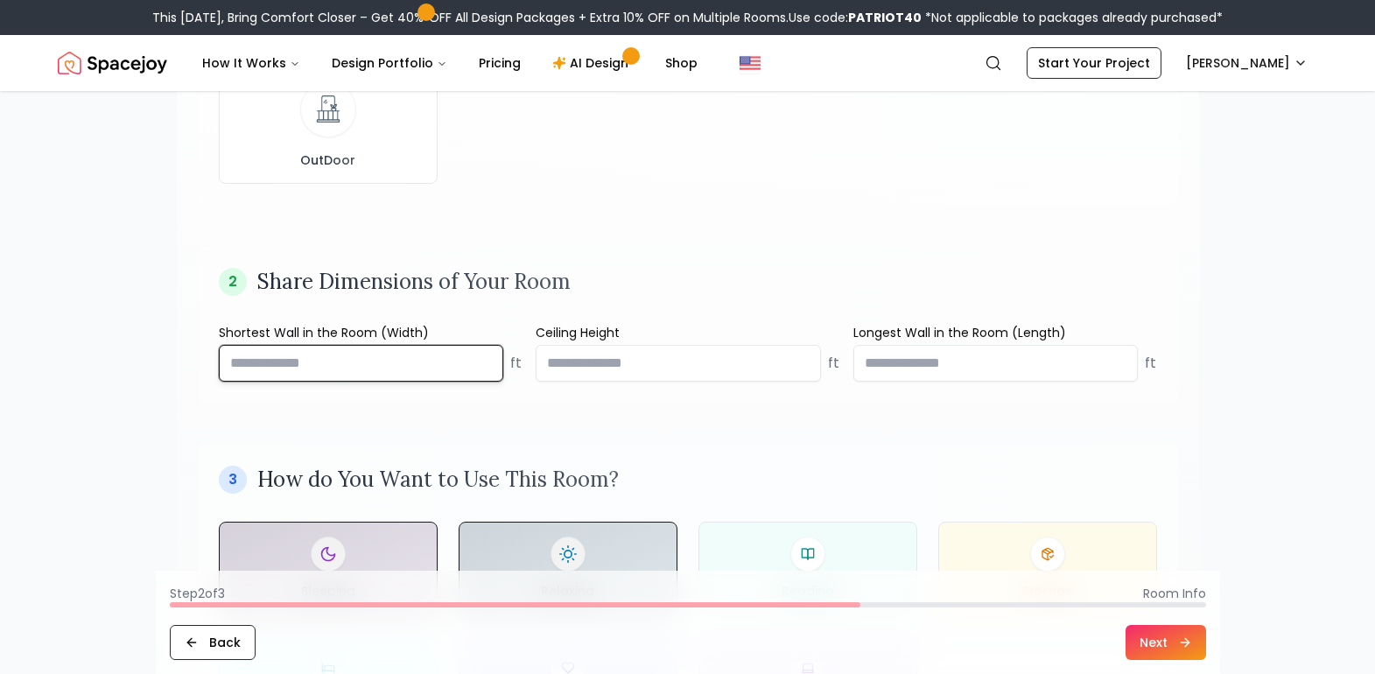
click at [324, 368] on input "number" at bounding box center [361, 363] width 285 height 37
type input "*"
click at [1166, 635] on button "Next" at bounding box center [1165, 642] width 81 height 35
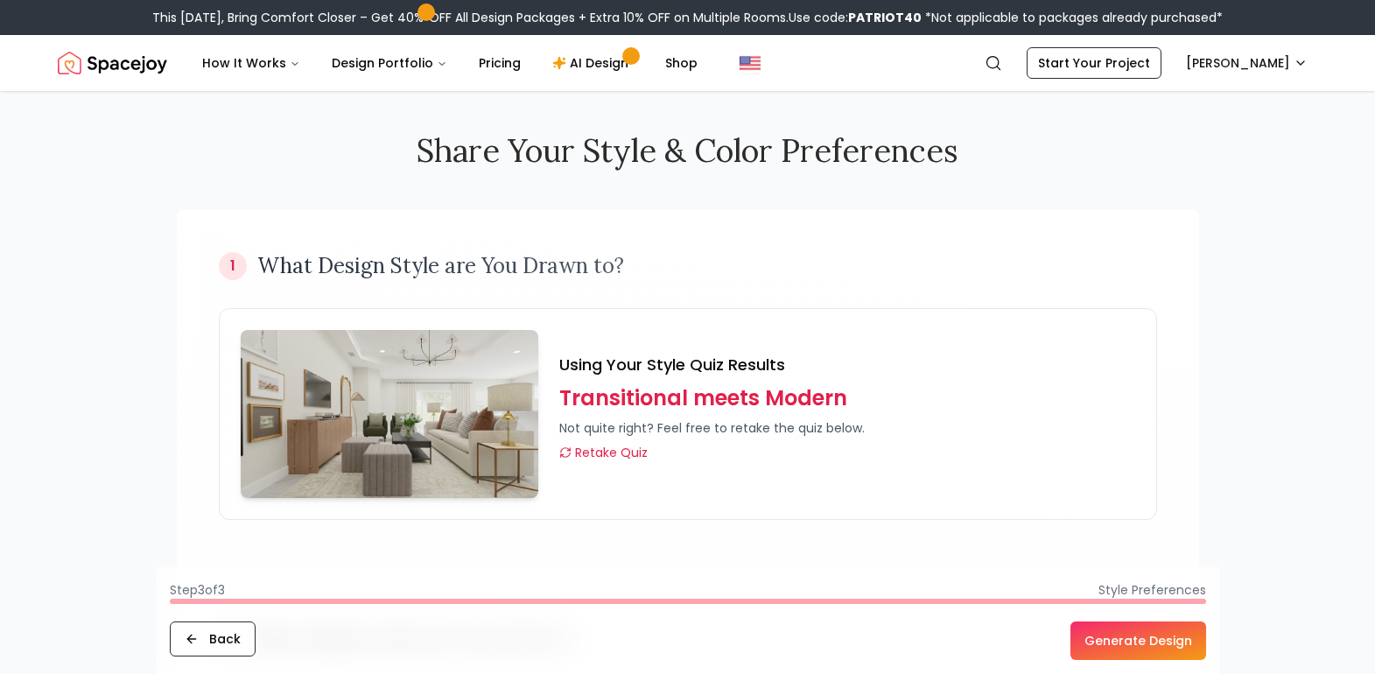
scroll to position [0, 0]
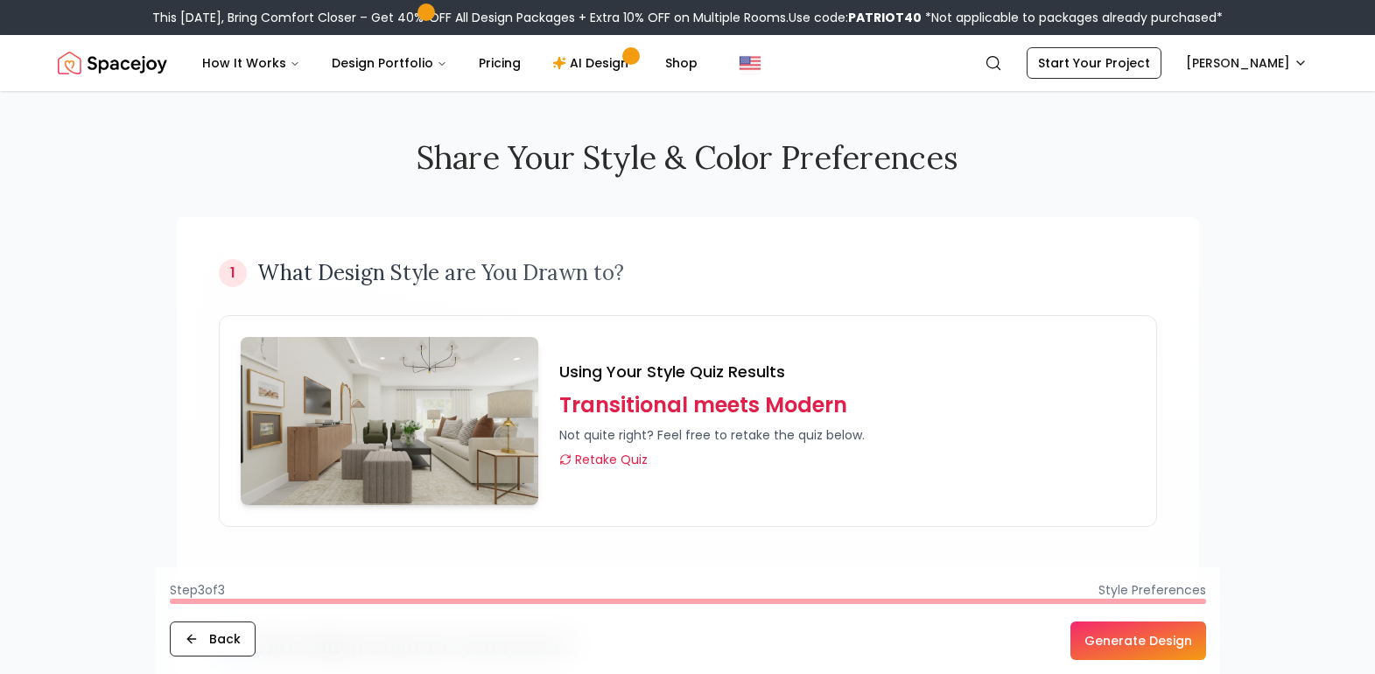
click at [1146, 644] on button "Generate Design" at bounding box center [1138, 640] width 136 height 39
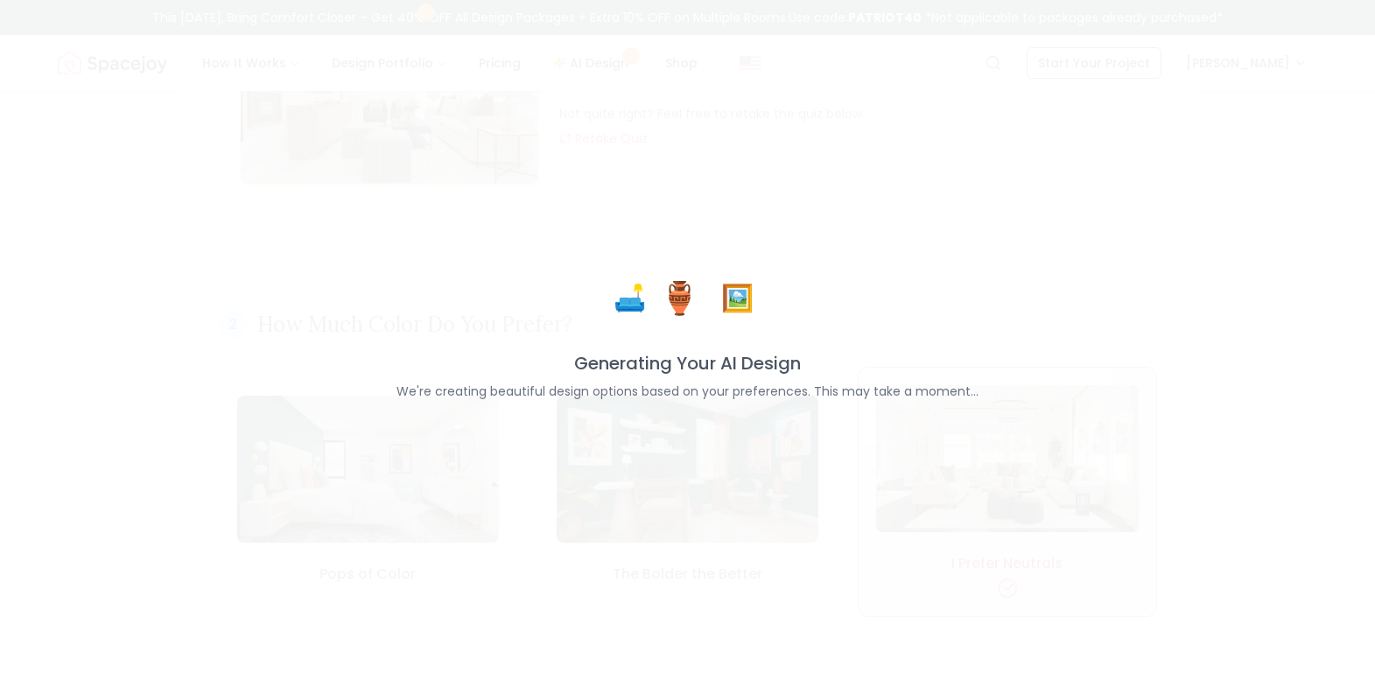
scroll to position [350, 0]
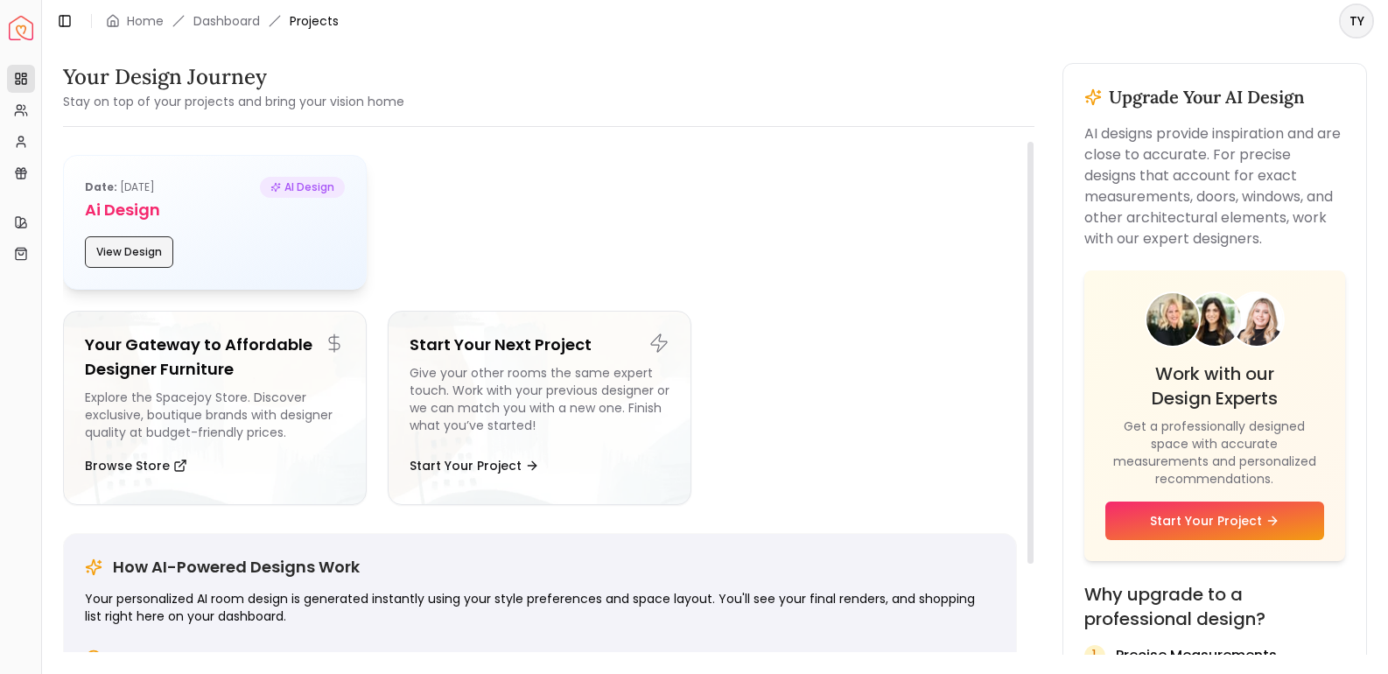
click at [146, 252] on button "View Design" at bounding box center [129, 252] width 88 height 32
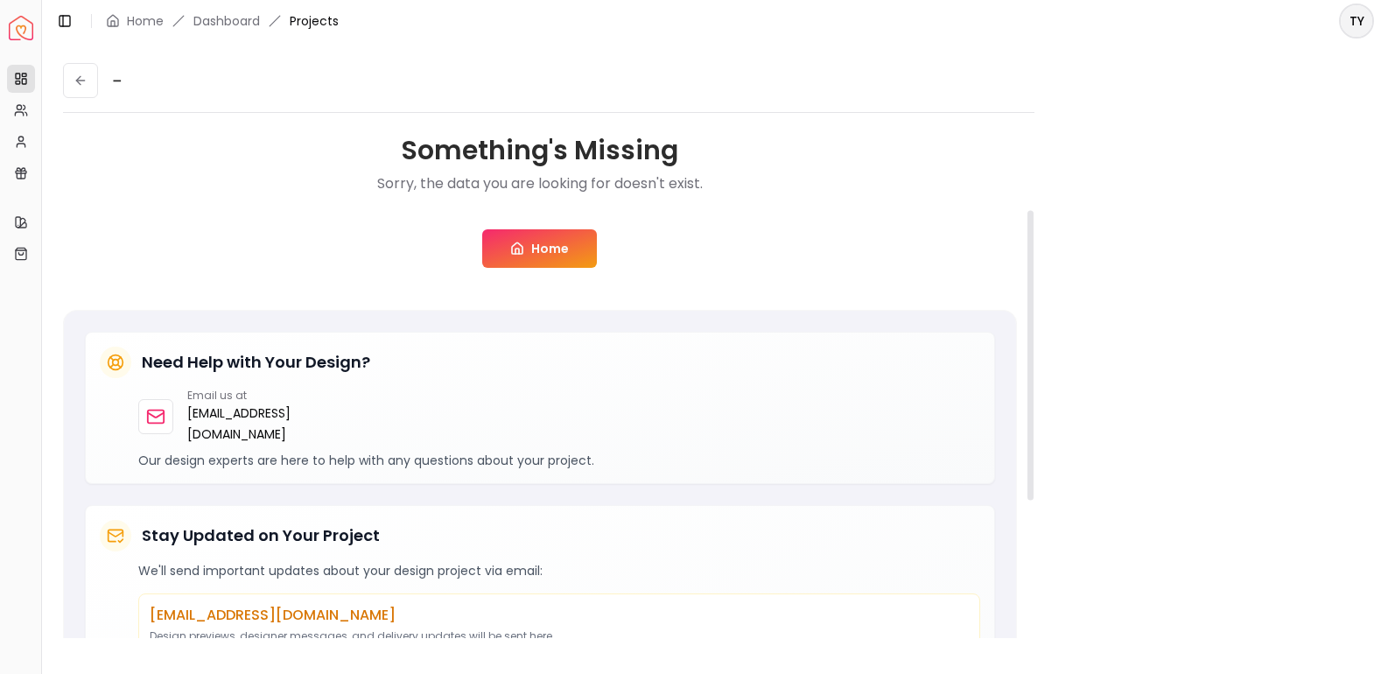
scroll to position [175, 0]
drag, startPoint x: 592, startPoint y: 179, endPoint x: 490, endPoint y: 179, distance: 102.4
click at [490, 179] on p "Sorry, the data you are looking for doesn't exist." at bounding box center [540, 182] width 326 height 21
drag, startPoint x: 459, startPoint y: 185, endPoint x: 550, endPoint y: 185, distance: 91.0
click at [550, 185] on p "Sorry, the data you are looking for doesn't exist." at bounding box center [540, 182] width 326 height 21
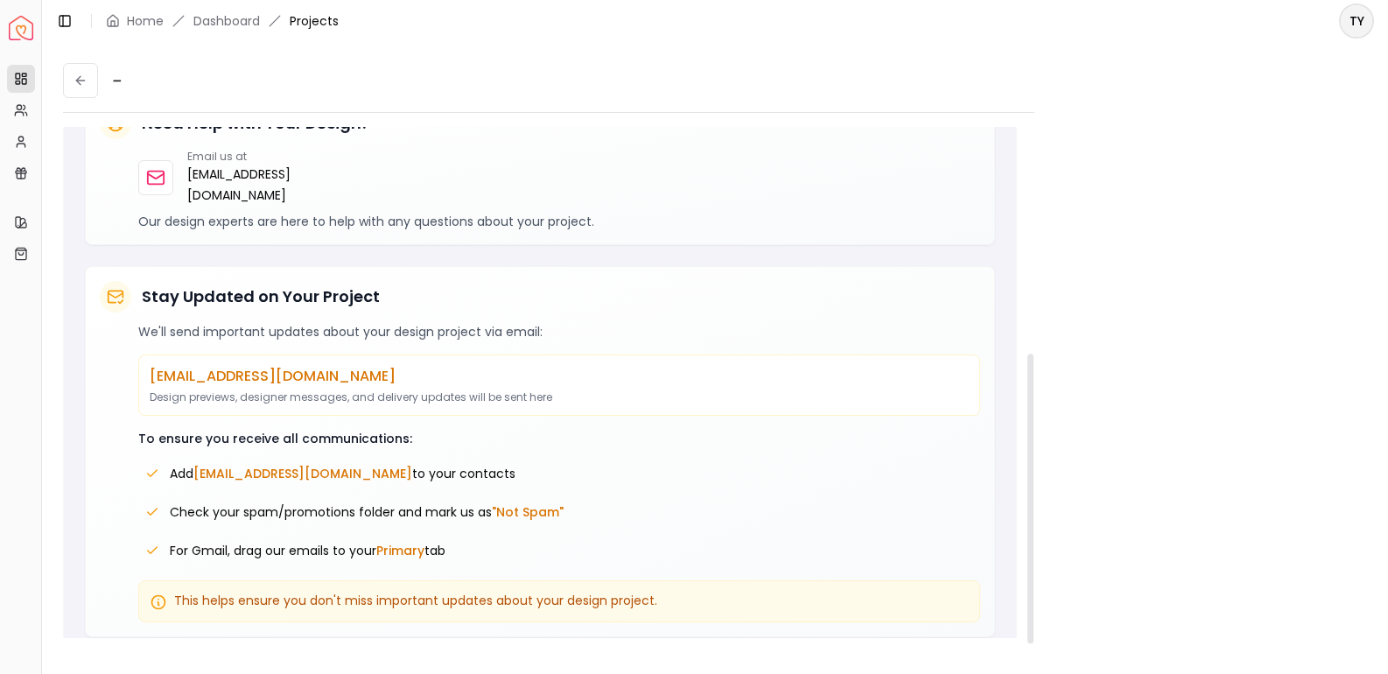
scroll to position [0, 0]
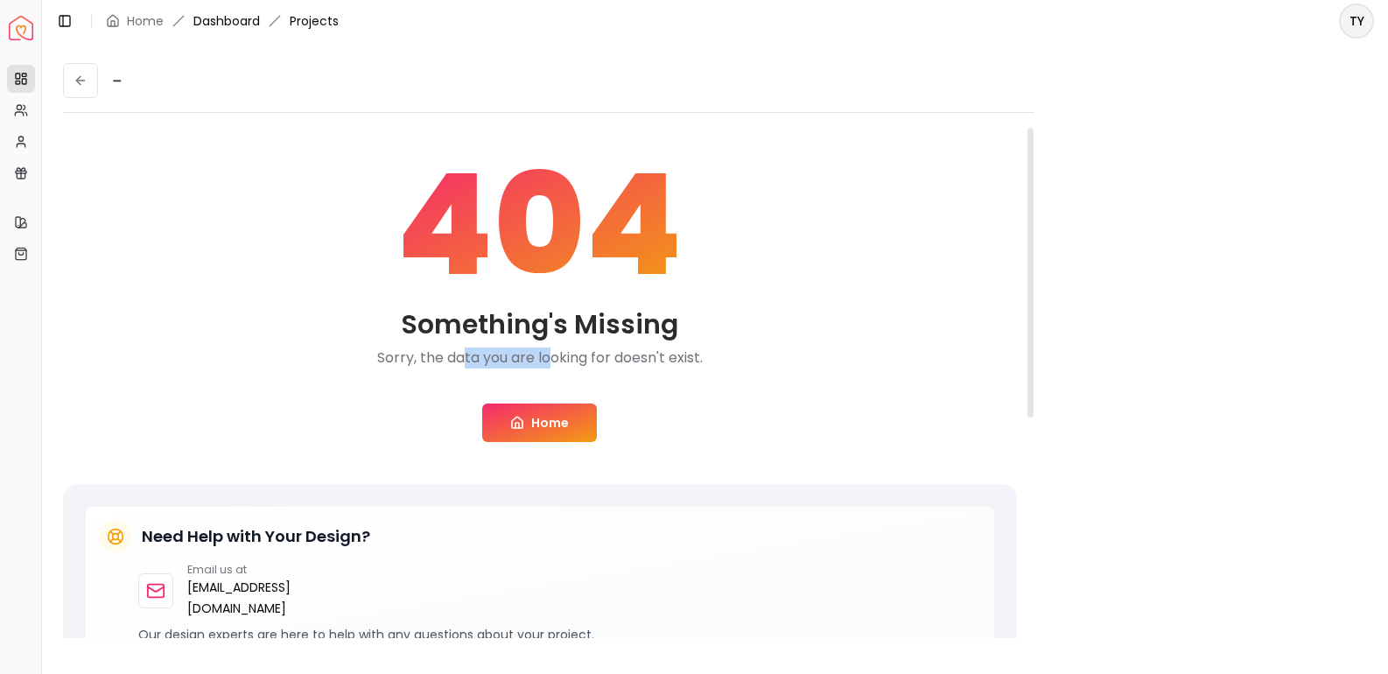
click at [200, 26] on link "Dashboard" at bounding box center [226, 21] width 67 height 18
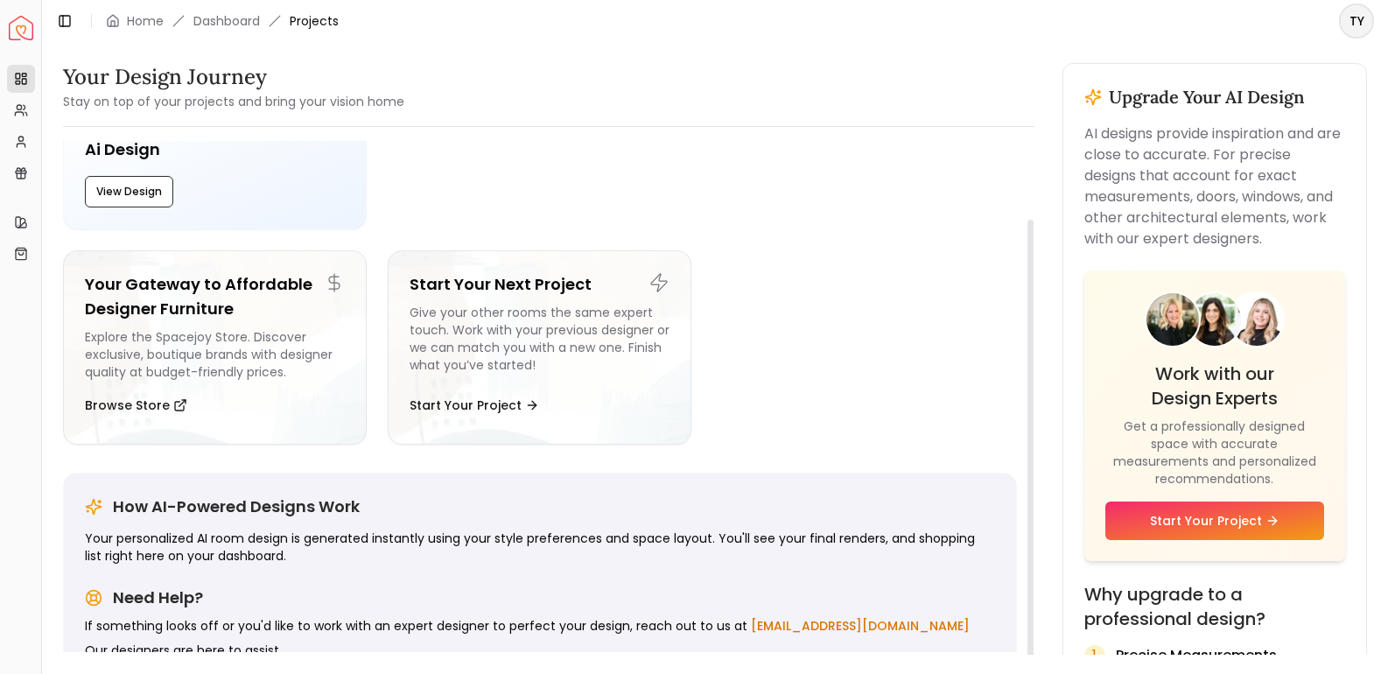
scroll to position [89, 0]
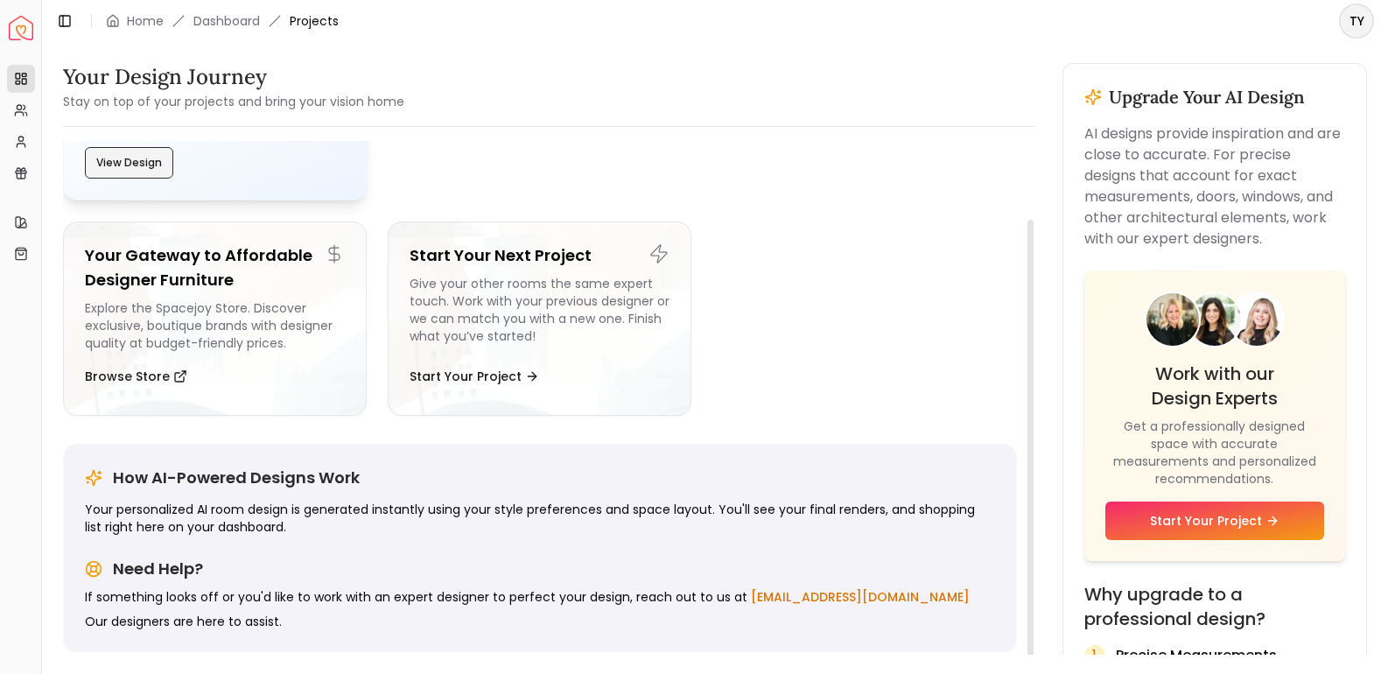
click at [126, 160] on button "View Design" at bounding box center [129, 163] width 88 height 32
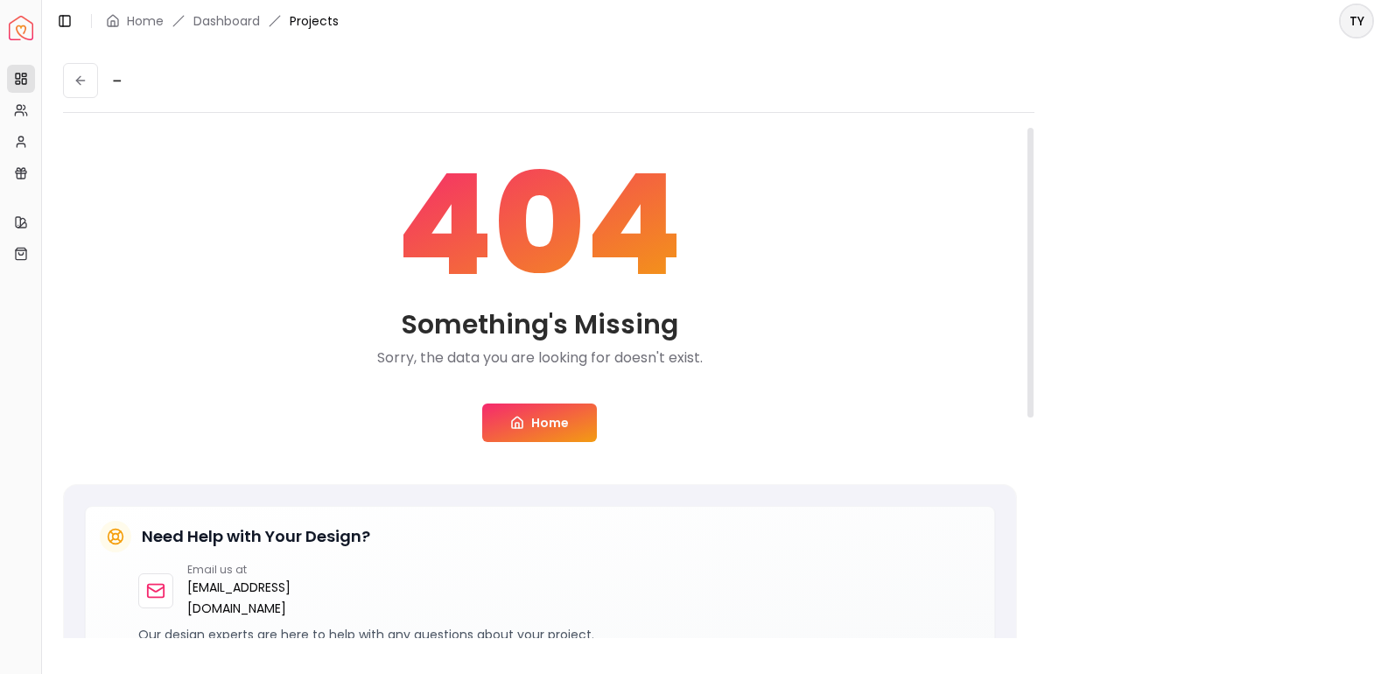
click at [538, 416] on link "Home" at bounding box center [539, 422] width 115 height 39
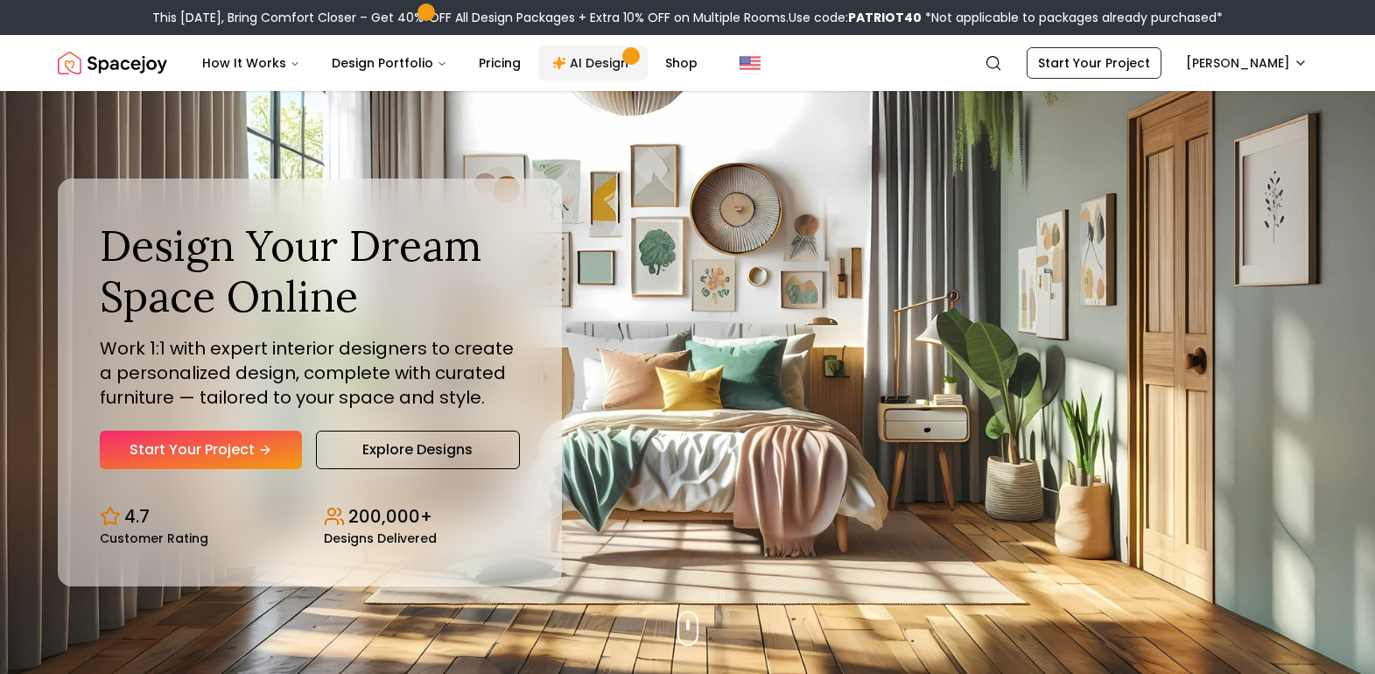
click at [575, 74] on link "AI Design" at bounding box center [592, 63] width 109 height 35
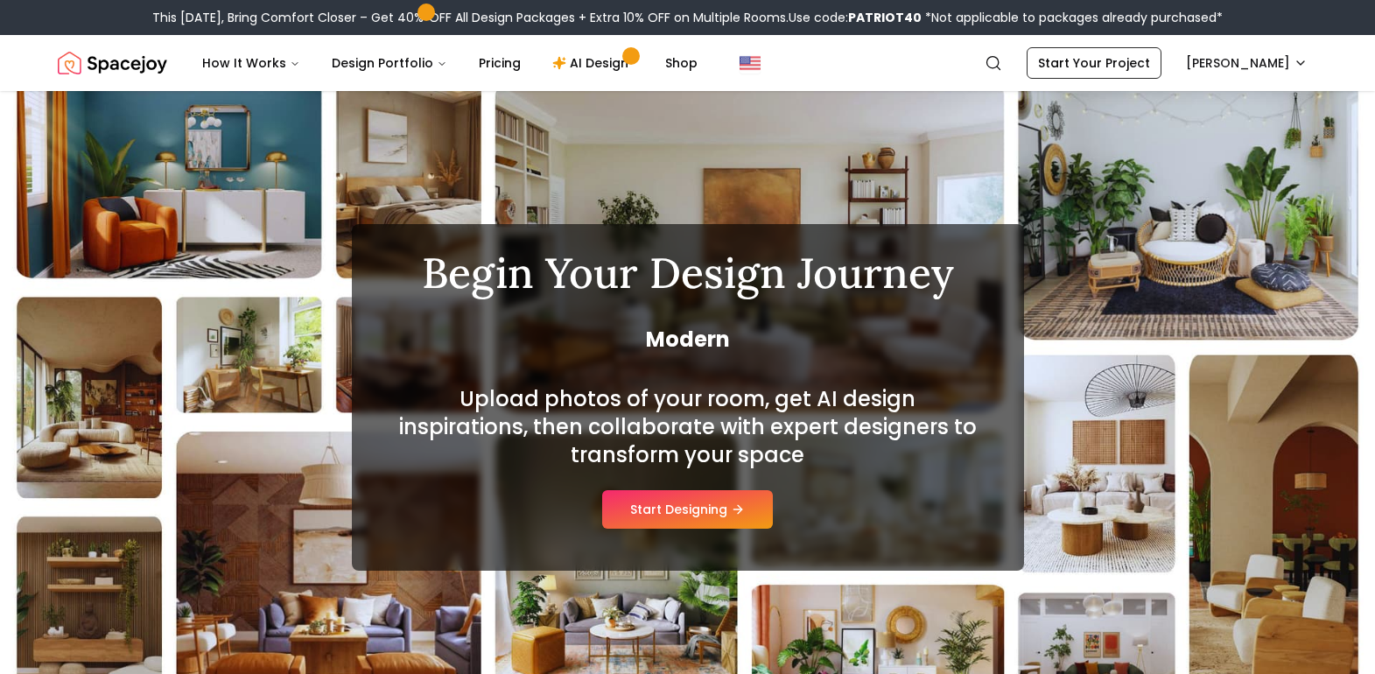
click at [684, 515] on button "Start Designing" at bounding box center [687, 509] width 171 height 39
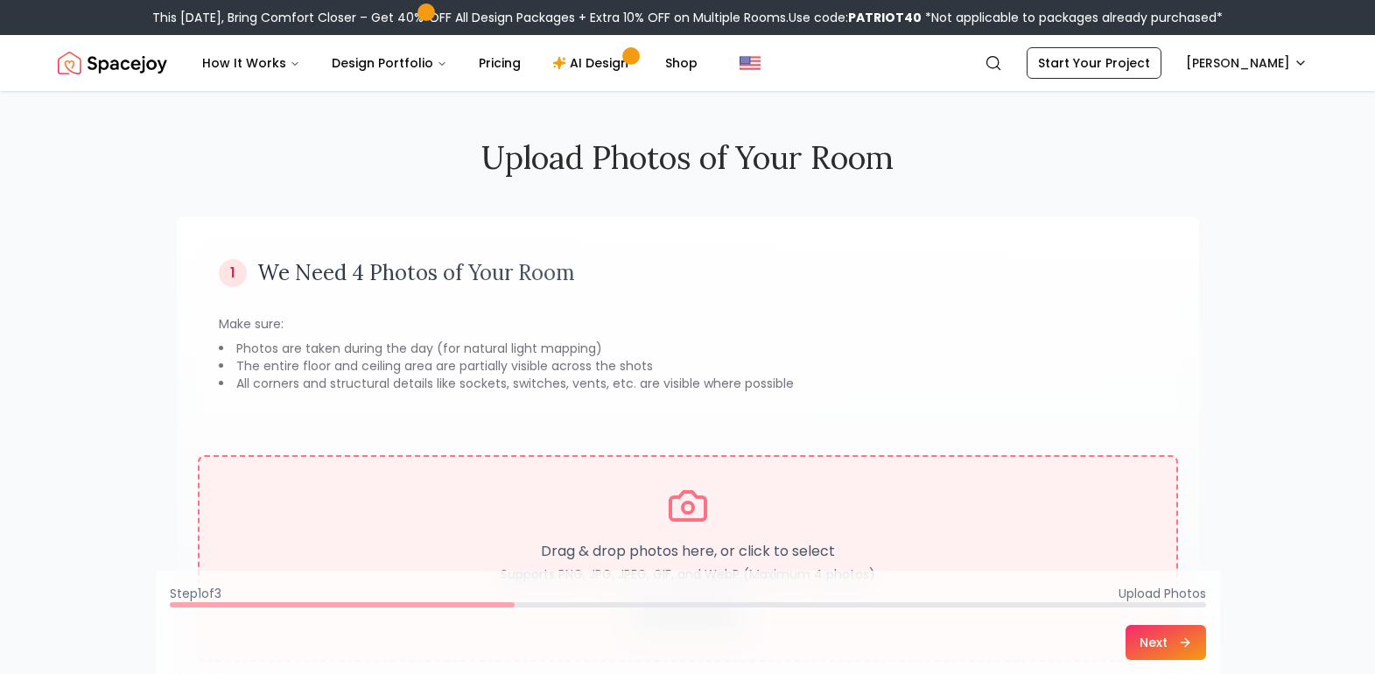
click at [683, 505] on circle at bounding box center [688, 507] width 11 height 11
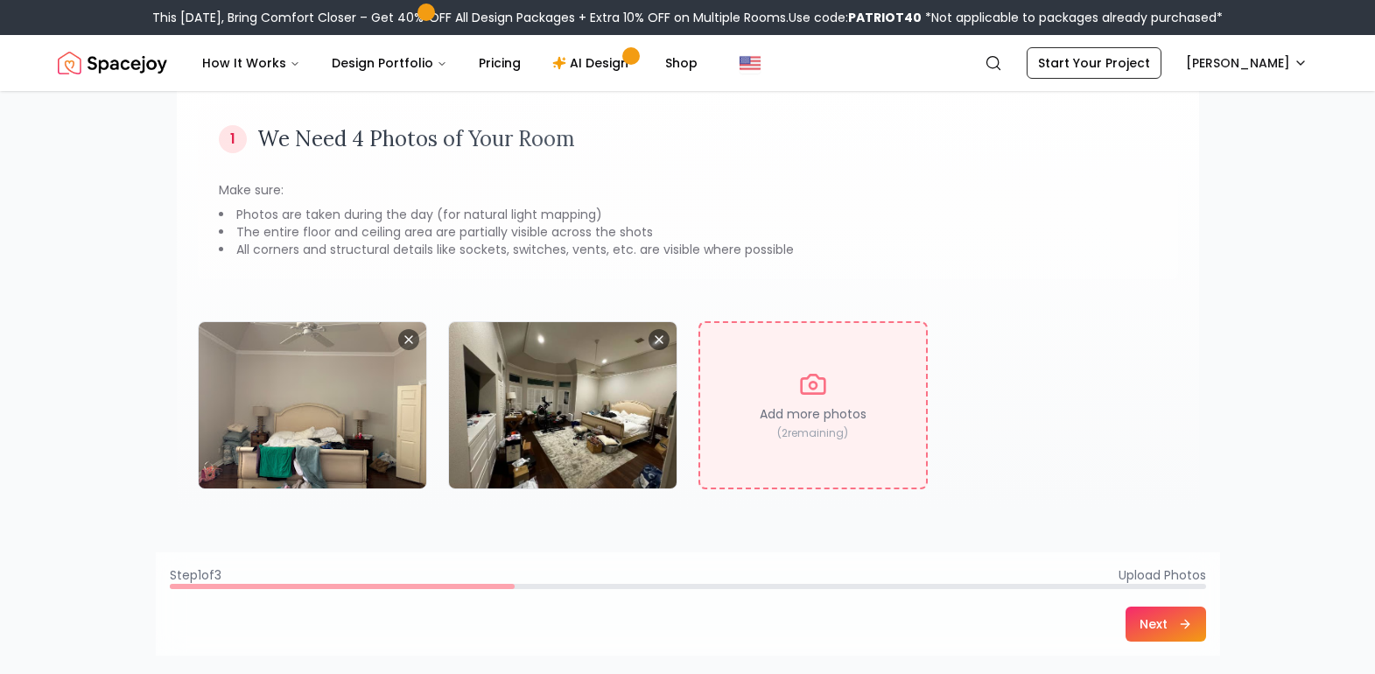
scroll to position [263, 0]
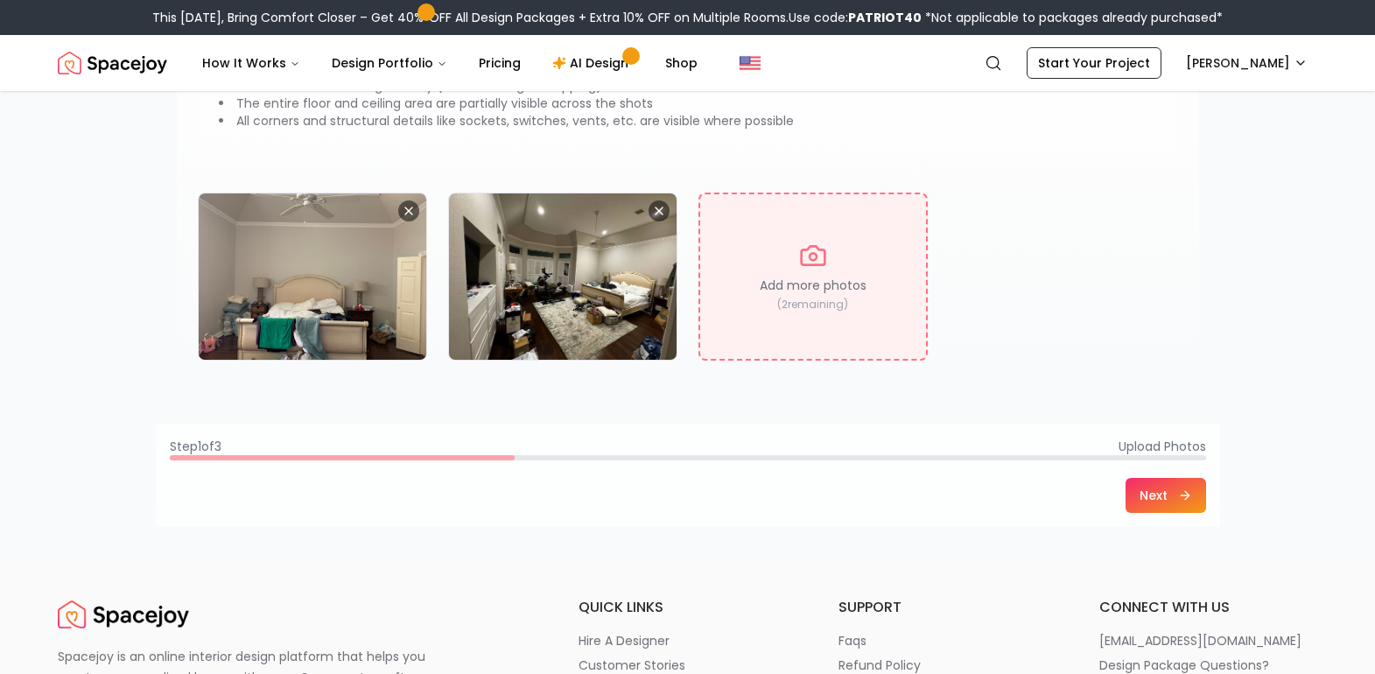
click at [1166, 501] on button "Next" at bounding box center [1165, 495] width 81 height 35
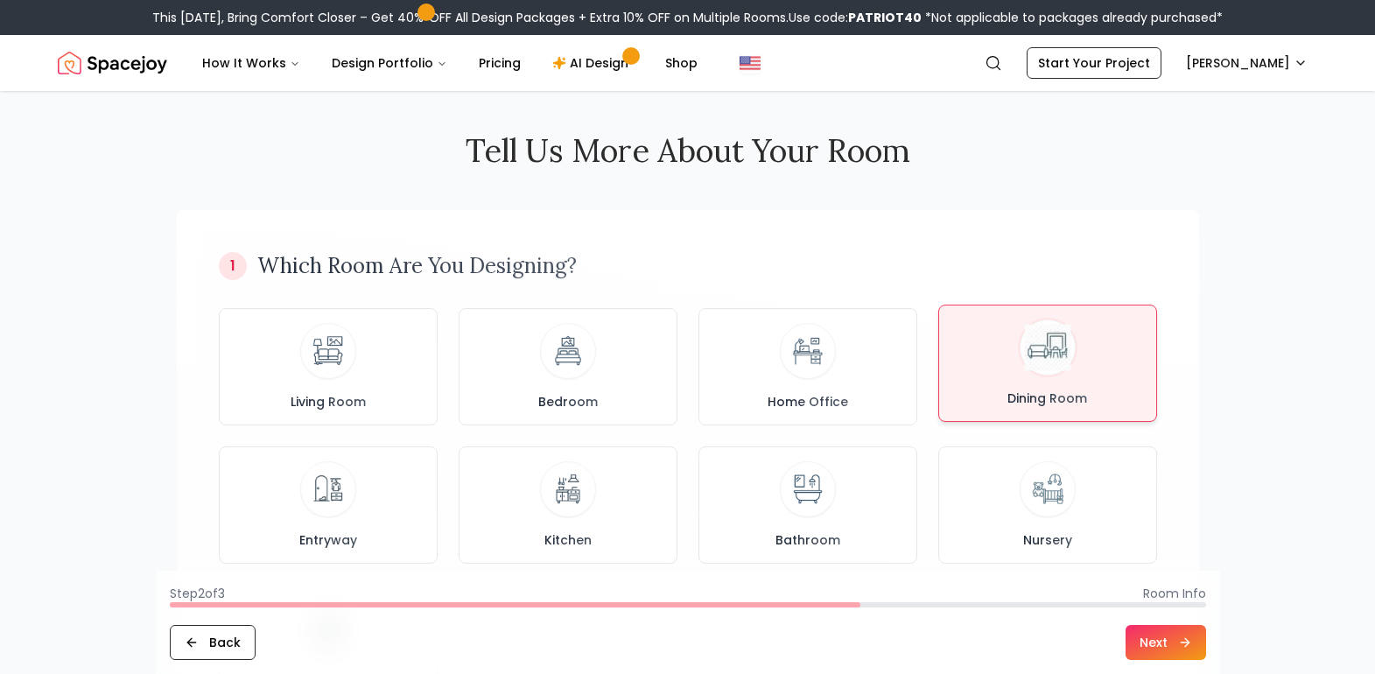
scroll to position [0, 0]
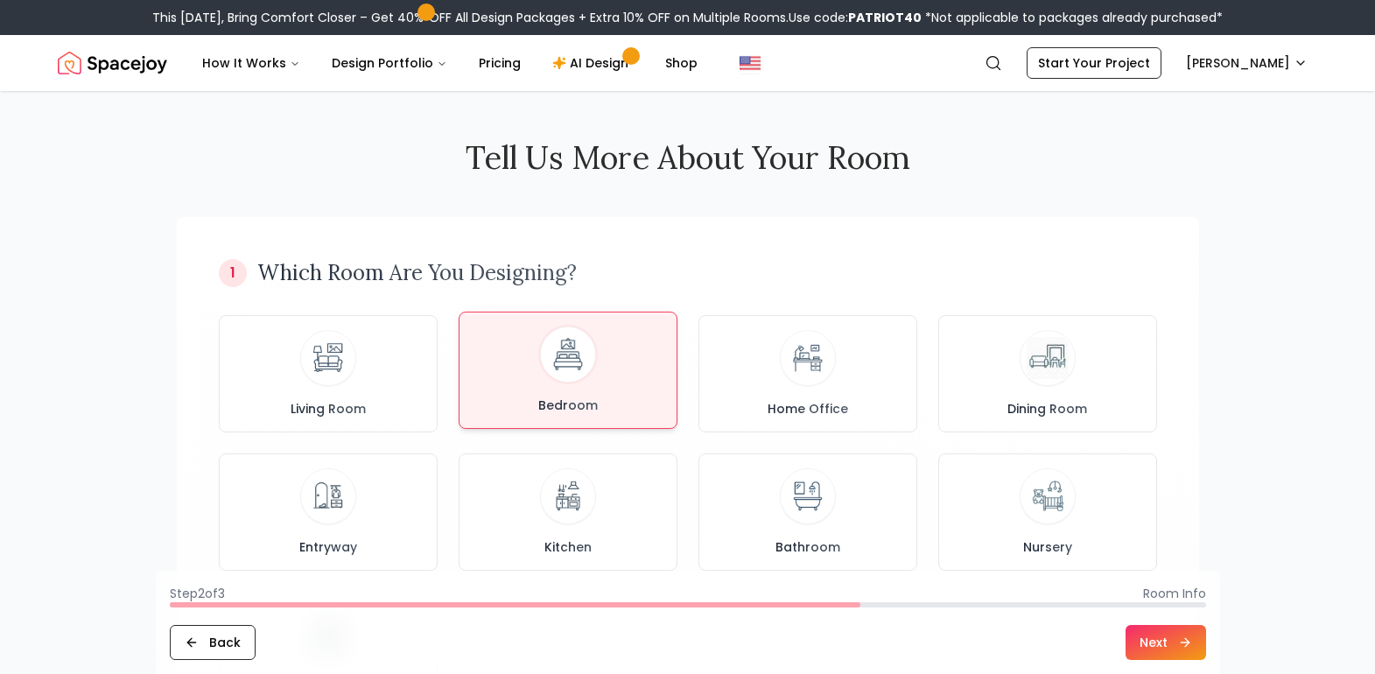
click at [535, 354] on div "Bedroom" at bounding box center [567, 370] width 189 height 88
drag, startPoint x: 1171, startPoint y: 646, endPoint x: 1169, endPoint y: 636, distance: 9.8
click at [1171, 647] on button "Next" at bounding box center [1165, 642] width 81 height 35
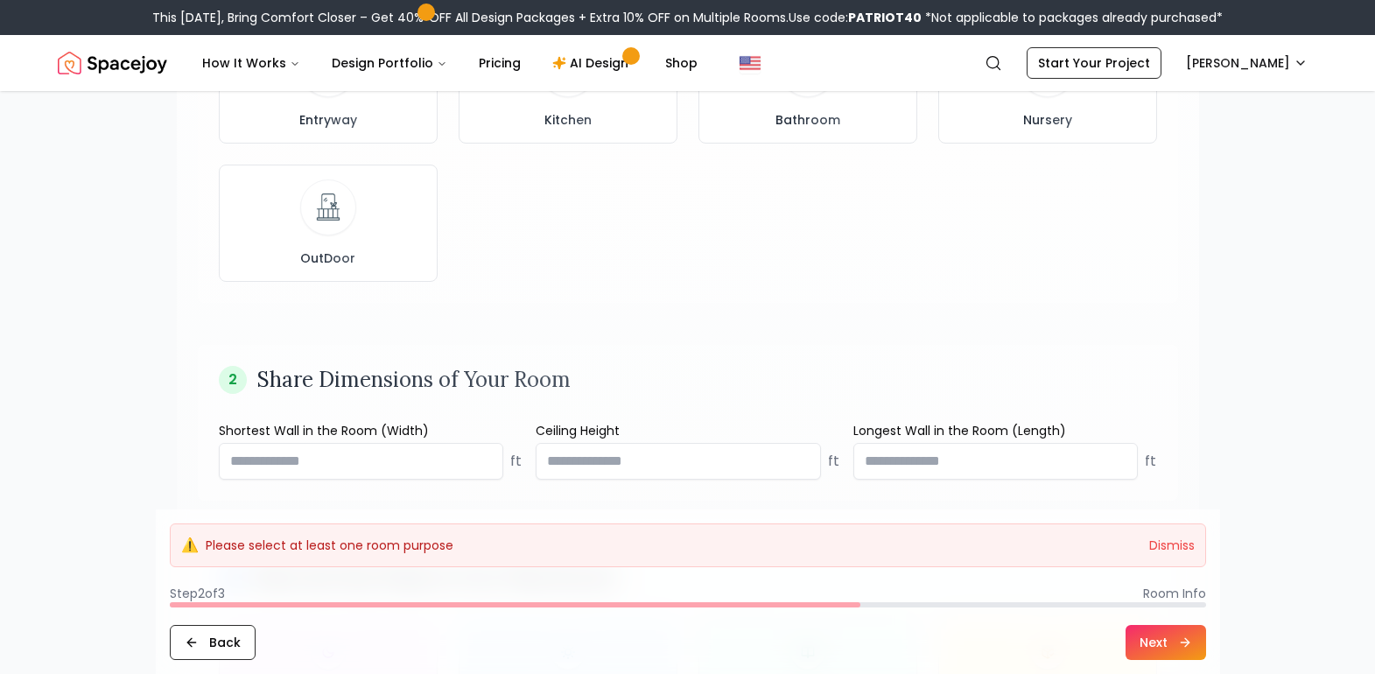
scroll to position [525, 0]
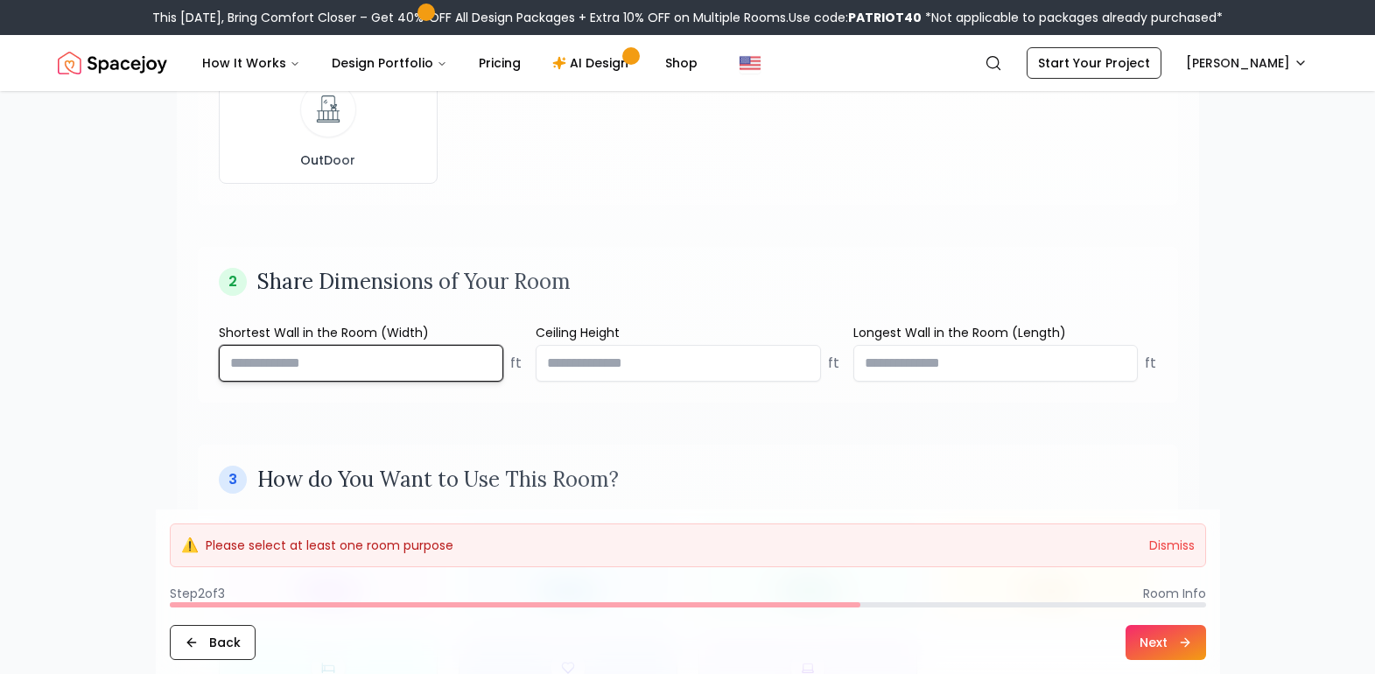
click at [331, 372] on input "number" at bounding box center [361, 363] width 285 height 37
type input "*"
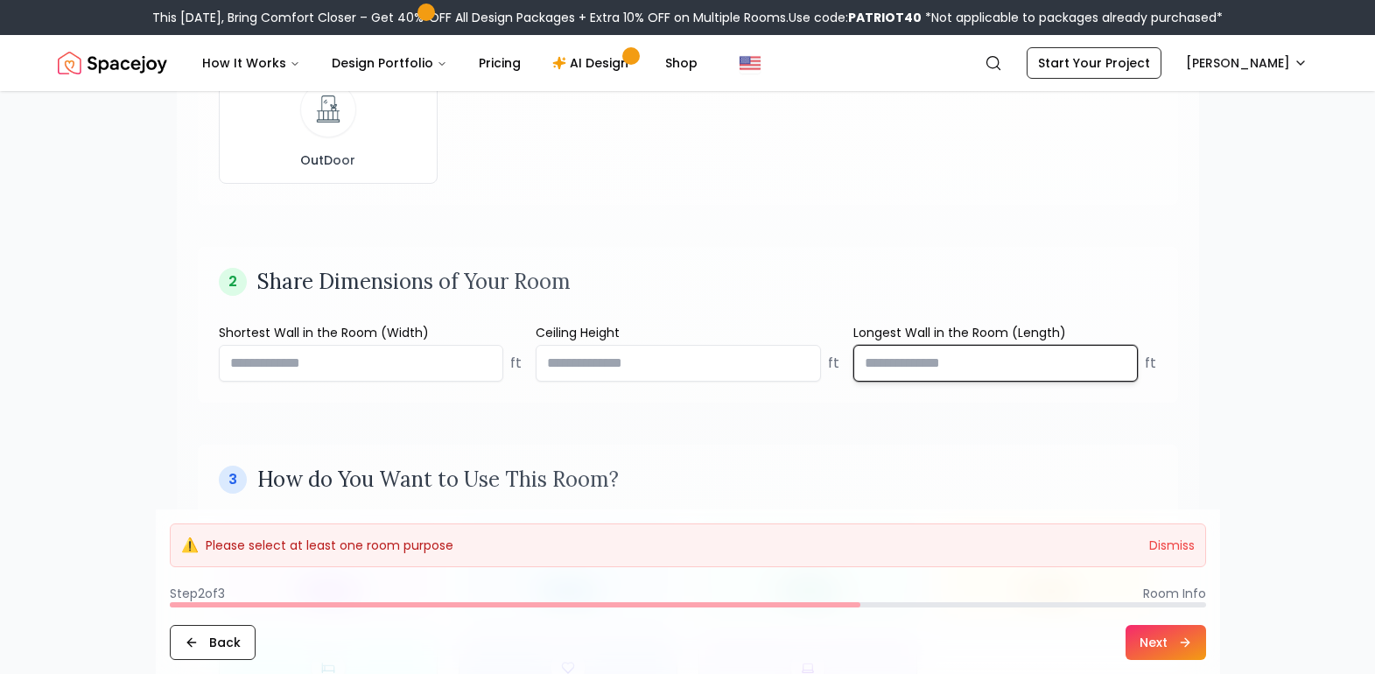
click at [960, 370] on input "number" at bounding box center [995, 363] width 285 height 37
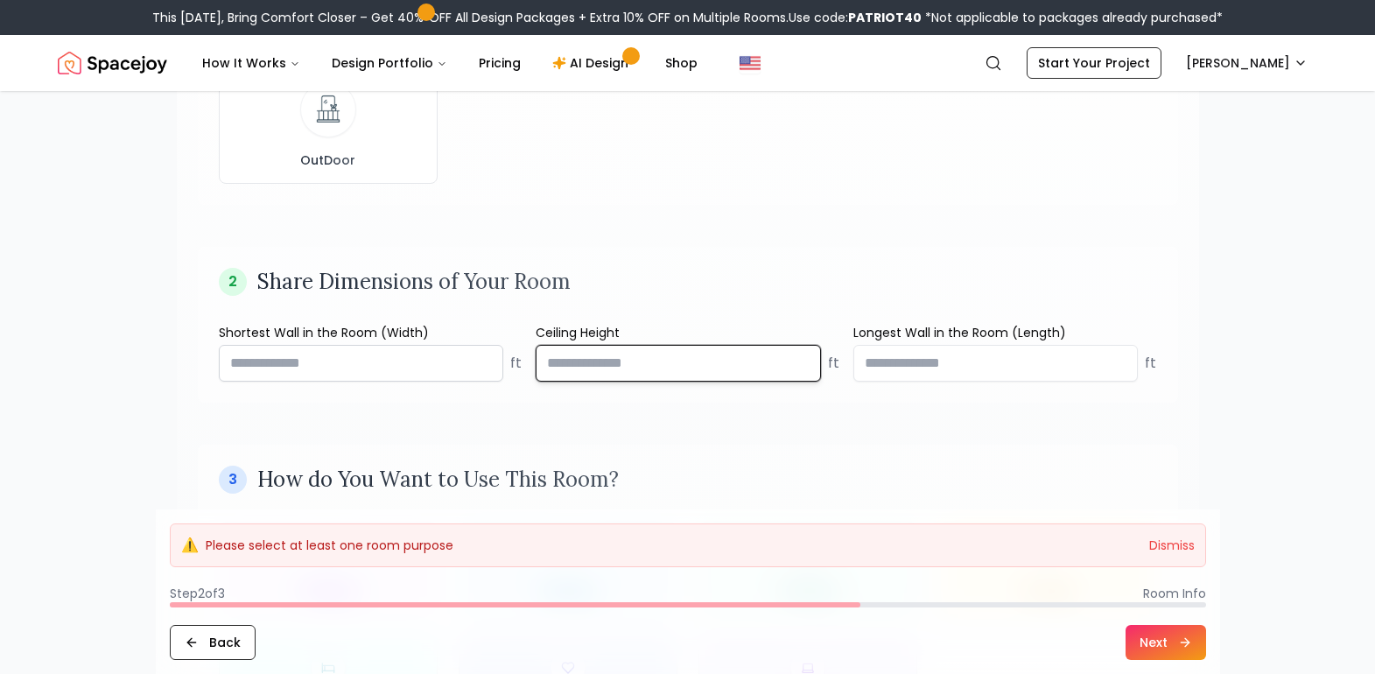
drag, startPoint x: 515, startPoint y: 357, endPoint x: 491, endPoint y: 357, distance: 23.6
click at [491, 357] on div "Shortest Wall in the Room (Width) * ft Ceiling Height ** ft Longest Wall in the…" at bounding box center [688, 353] width 938 height 58
type input "**"
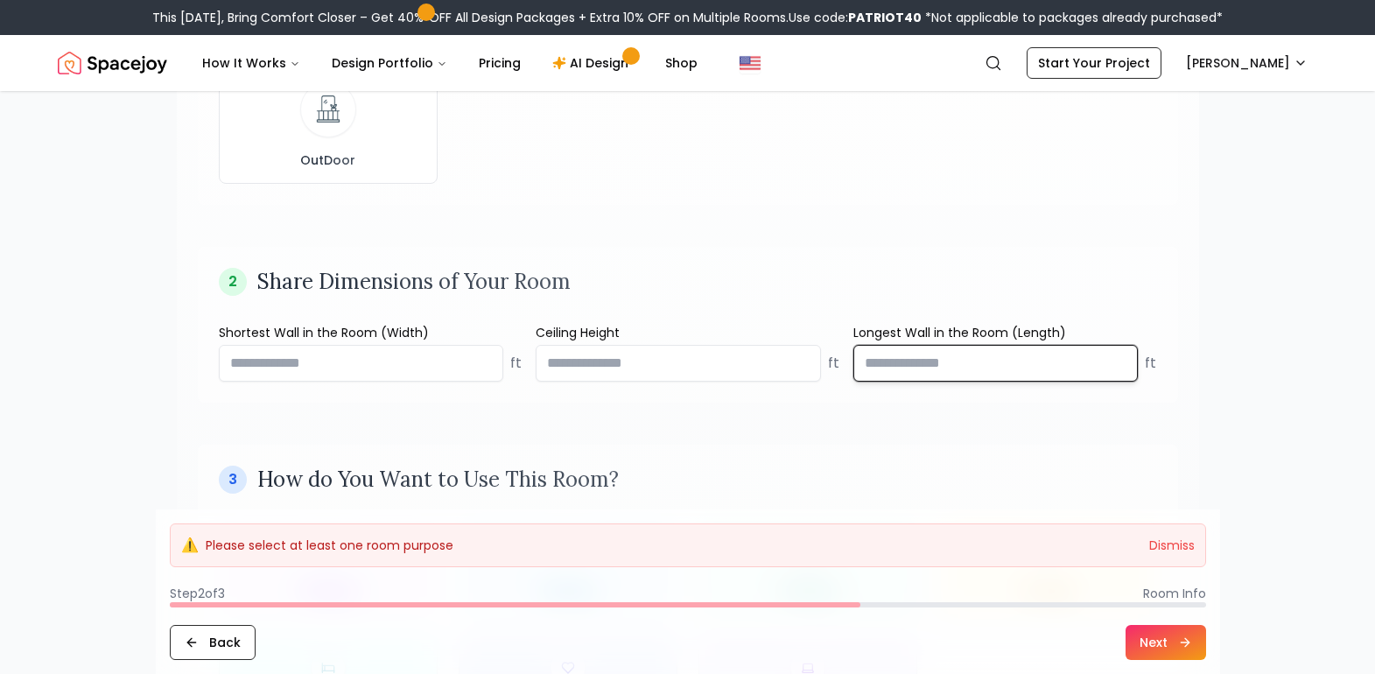
click at [954, 368] on input "number" at bounding box center [995, 363] width 285 height 37
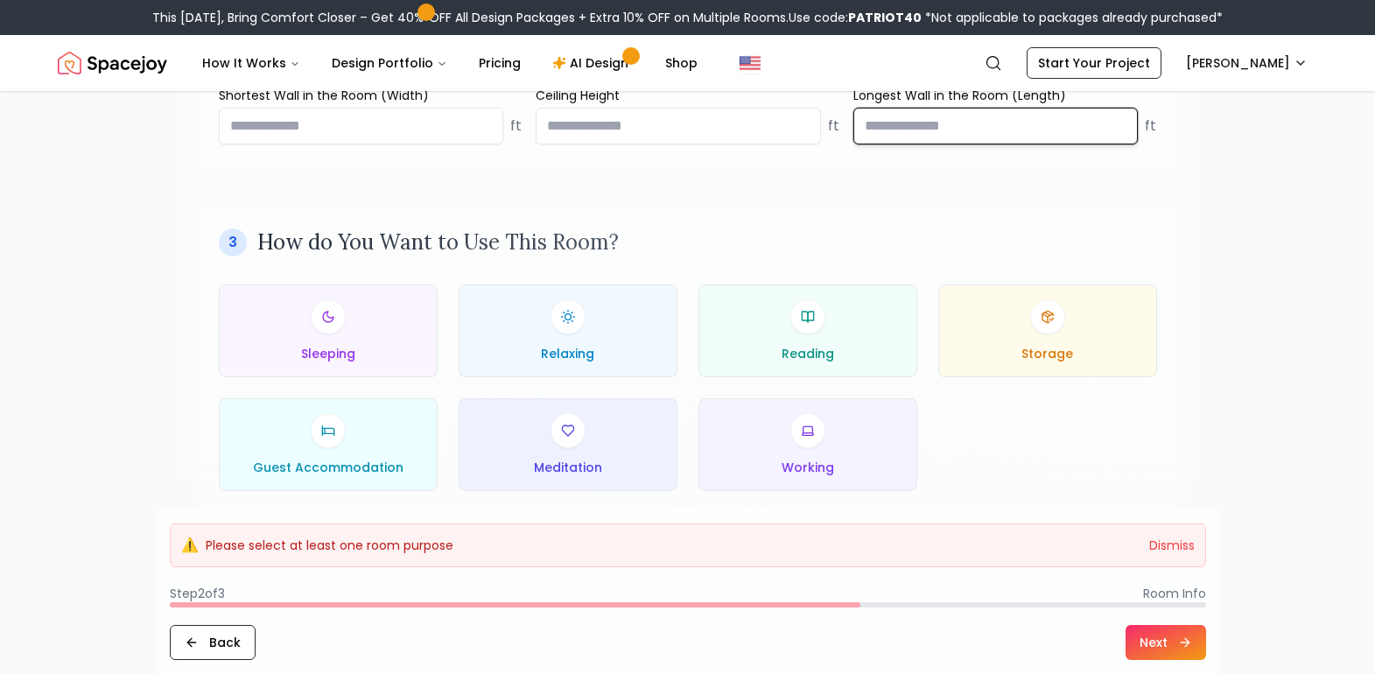
scroll to position [788, 0]
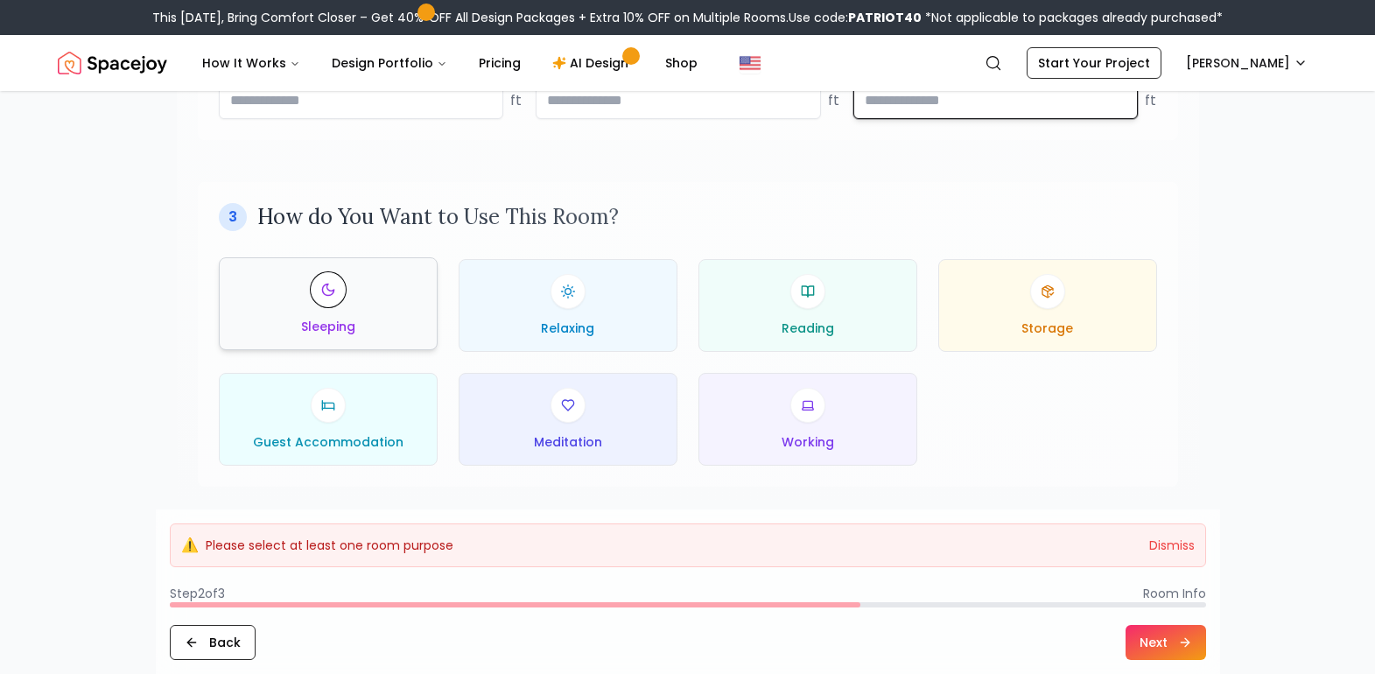
type input "**"
click at [304, 306] on div "Sleeping" at bounding box center [328, 303] width 189 height 63
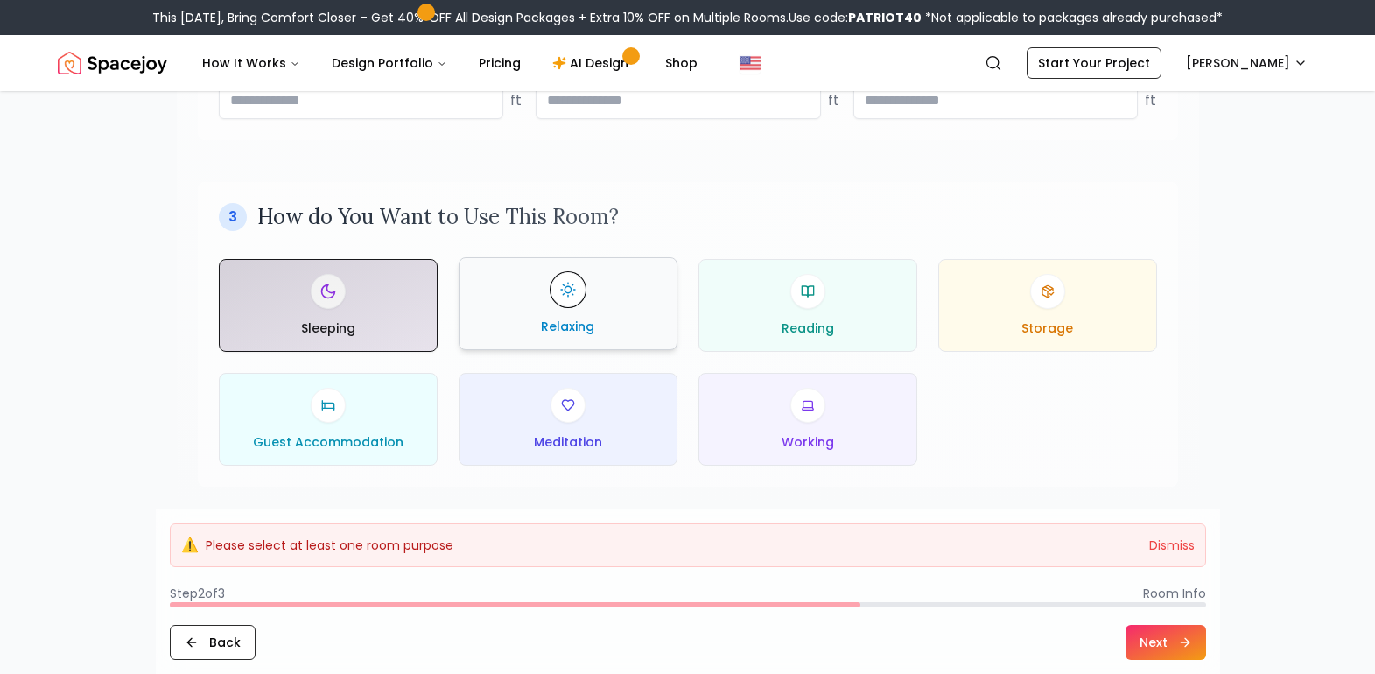
click at [564, 308] on div "Relaxing" at bounding box center [567, 303] width 189 height 63
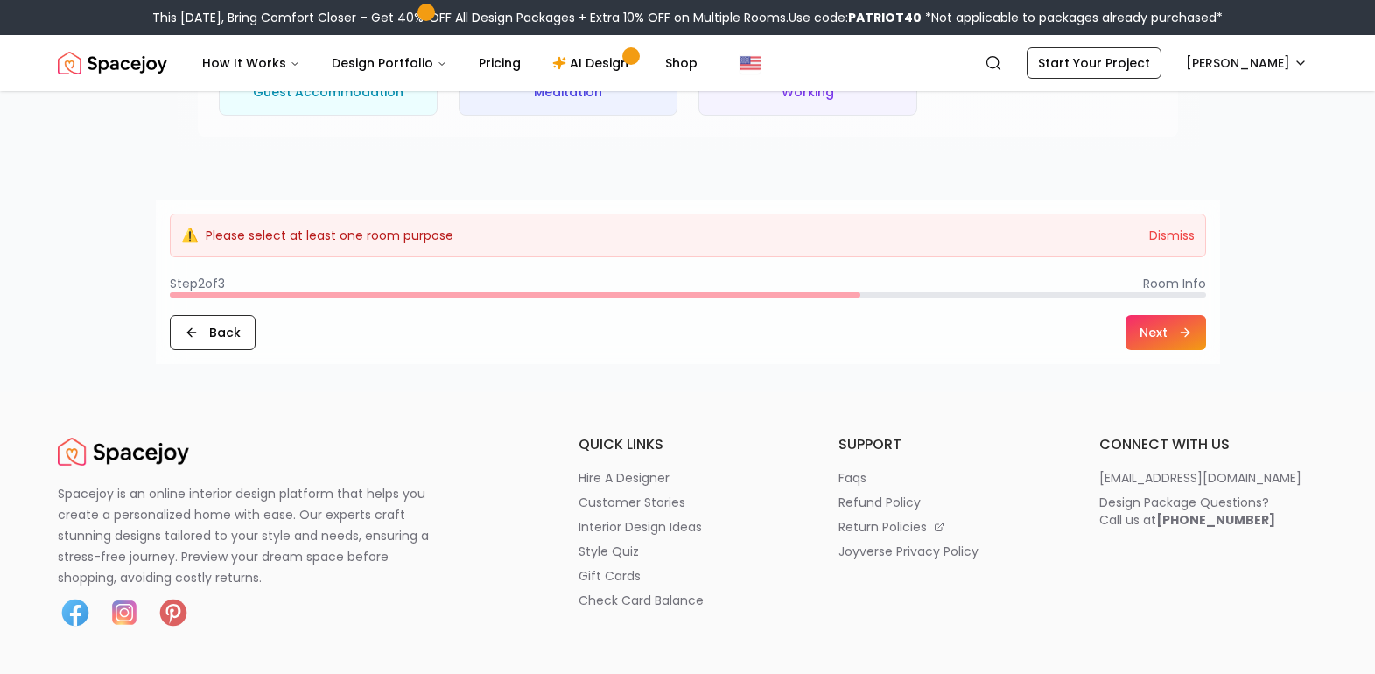
click at [1153, 319] on button "Next" at bounding box center [1165, 332] width 81 height 35
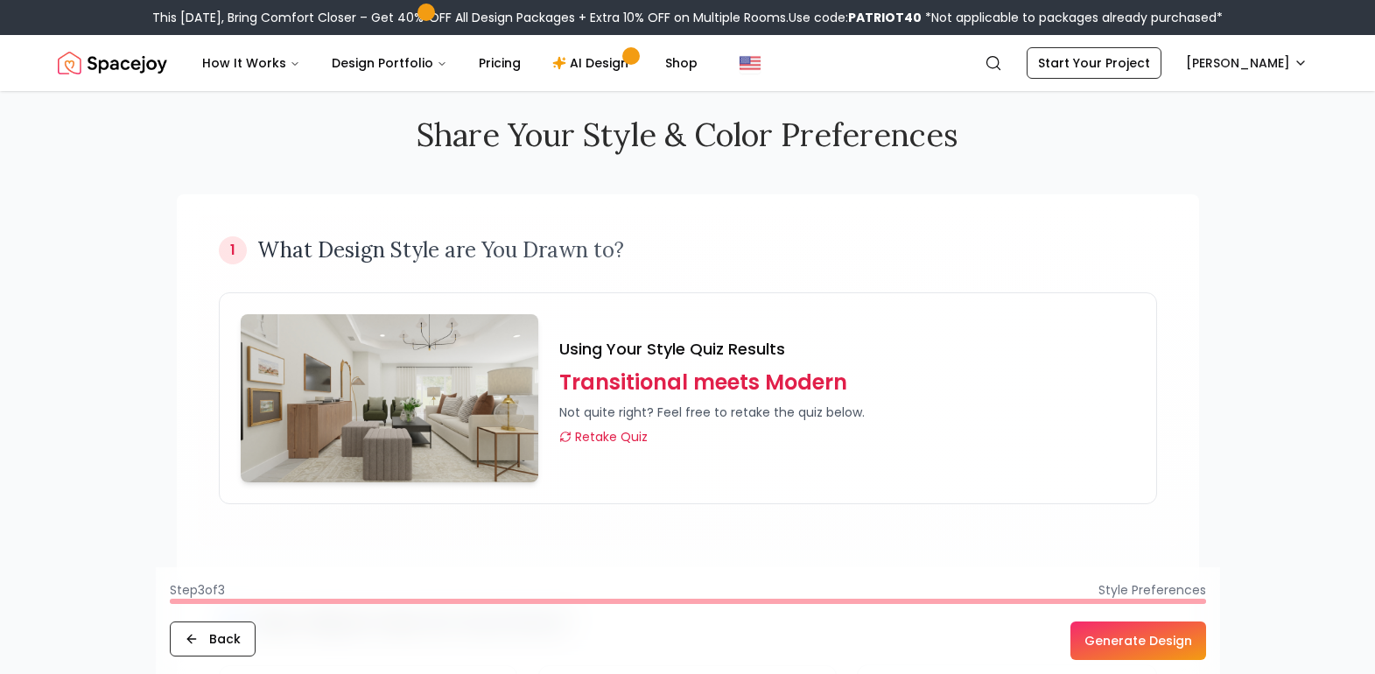
scroll to position [0, 0]
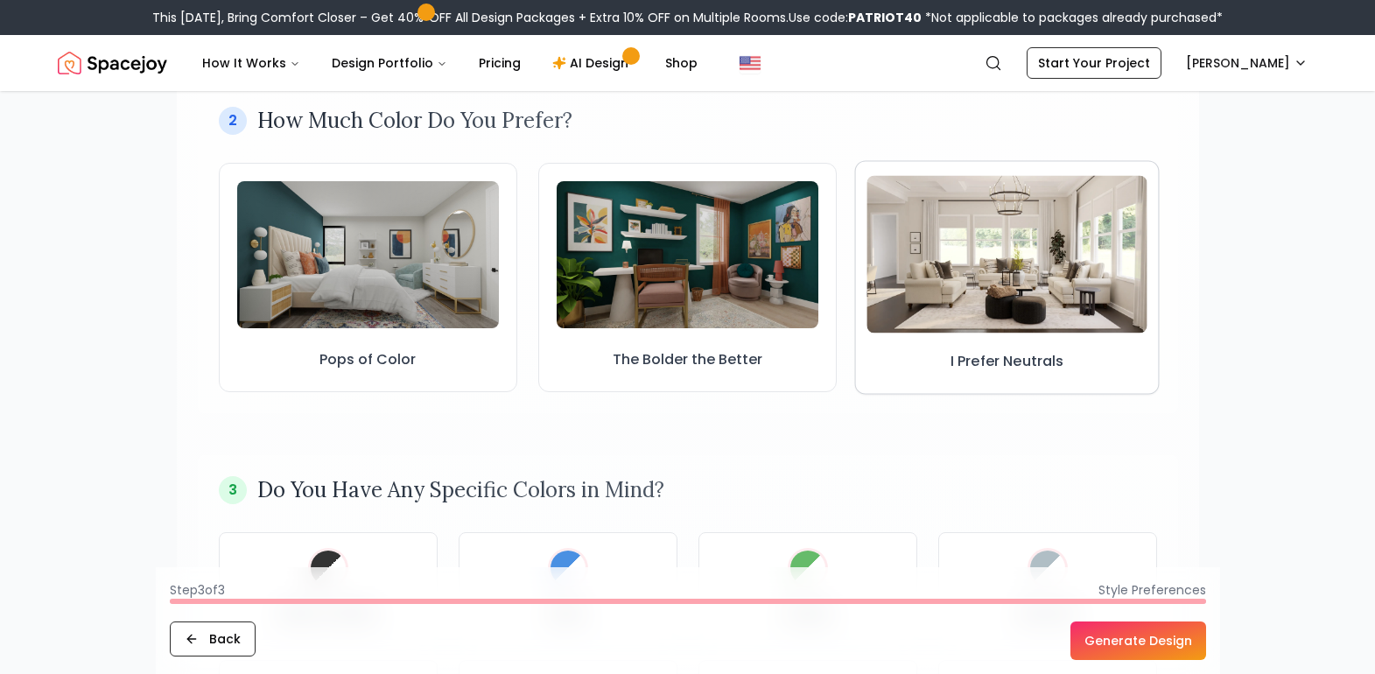
click at [1075, 200] on img at bounding box center [1007, 254] width 281 height 158
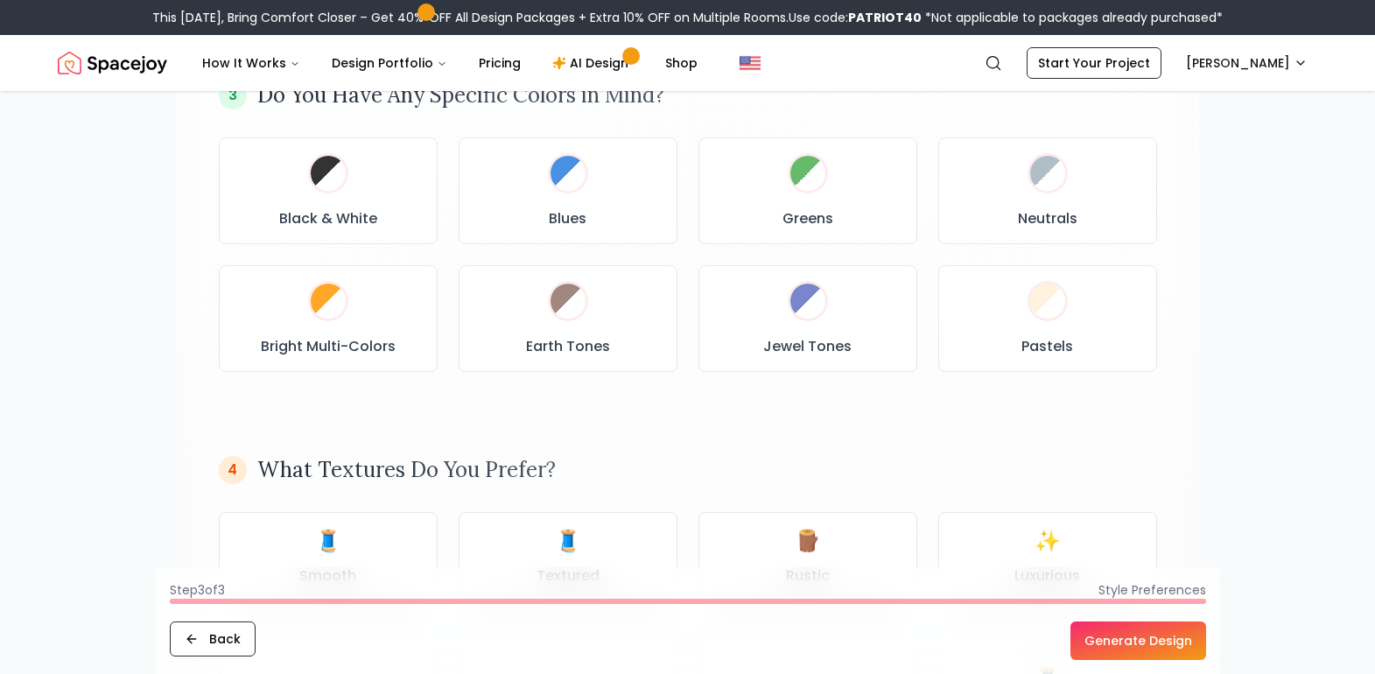
scroll to position [963, 0]
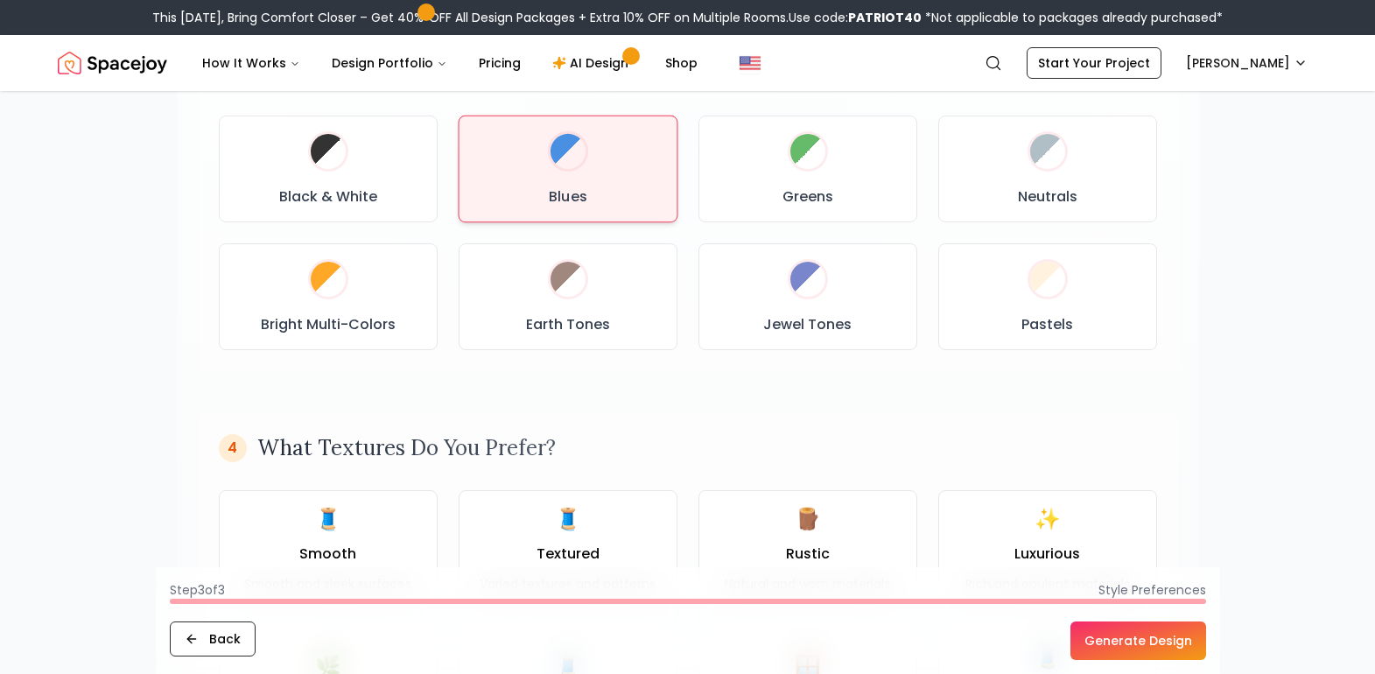
click at [537, 166] on div "Blues" at bounding box center [568, 168] width 190 height 77
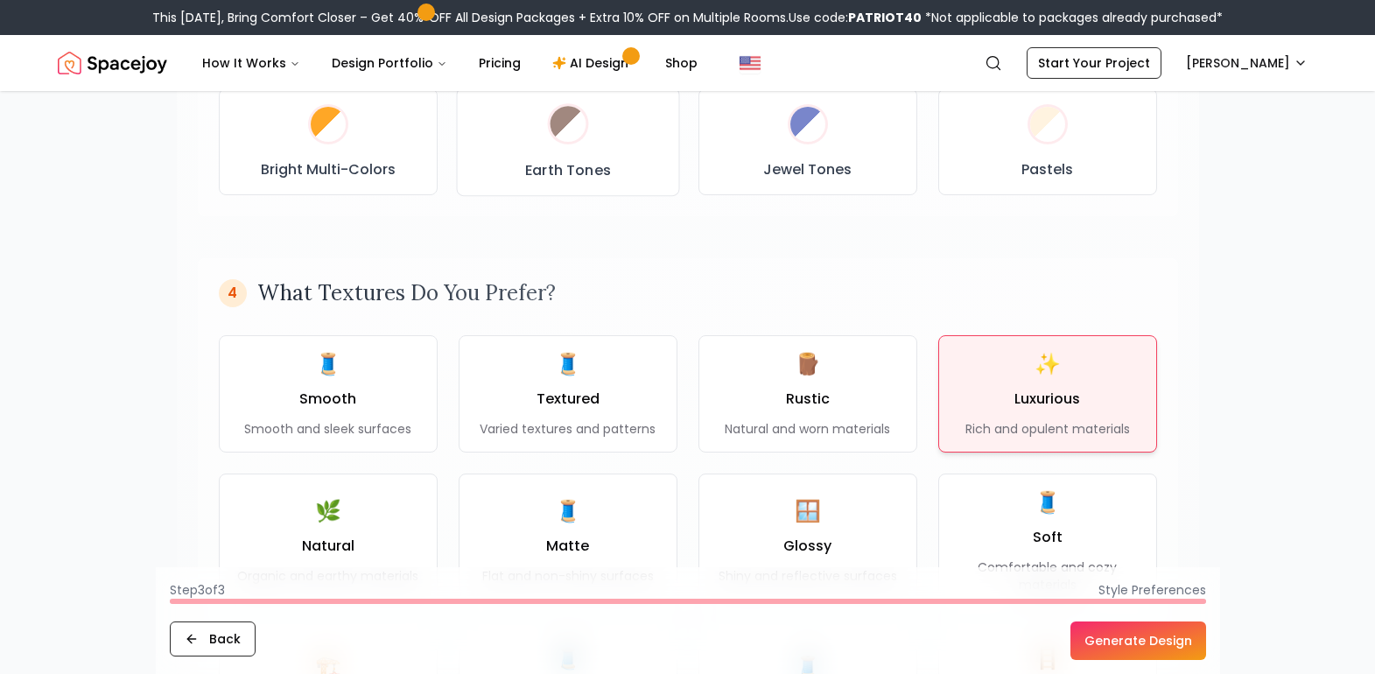
scroll to position [1138, 0]
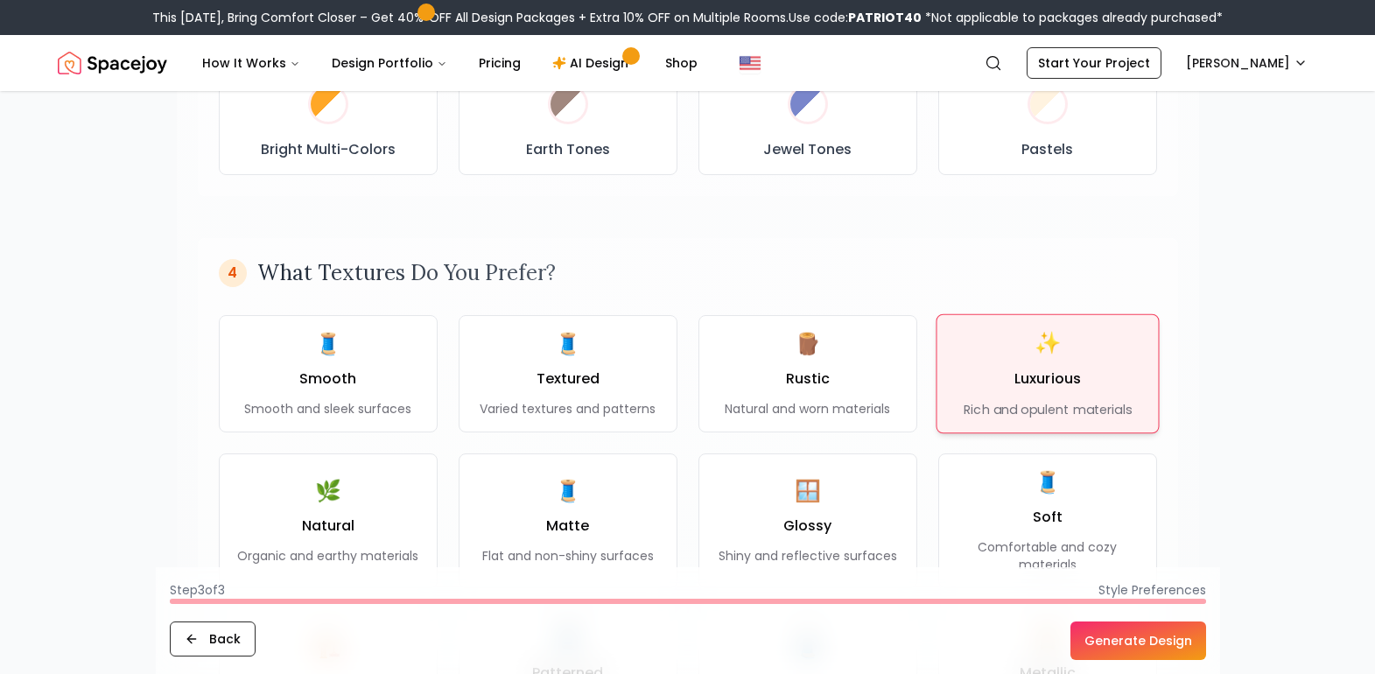
click at [1033, 345] on span "✨" at bounding box center [1046, 343] width 27 height 29
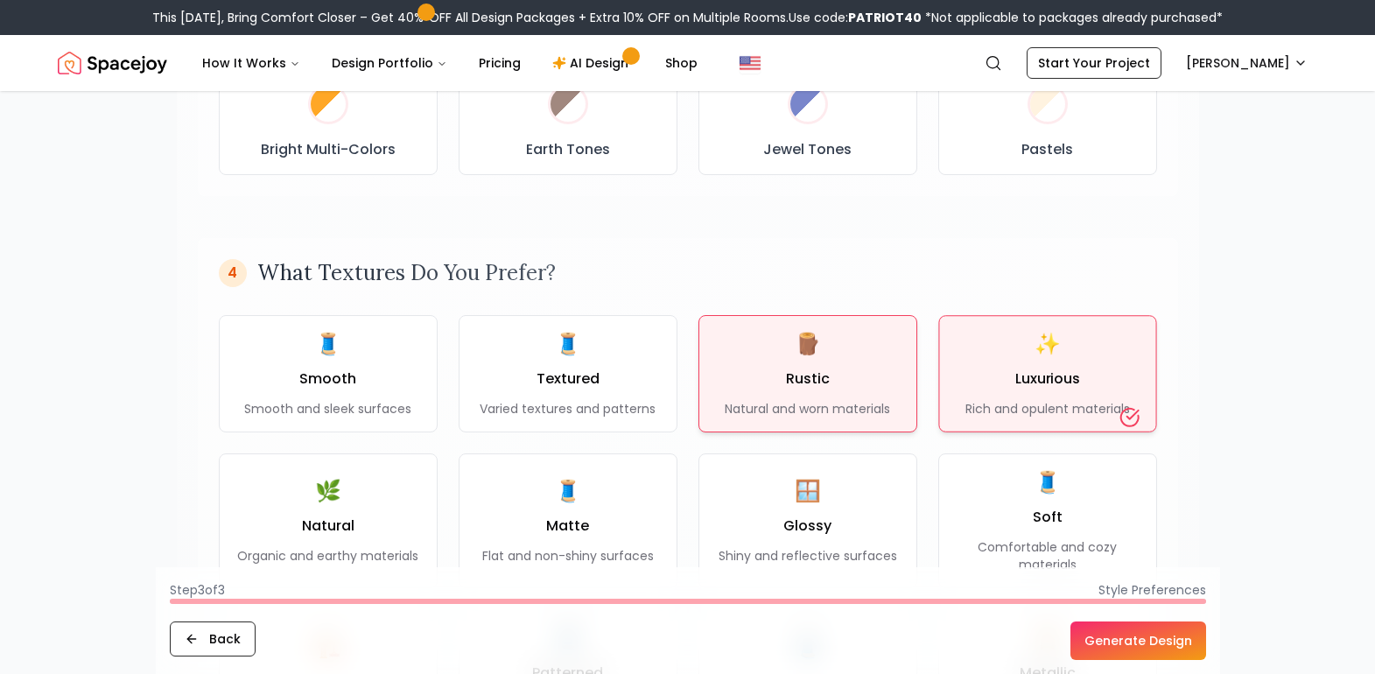
click at [843, 349] on div "🪵 Rustic Natural and worn materials" at bounding box center [807, 374] width 165 height 88
click at [754, 367] on div "🪵 Rustic Natural and worn materials" at bounding box center [807, 373] width 169 height 89
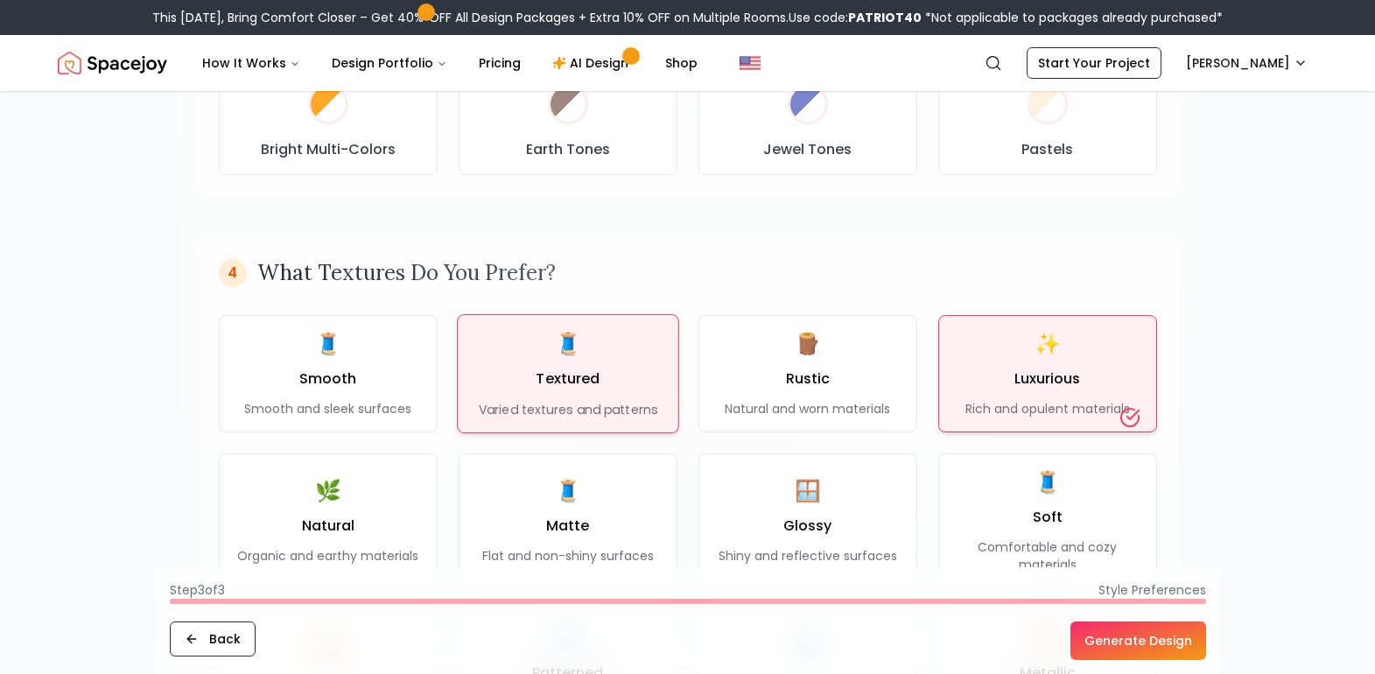
click at [632, 367] on div "🧵 Textured Varied textures and patterns" at bounding box center [568, 373] width 179 height 88
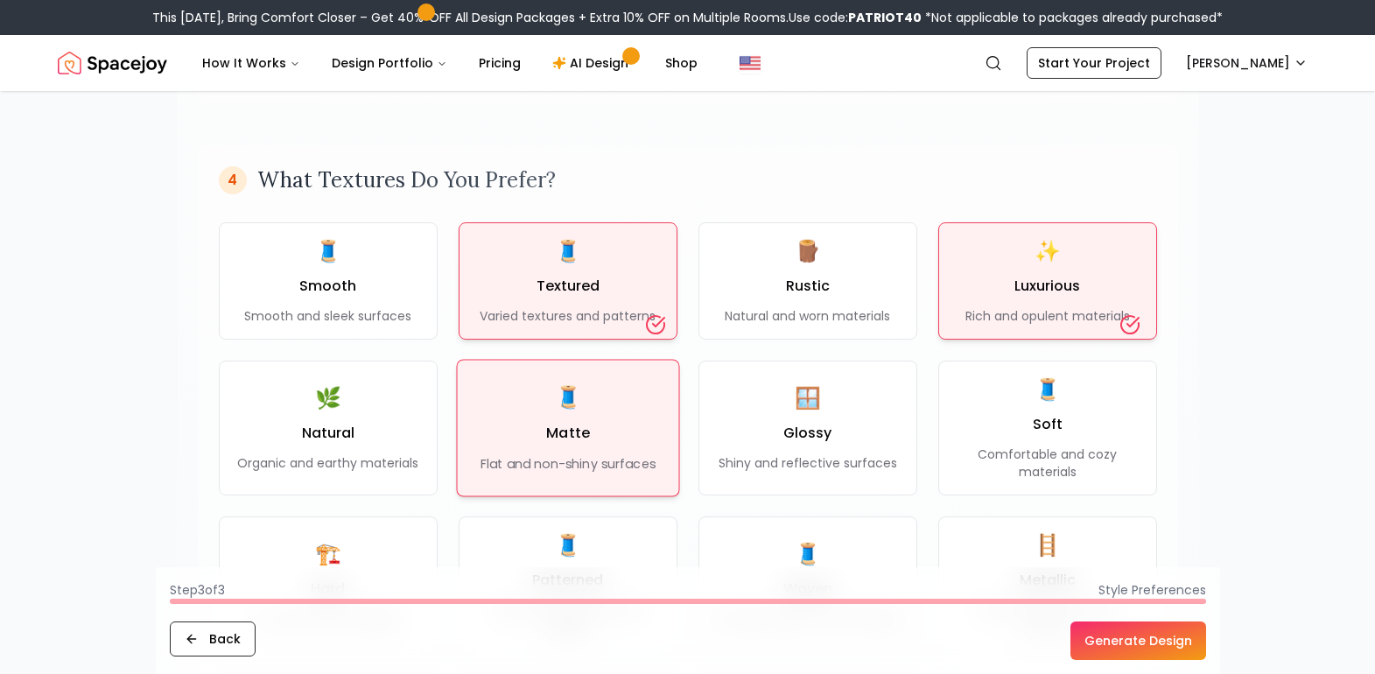
scroll to position [1488, 0]
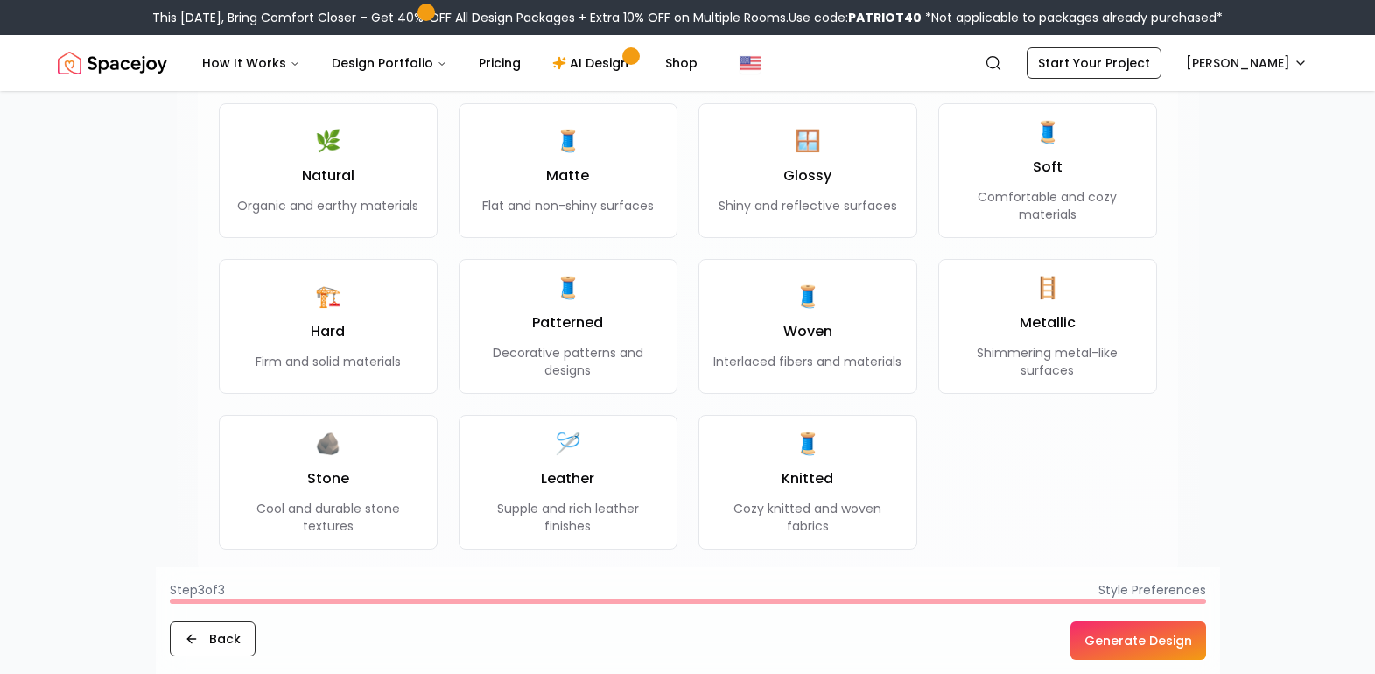
click at [1145, 645] on button "Generate Design" at bounding box center [1138, 640] width 136 height 39
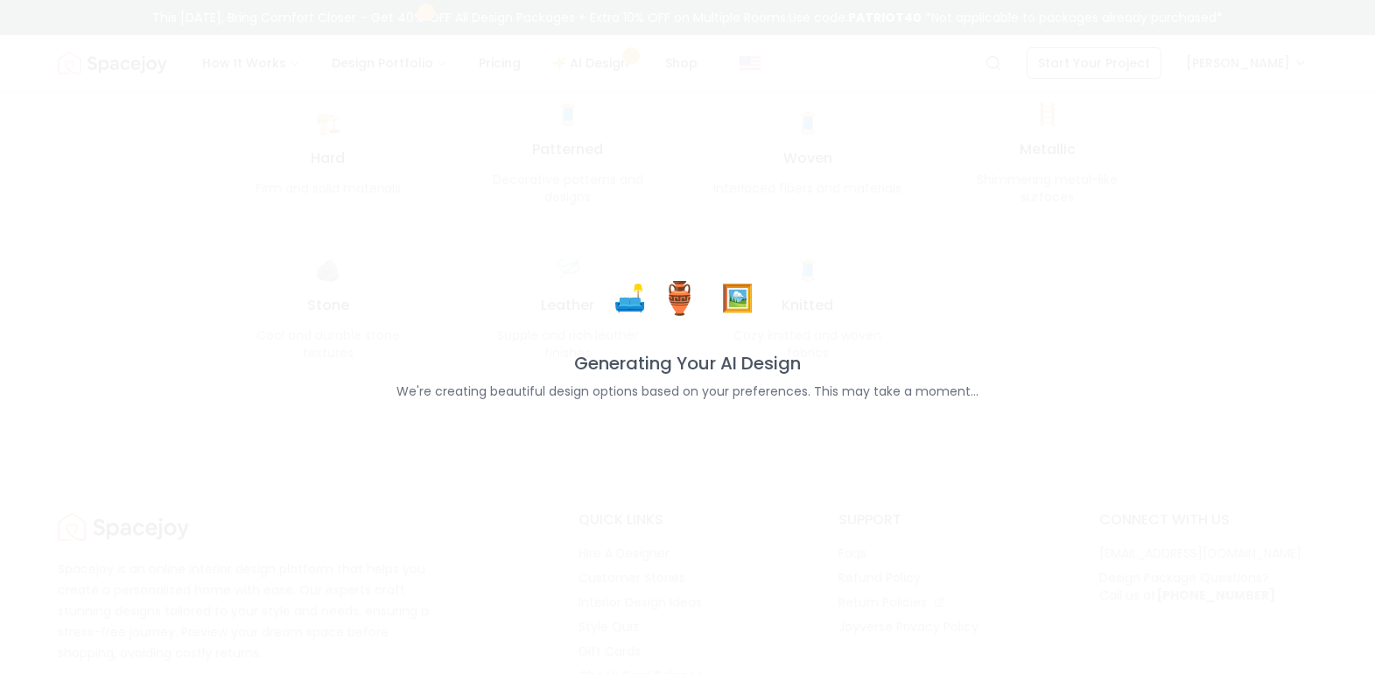
scroll to position [1663, 0]
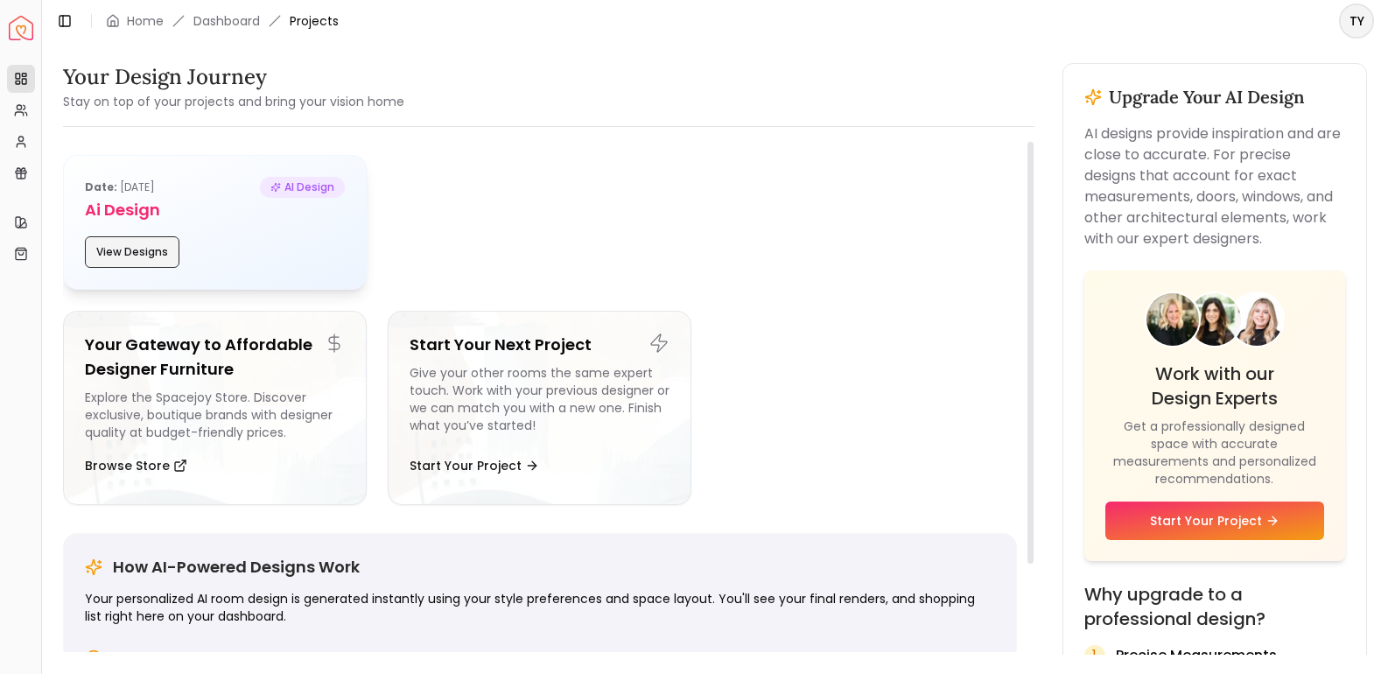
click at [148, 244] on button "View Designs" at bounding box center [132, 252] width 95 height 32
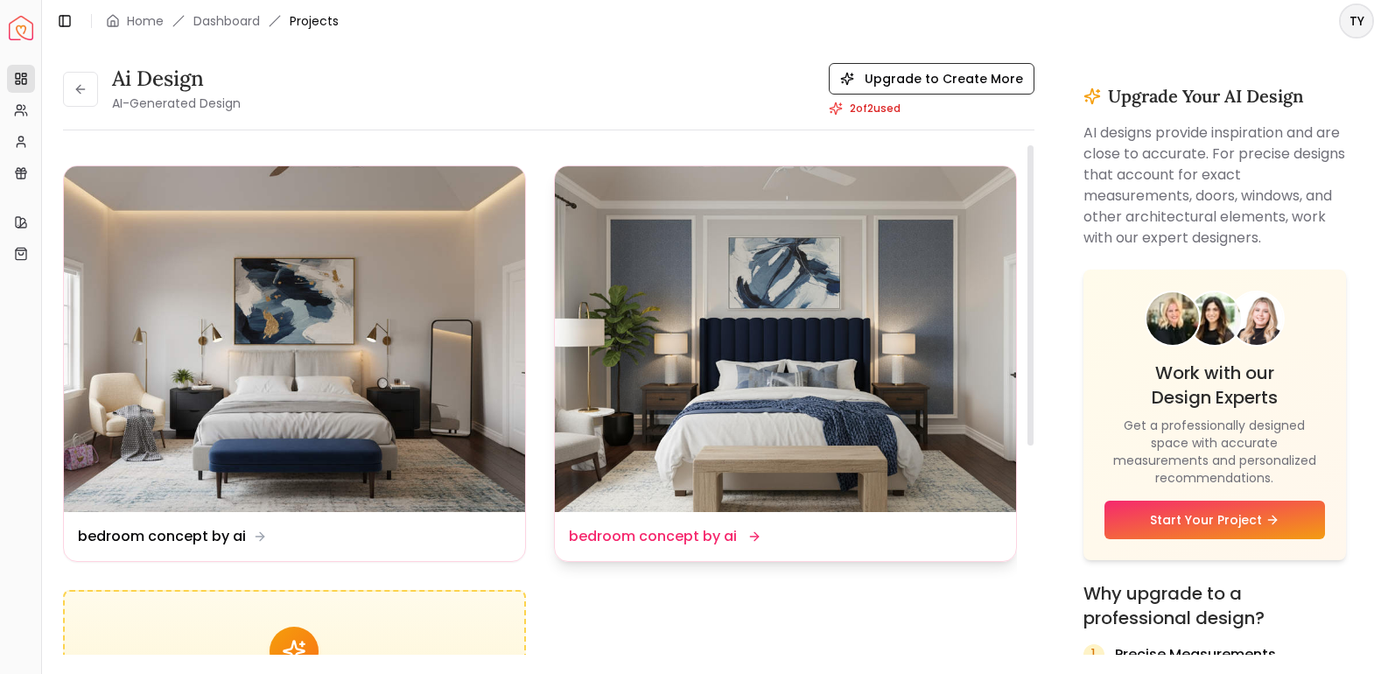
click at [677, 333] on img at bounding box center [785, 339] width 461 height 346
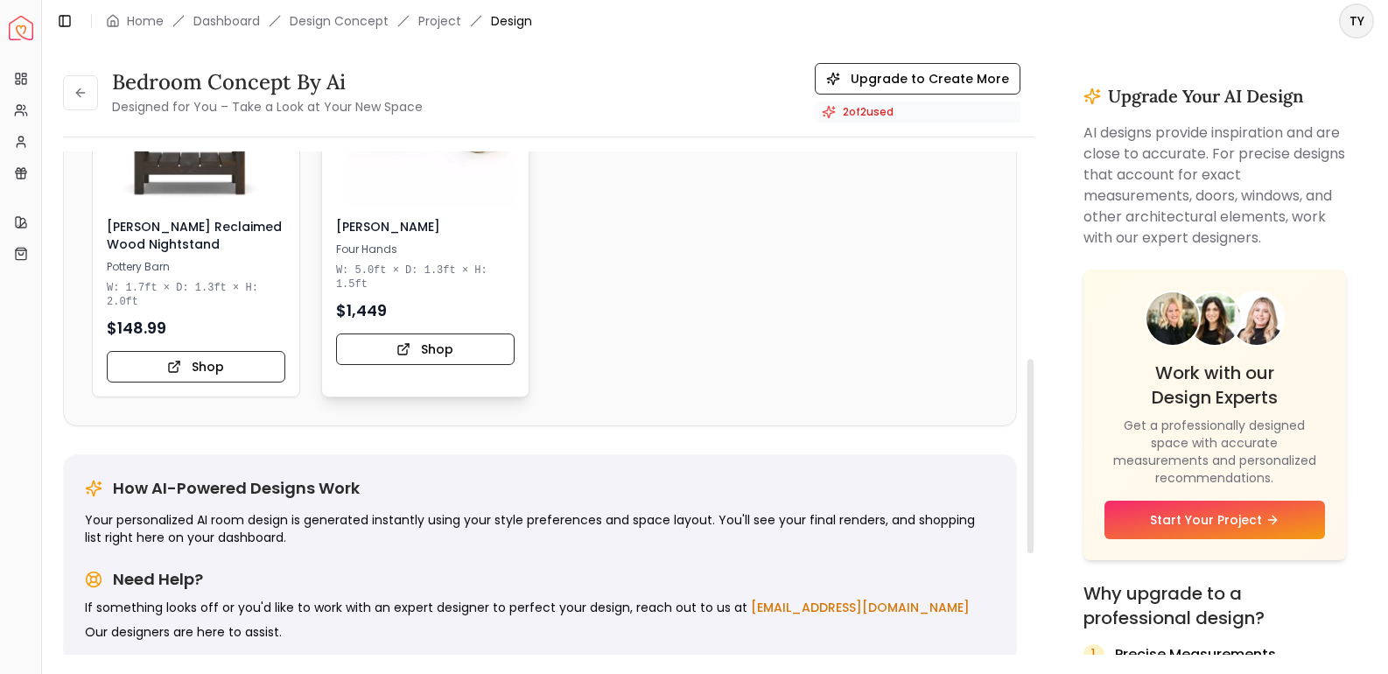
scroll to position [863, 0]
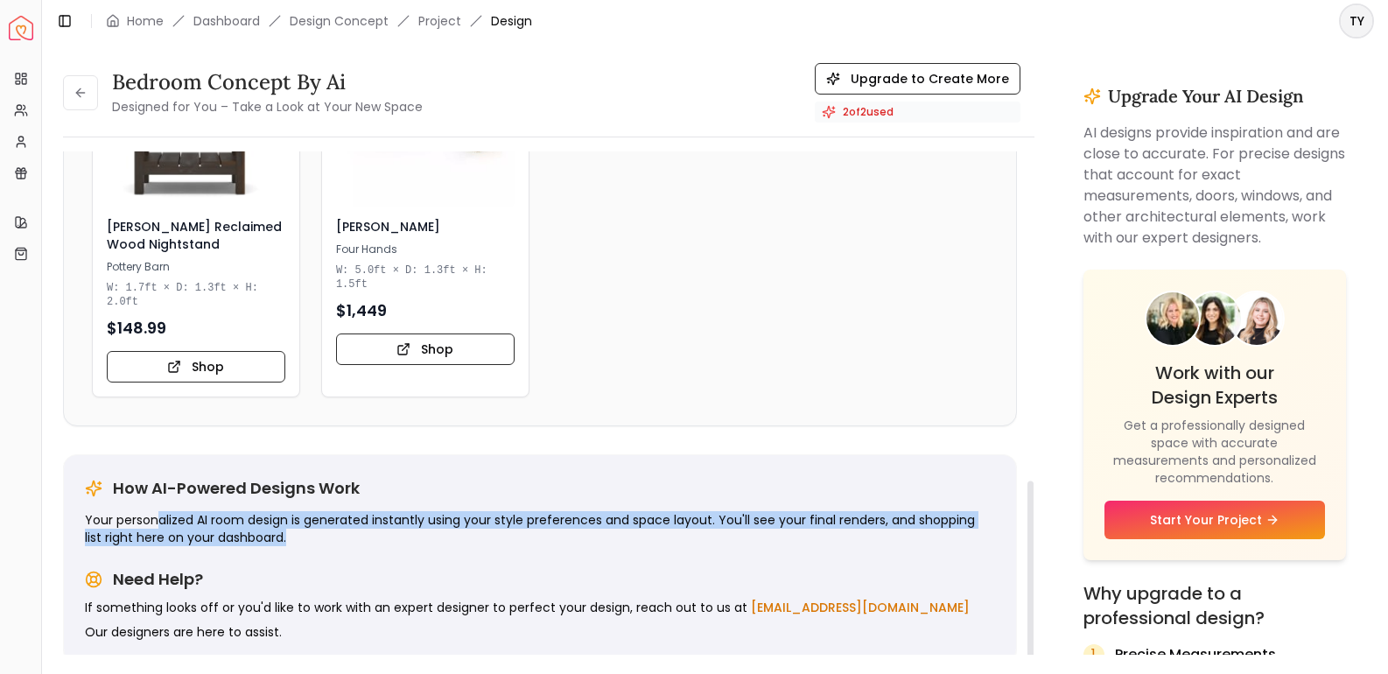
drag, startPoint x: 158, startPoint y: 516, endPoint x: 304, endPoint y: 537, distance: 147.6
click at [304, 537] on p "Your personalized AI room design is generated instantly using your style prefer…" at bounding box center [540, 528] width 910 height 35
click at [337, 542] on p "Your personalized AI room design is generated instantly using your style prefer…" at bounding box center [540, 528] width 910 height 35
drag, startPoint x: 356, startPoint y: 544, endPoint x: 262, endPoint y: 524, distance: 96.6
click at [262, 524] on p "Your personalized AI room design is generated instantly using your style prefer…" at bounding box center [540, 528] width 910 height 35
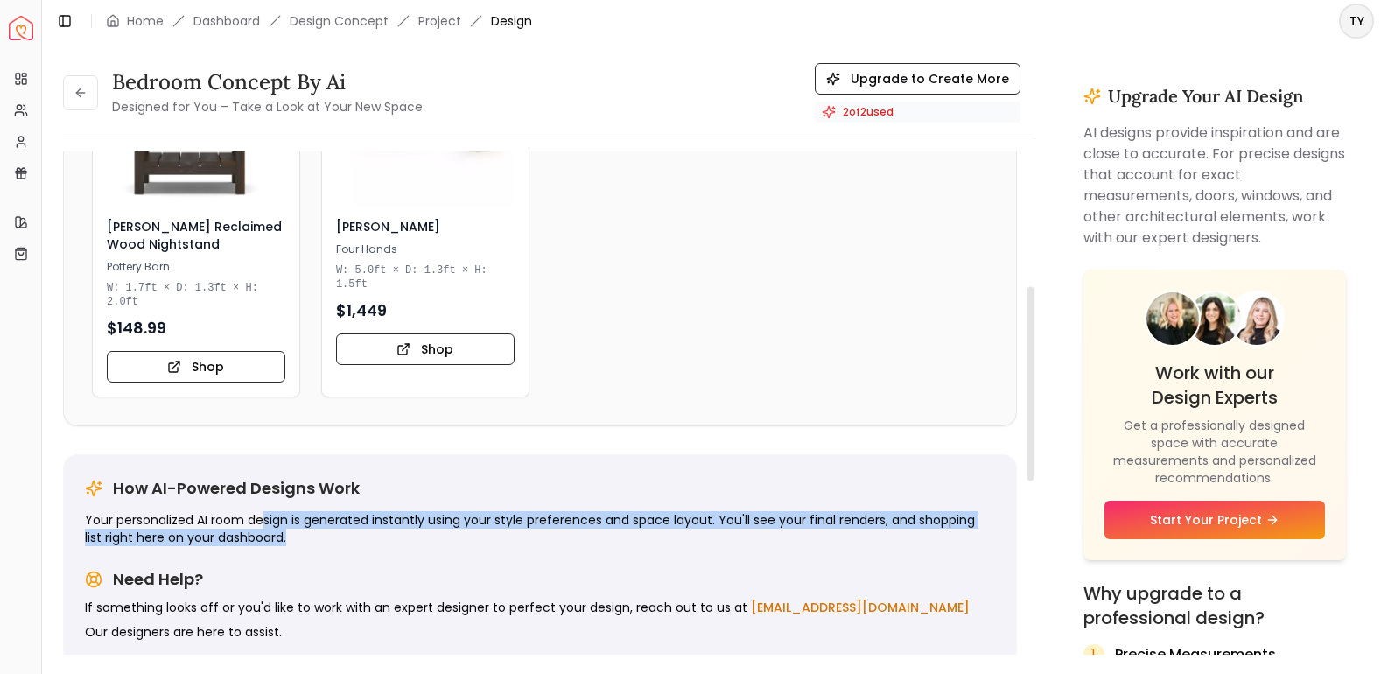
scroll to position [0, 0]
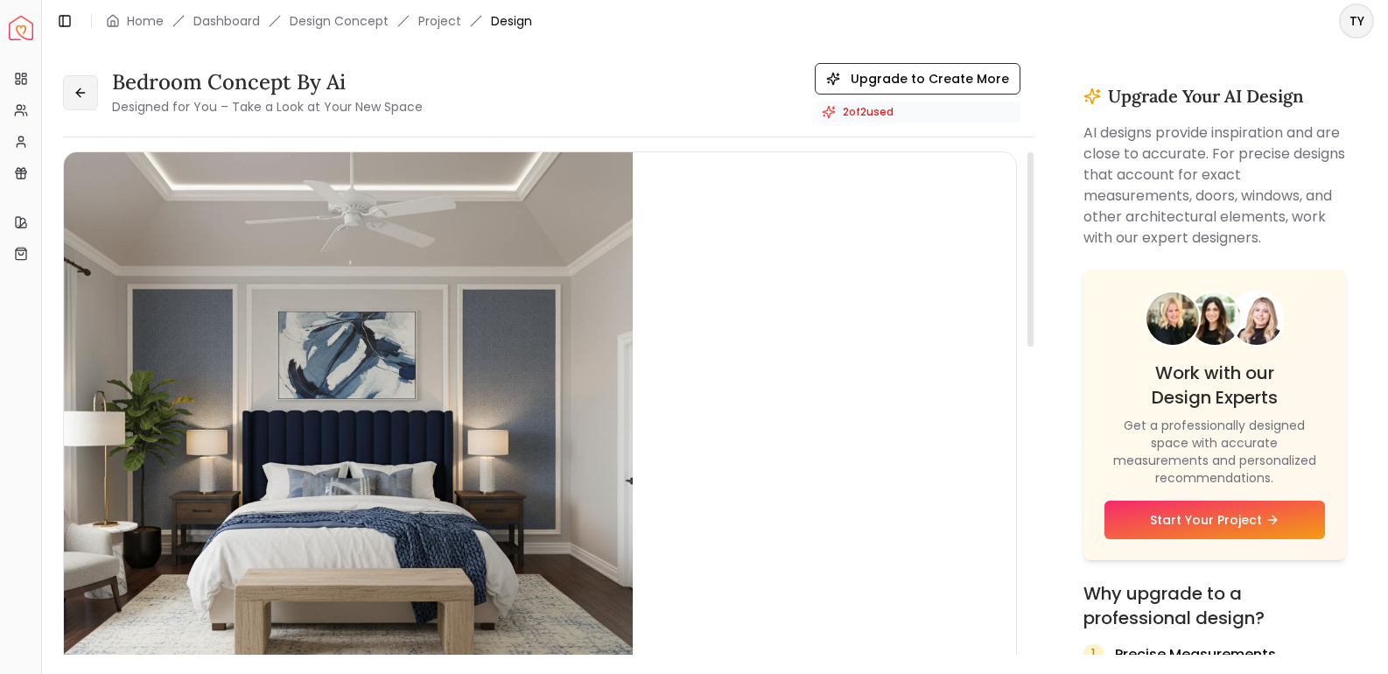
click at [80, 91] on icon at bounding box center [81, 93] width 14 height 14
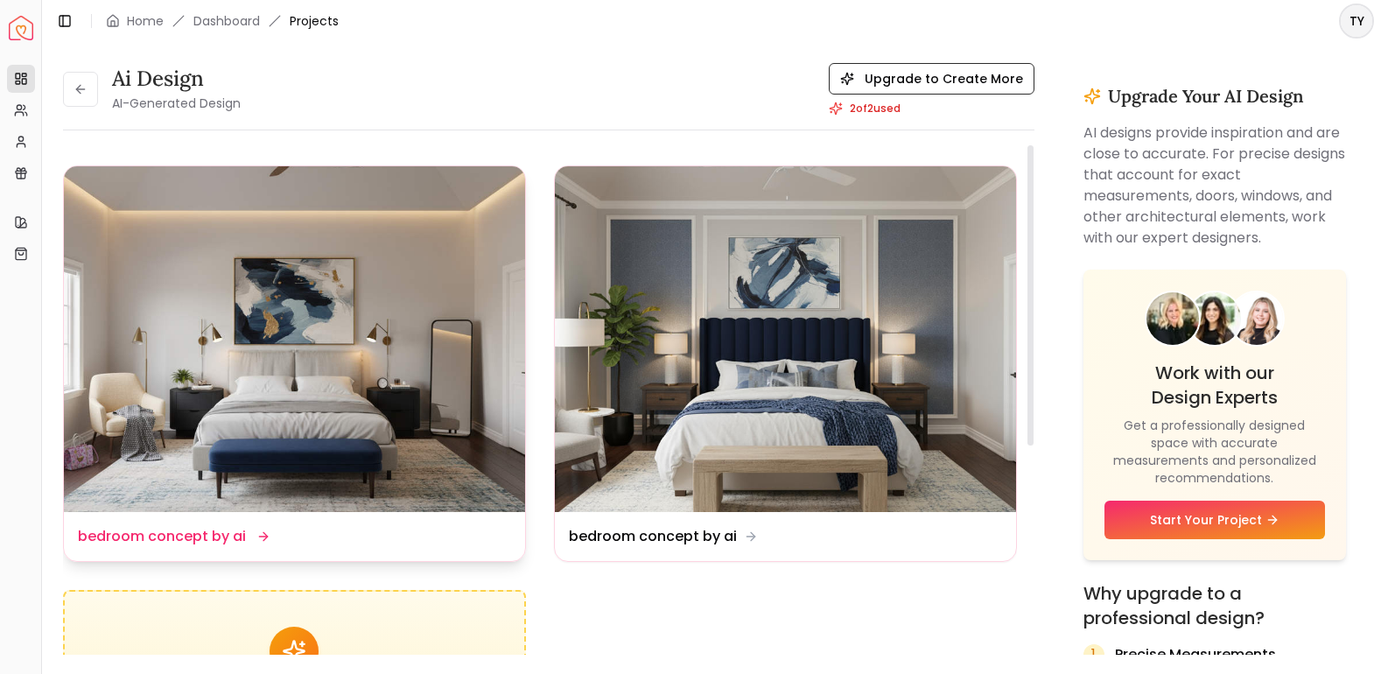
click at [402, 290] on img at bounding box center [294, 339] width 461 height 346
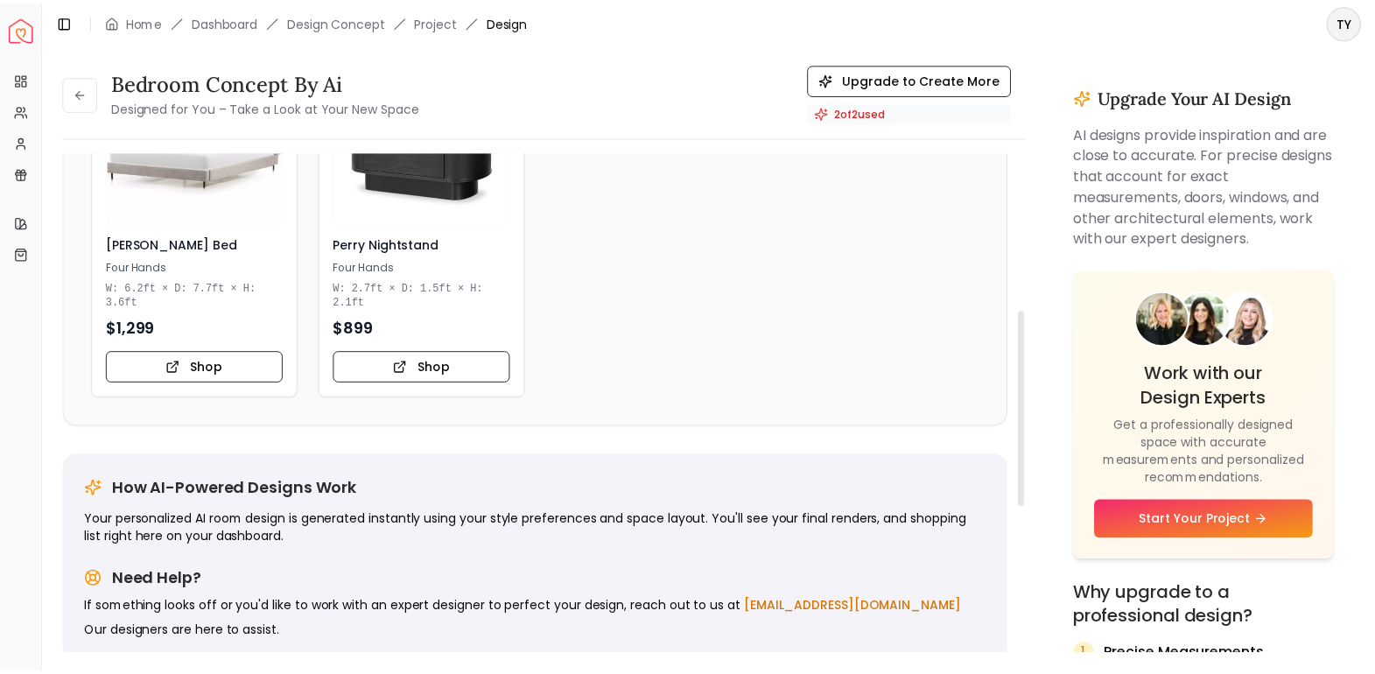
scroll to position [408, 0]
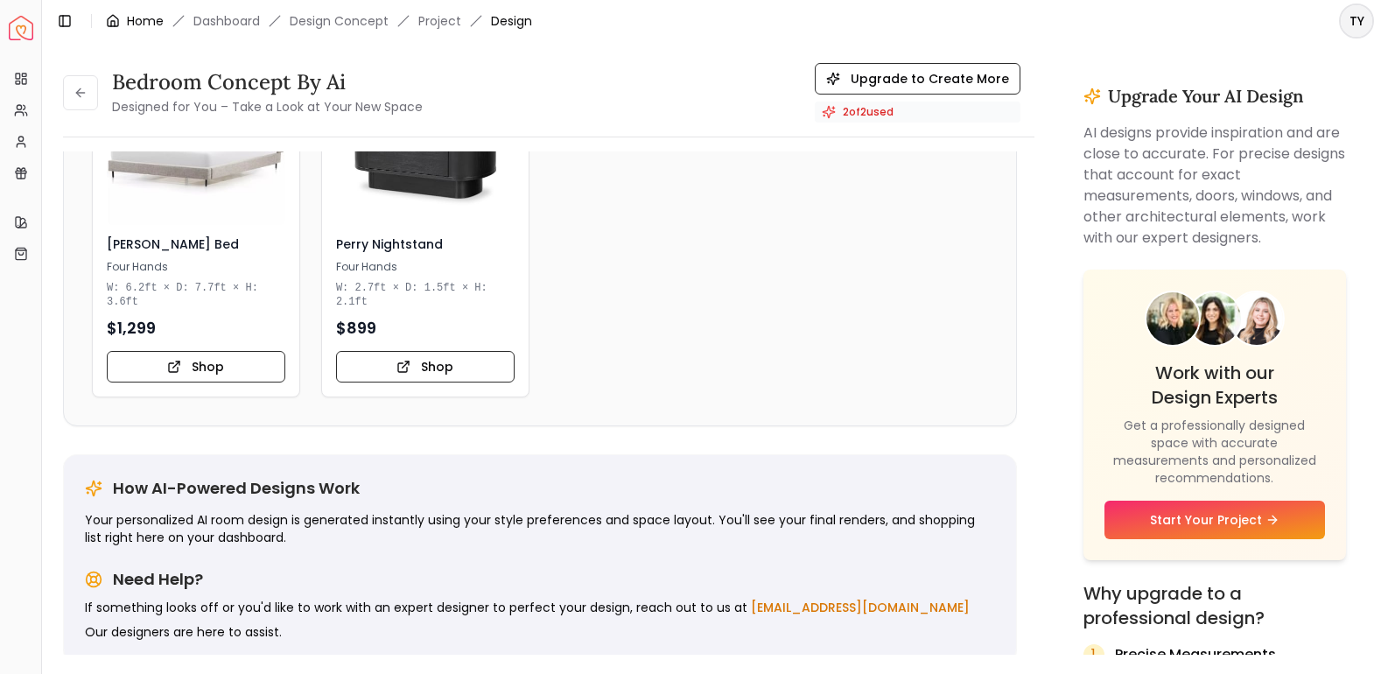
click at [152, 19] on link "Home" at bounding box center [145, 21] width 37 height 18
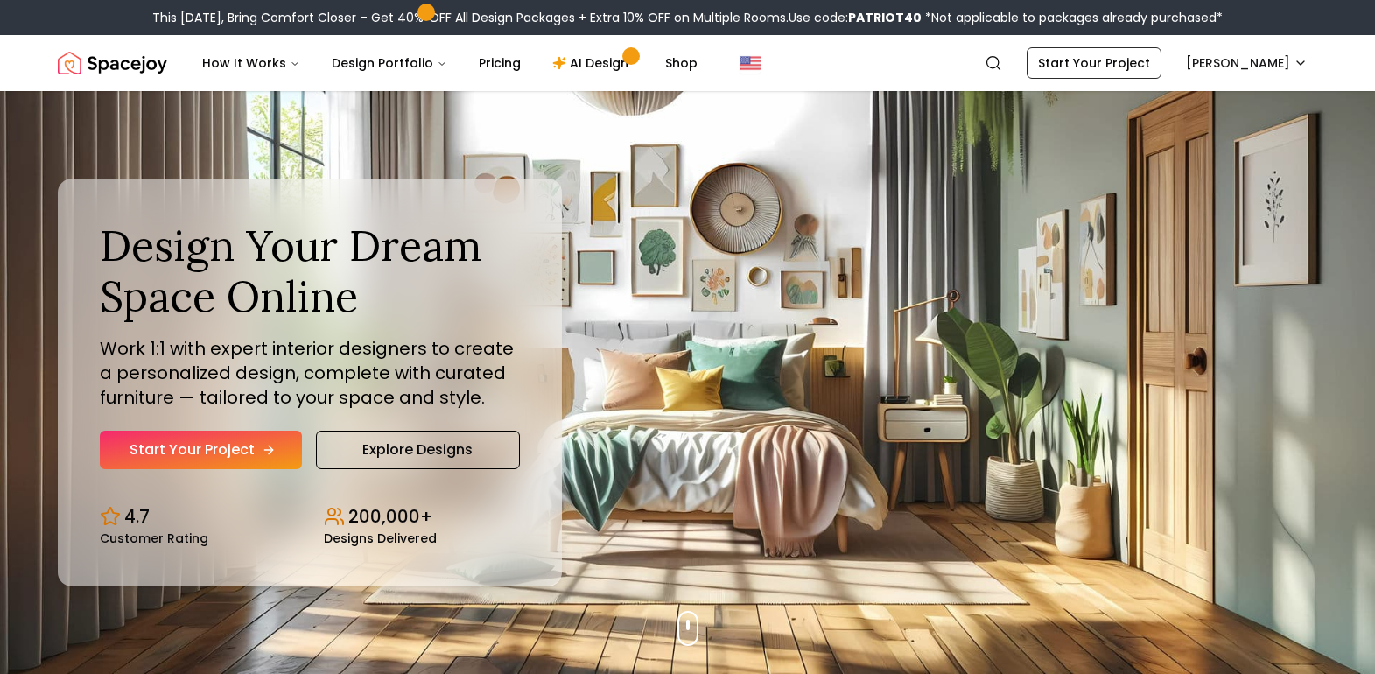
click at [228, 448] on link "Start Your Project" at bounding box center [201, 450] width 202 height 39
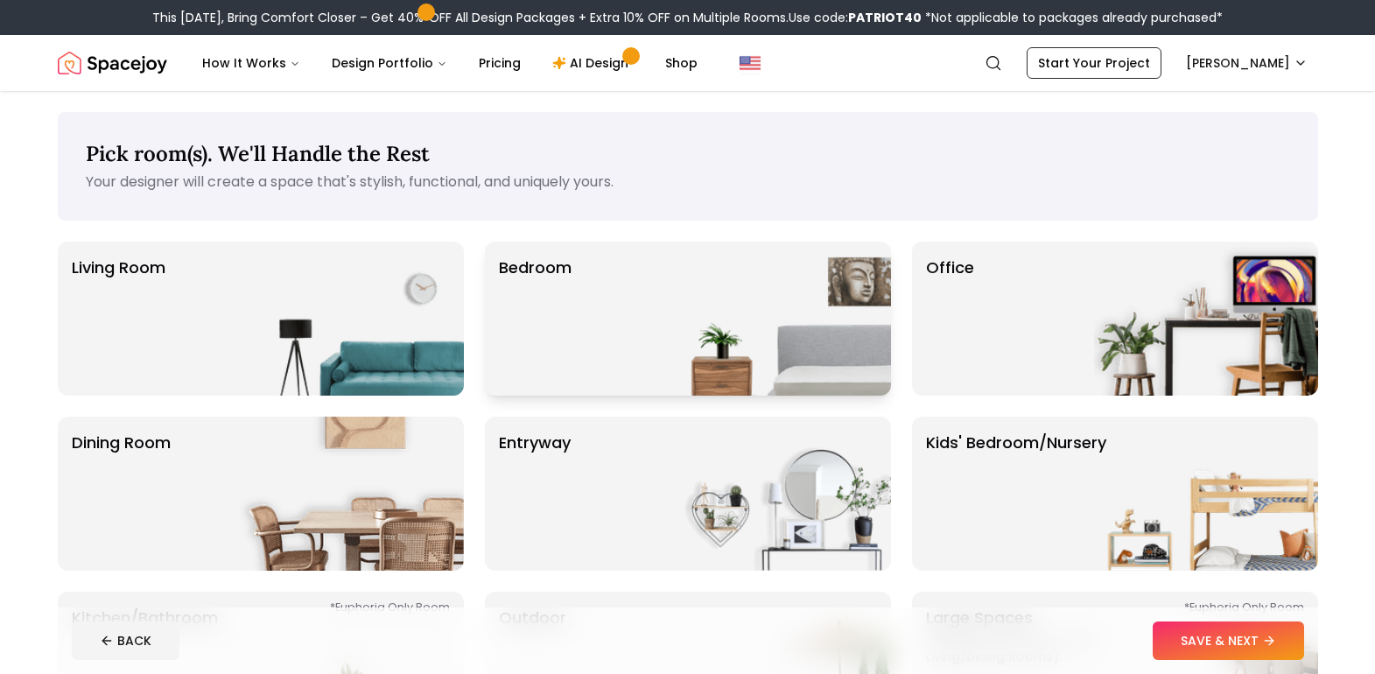
click at [656, 316] on div "Bedroom" at bounding box center [688, 319] width 406 height 154
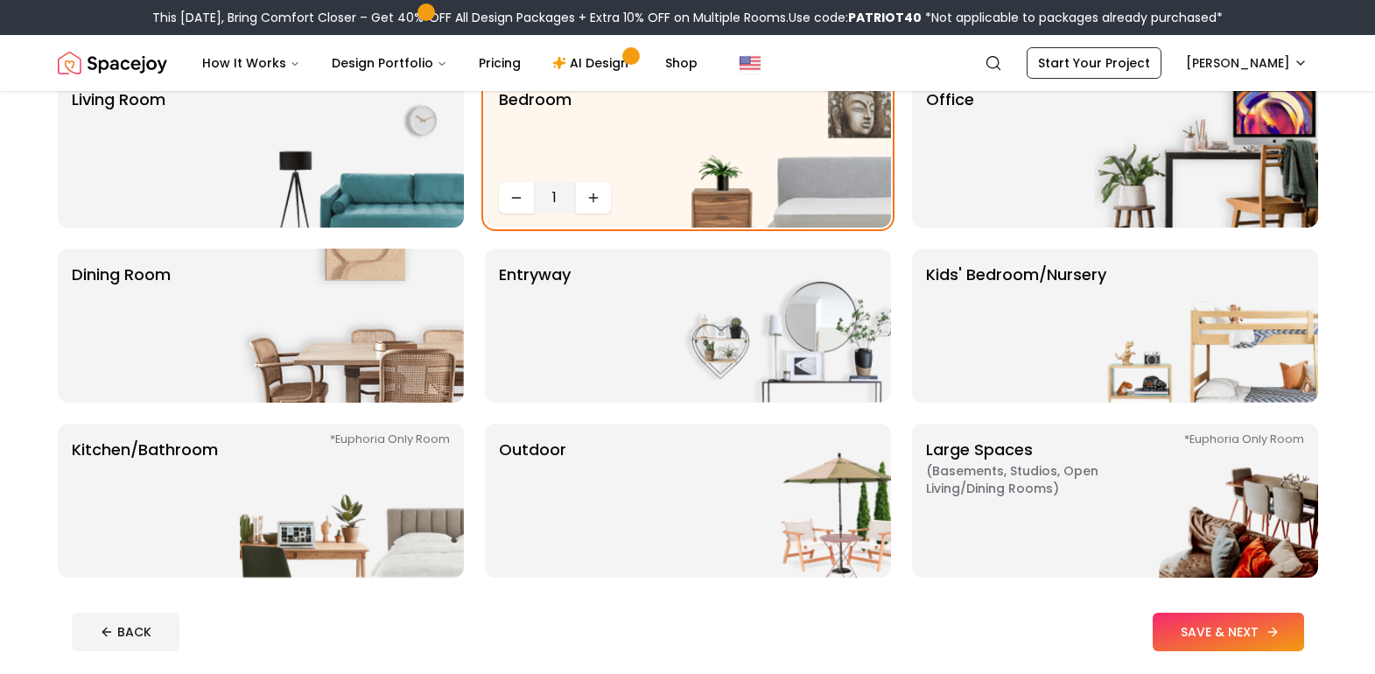
scroll to position [175, 0]
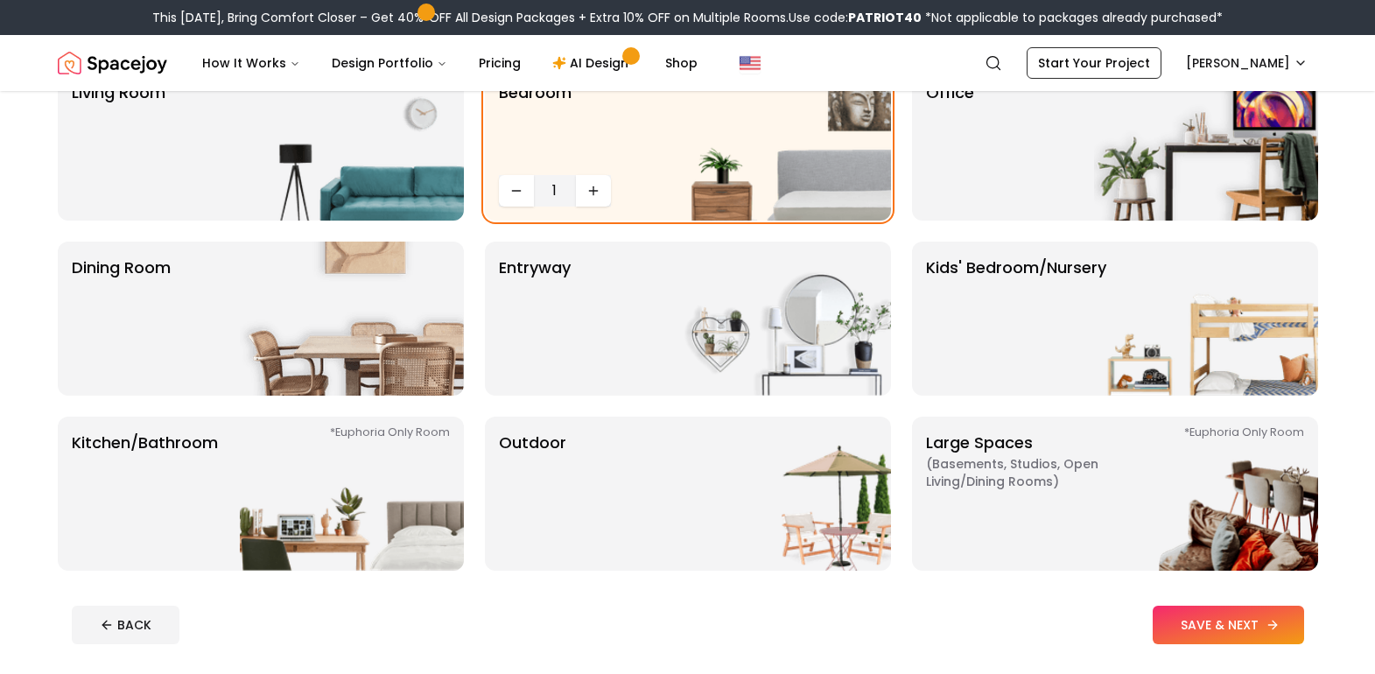
click at [1222, 635] on button "SAVE & NEXT" at bounding box center [1227, 625] width 151 height 39
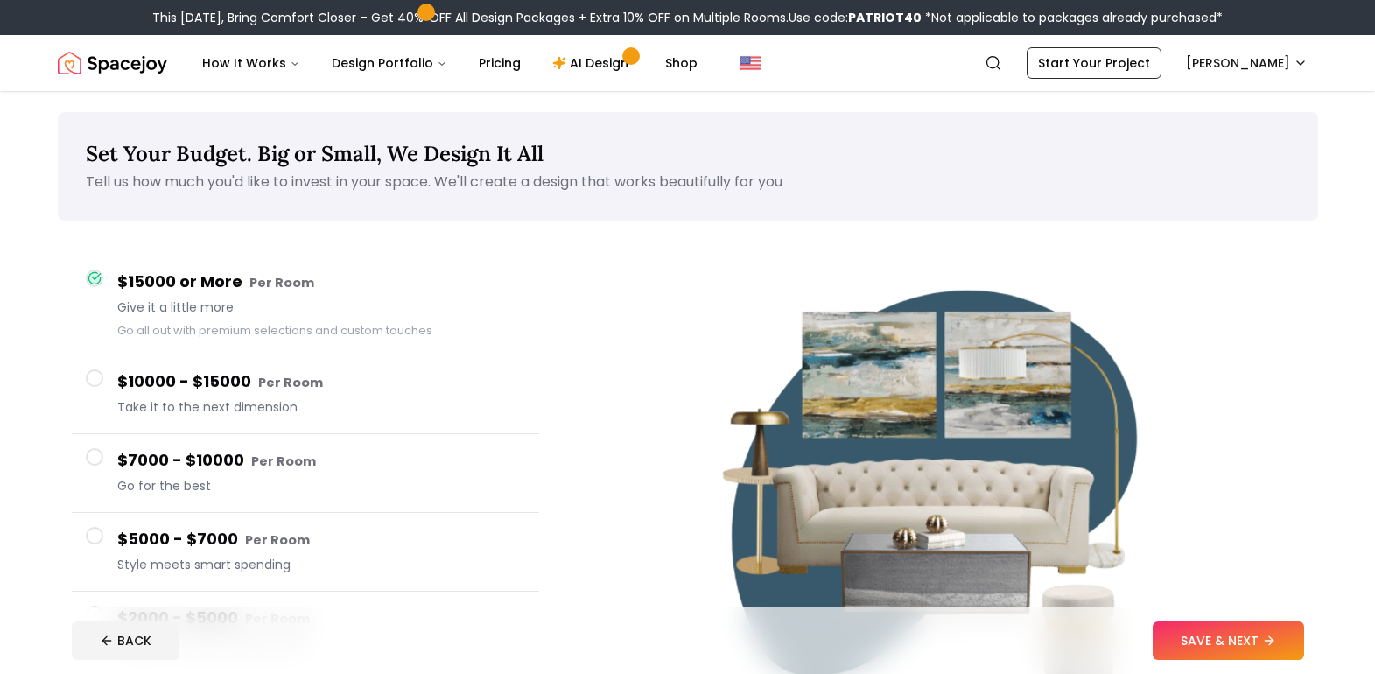
click at [242, 388] on h4 "$10000 - $15000 Per Room" at bounding box center [321, 381] width 408 height 25
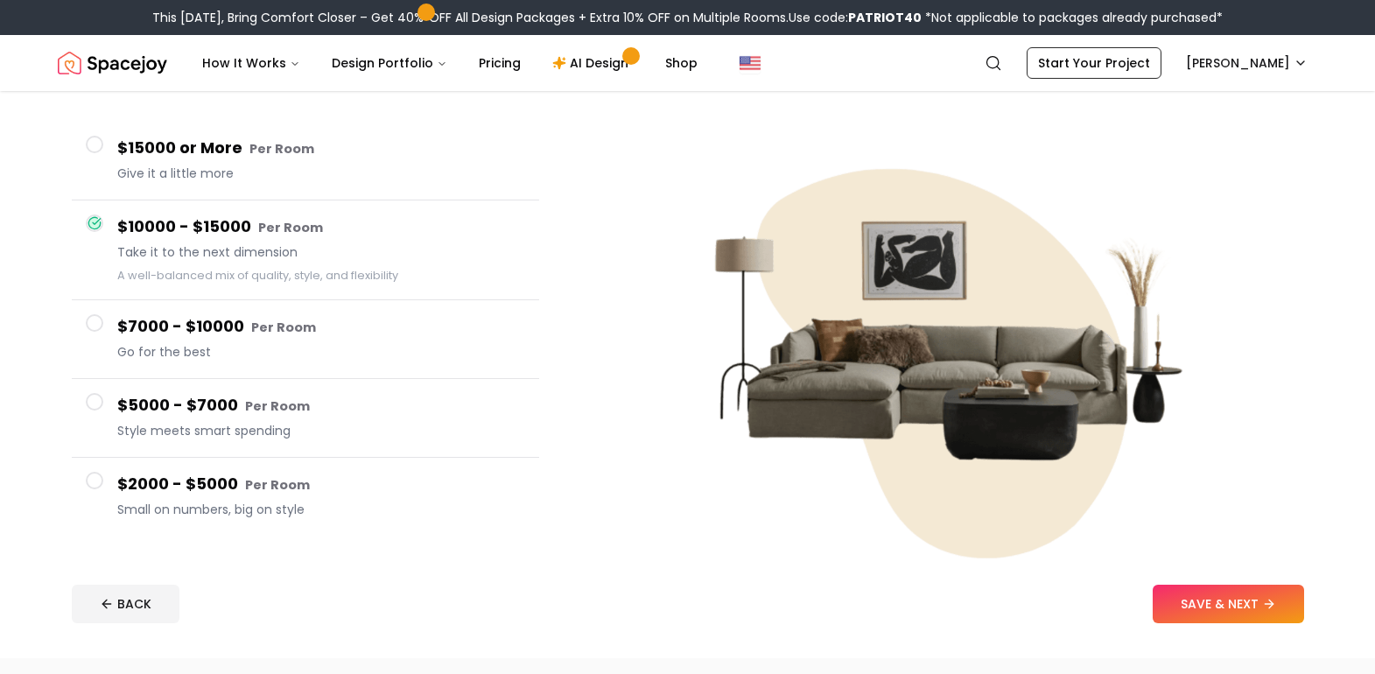
scroll to position [175, 0]
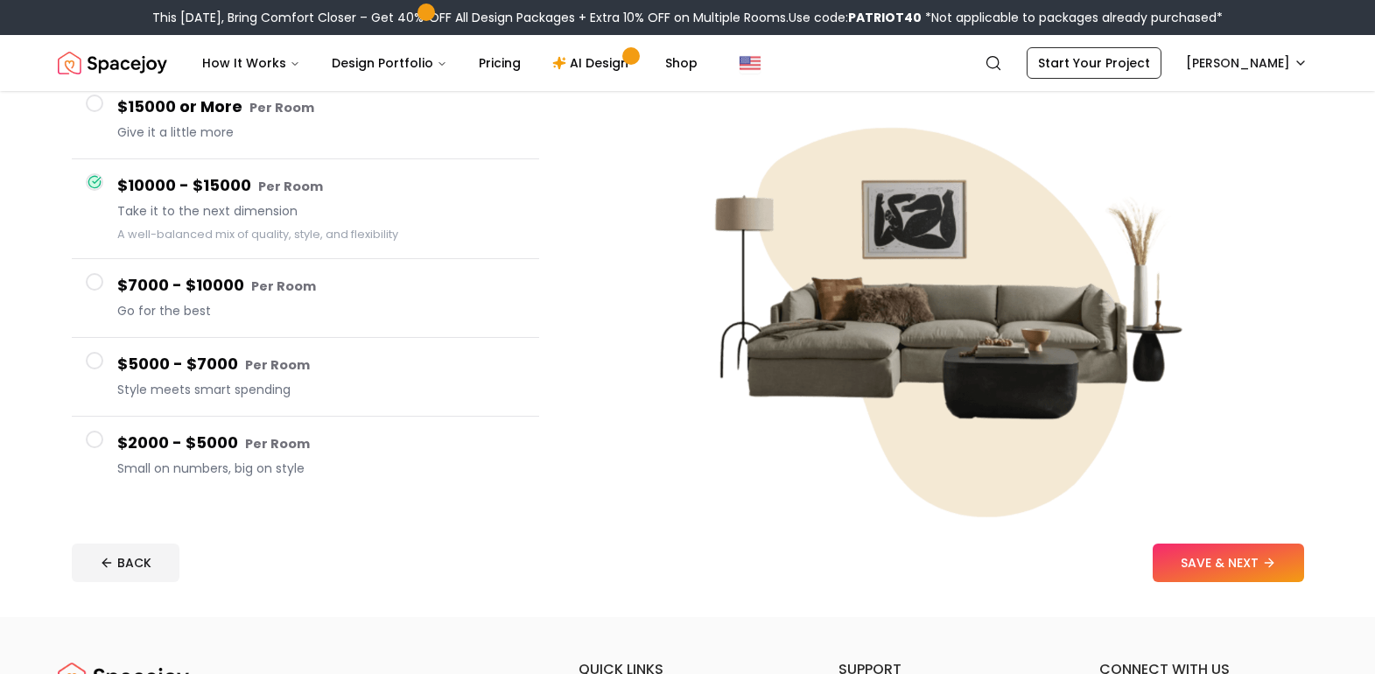
click at [118, 280] on h4 "$7000 - $10000 Per Room" at bounding box center [321, 285] width 408 height 25
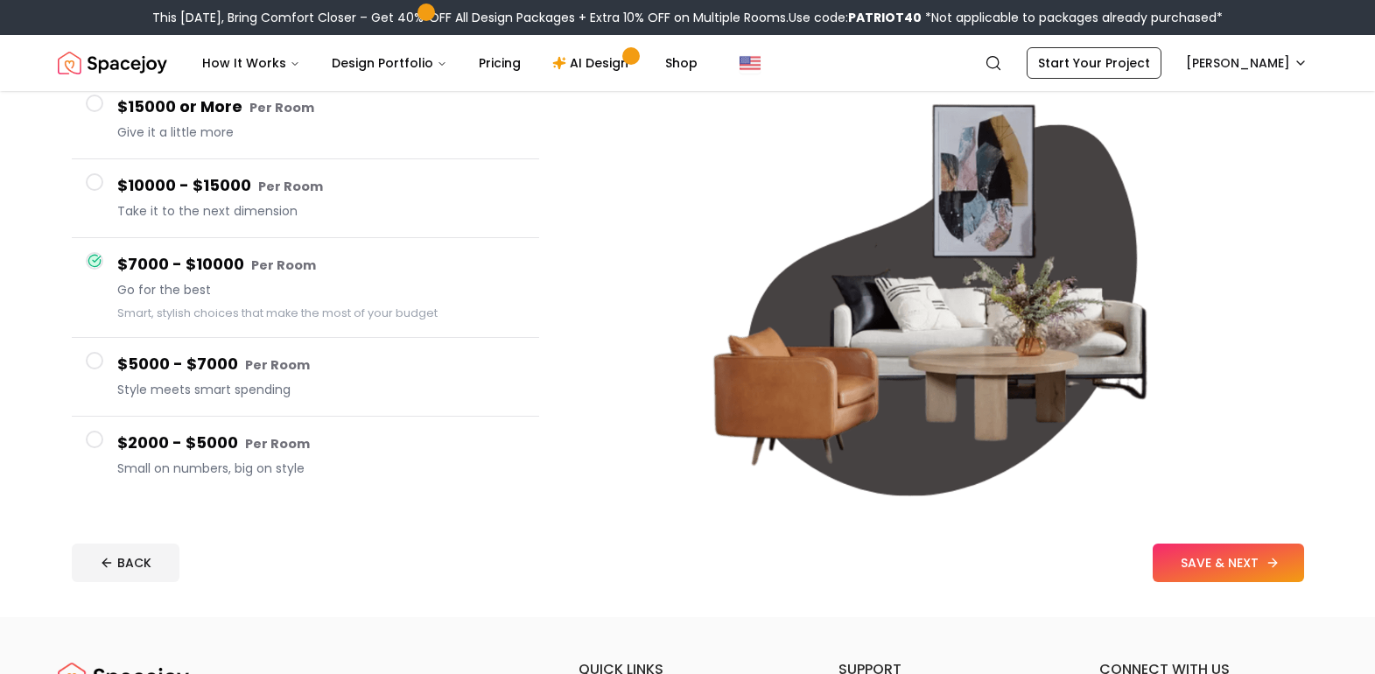
click at [1249, 554] on button "SAVE & NEXT" at bounding box center [1227, 562] width 151 height 39
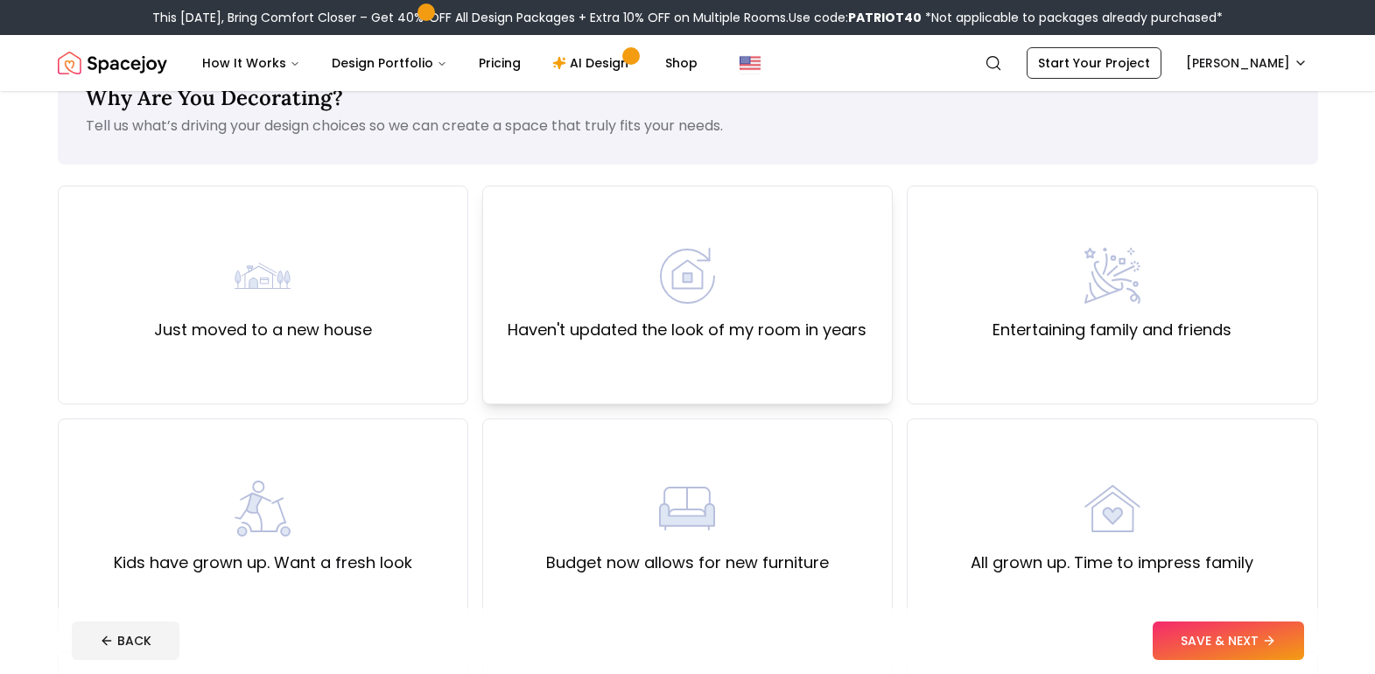
scroll to position [88, 0]
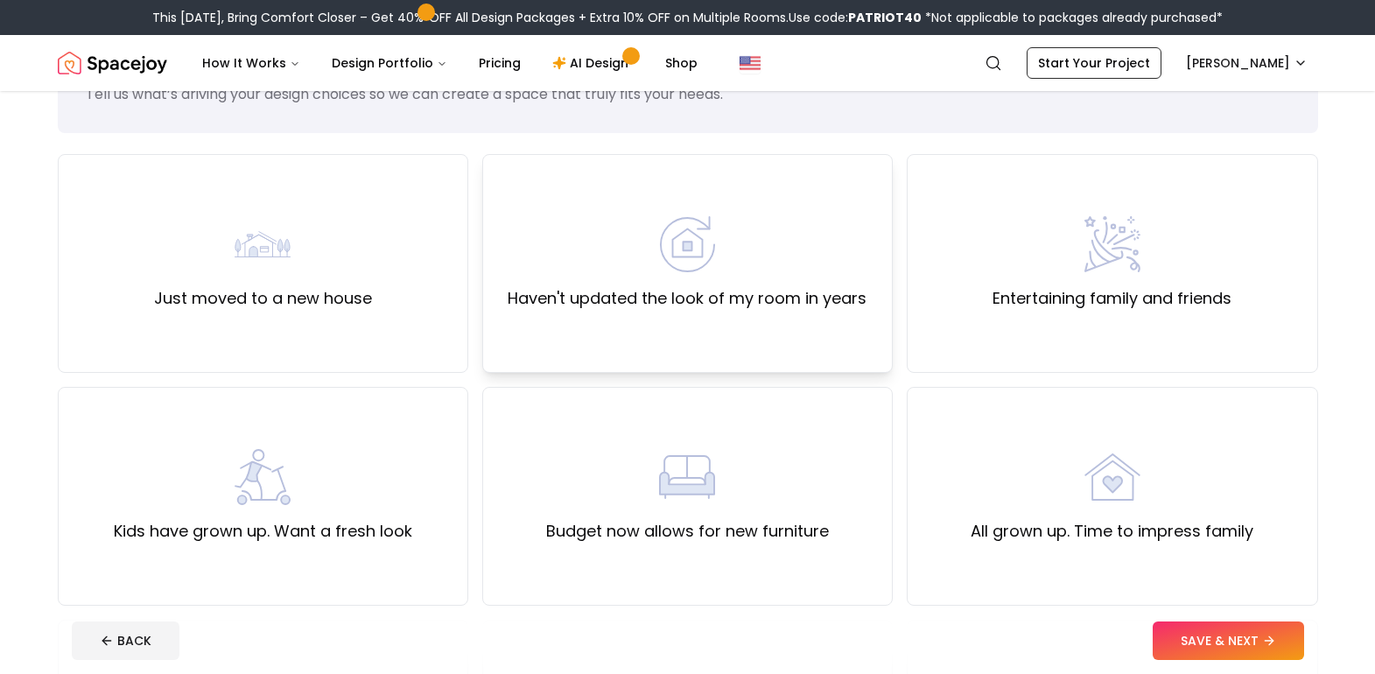
click at [708, 265] on img at bounding box center [687, 244] width 56 height 56
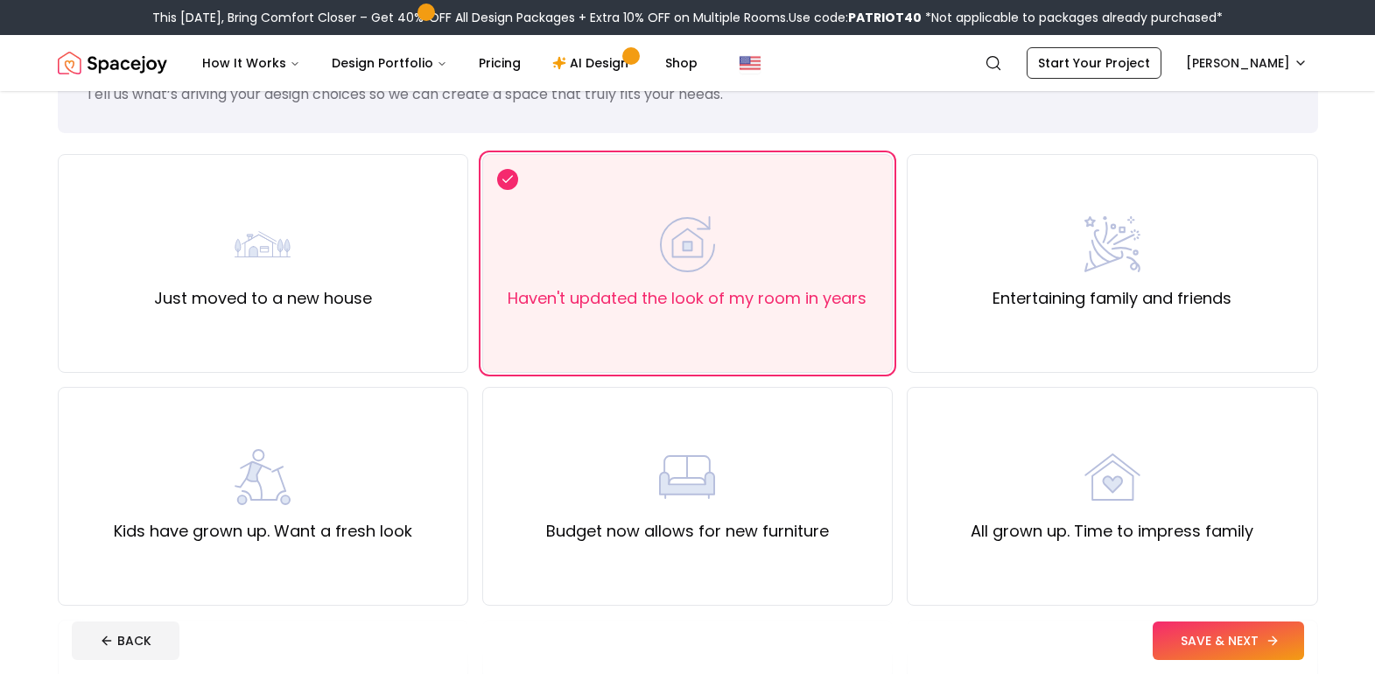
click at [1229, 637] on button "SAVE & NEXT" at bounding box center [1227, 640] width 151 height 39
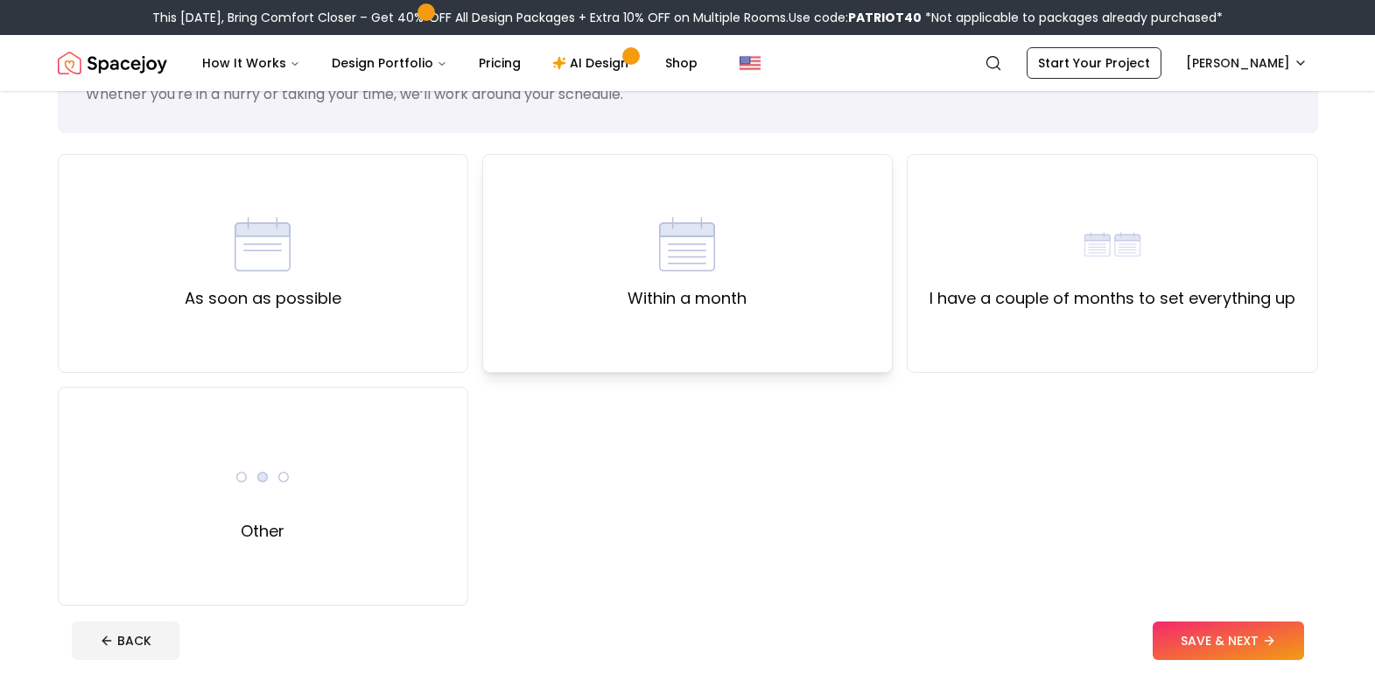
click at [672, 256] on img at bounding box center [687, 244] width 56 height 56
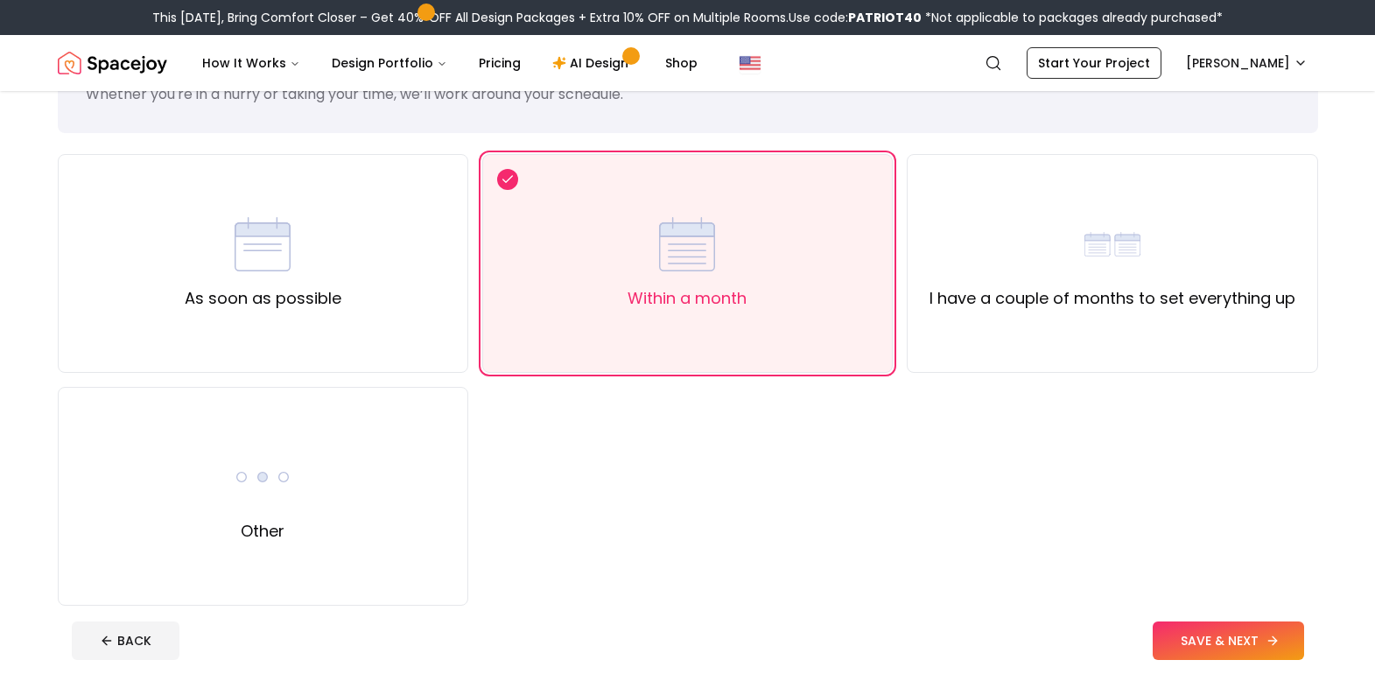
click at [1269, 645] on icon at bounding box center [1272, 641] width 14 height 14
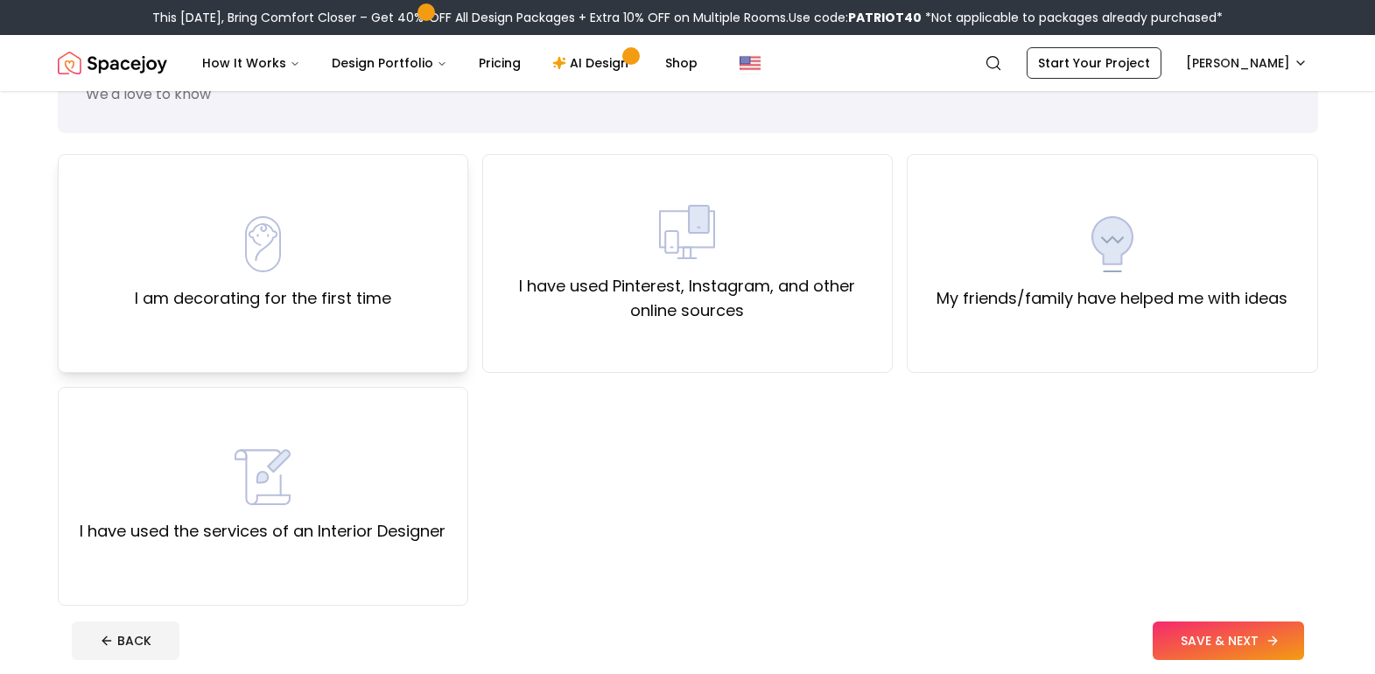
click at [242, 320] on div "I am decorating for the first time" at bounding box center [263, 263] width 410 height 219
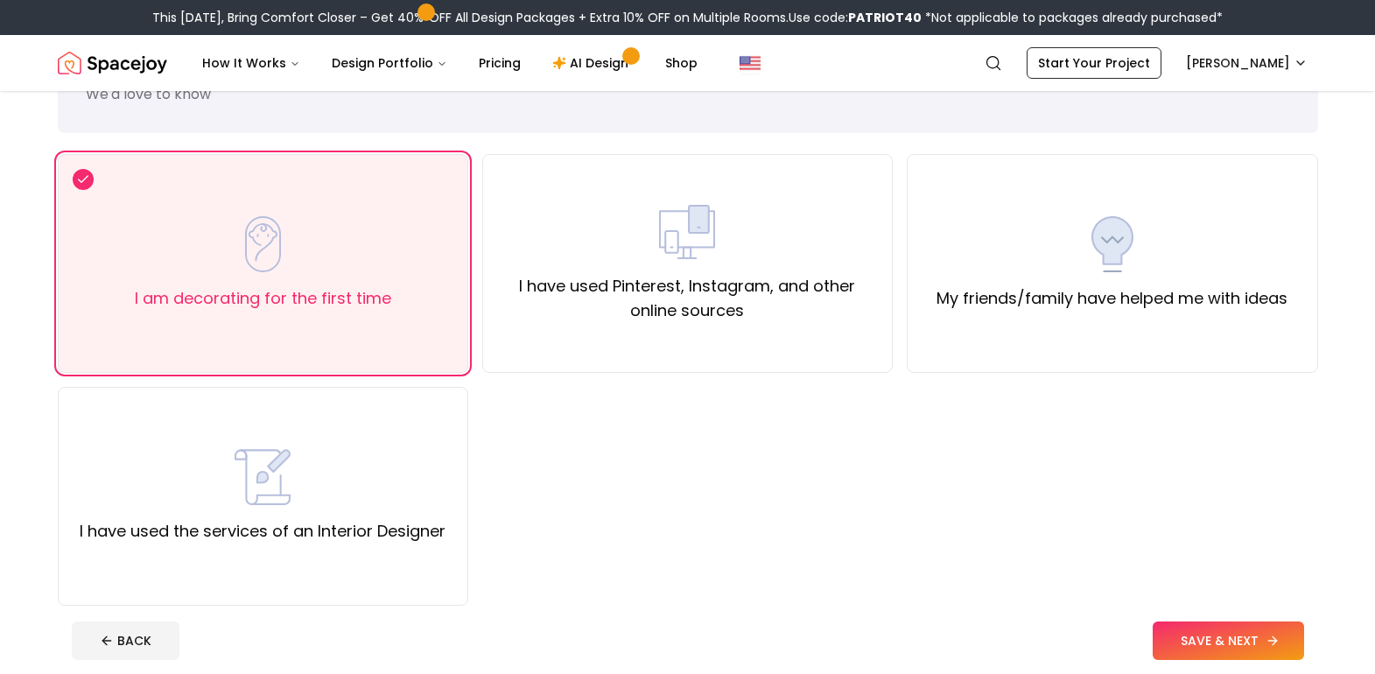
click at [1187, 626] on button "SAVE & NEXT" at bounding box center [1227, 640] width 151 height 39
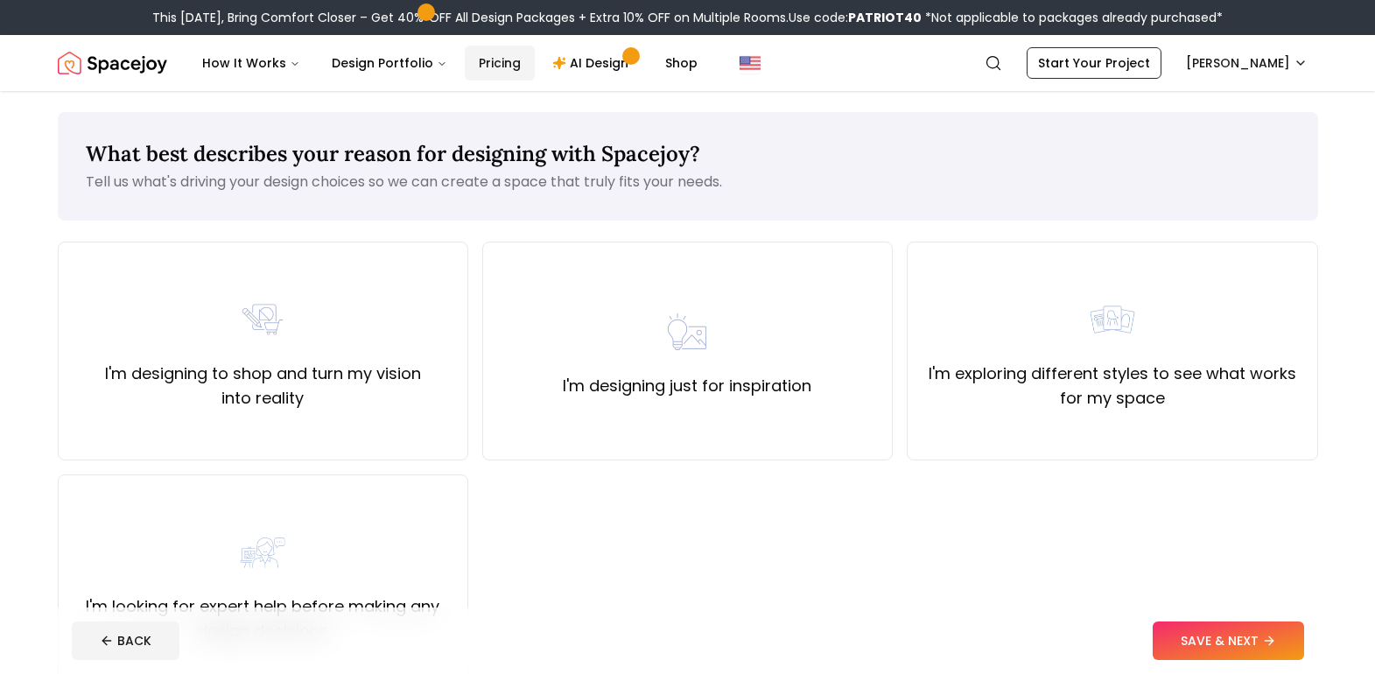
click at [482, 61] on link "Pricing" at bounding box center [500, 63] width 70 height 35
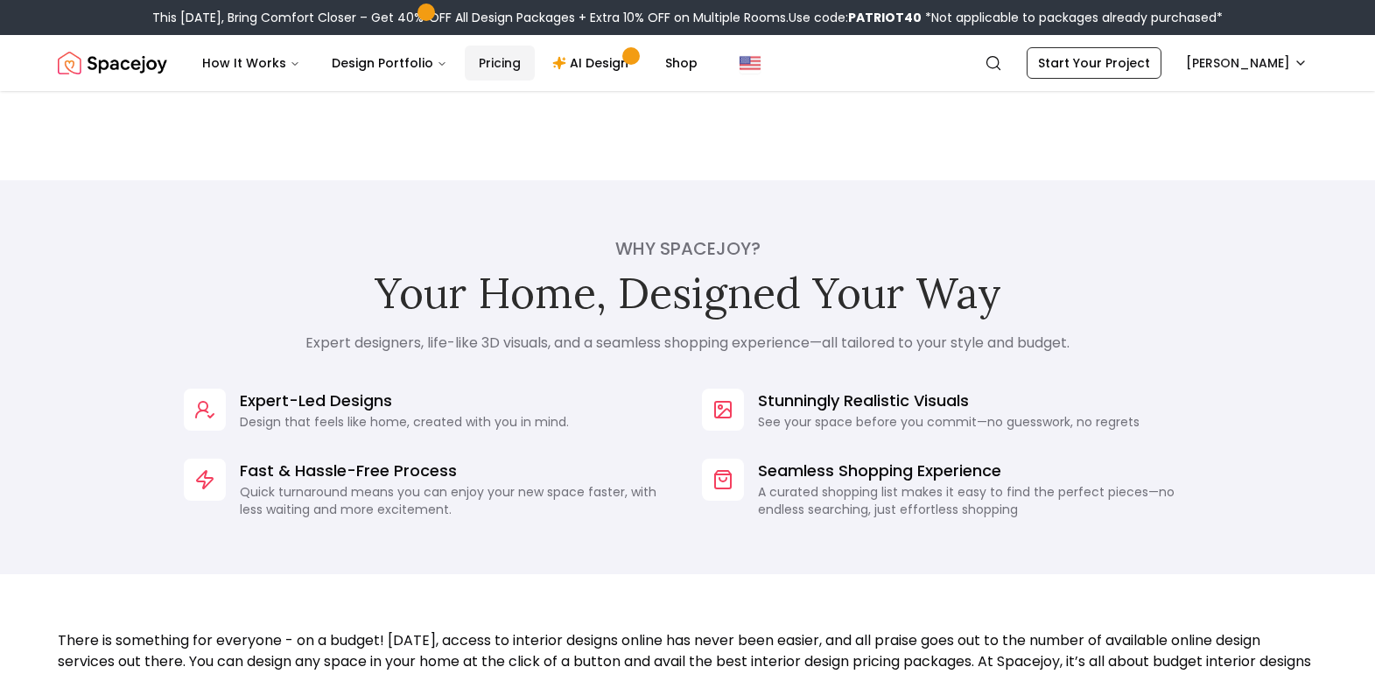
scroll to position [1313, 0]
